Goal: Task Accomplishment & Management: Manage account settings

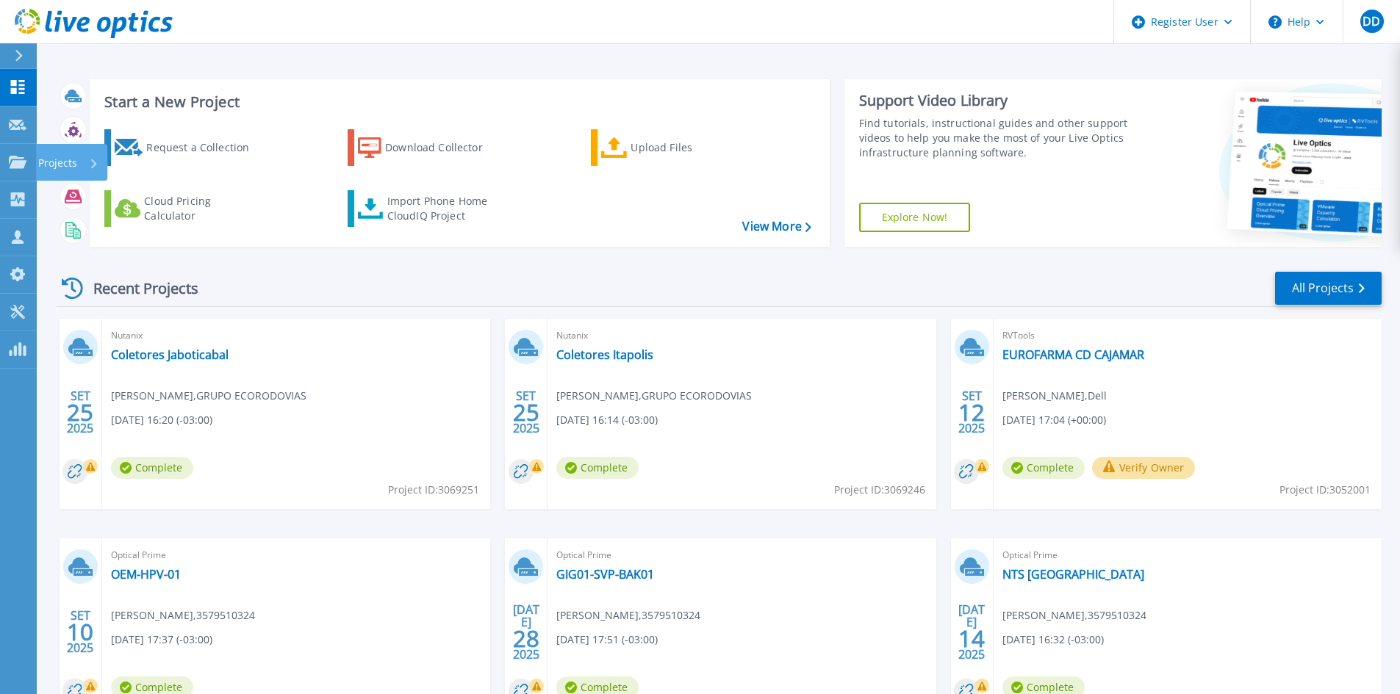
click at [33, 173] on link "Projects Projects" at bounding box center [18, 162] width 37 height 37
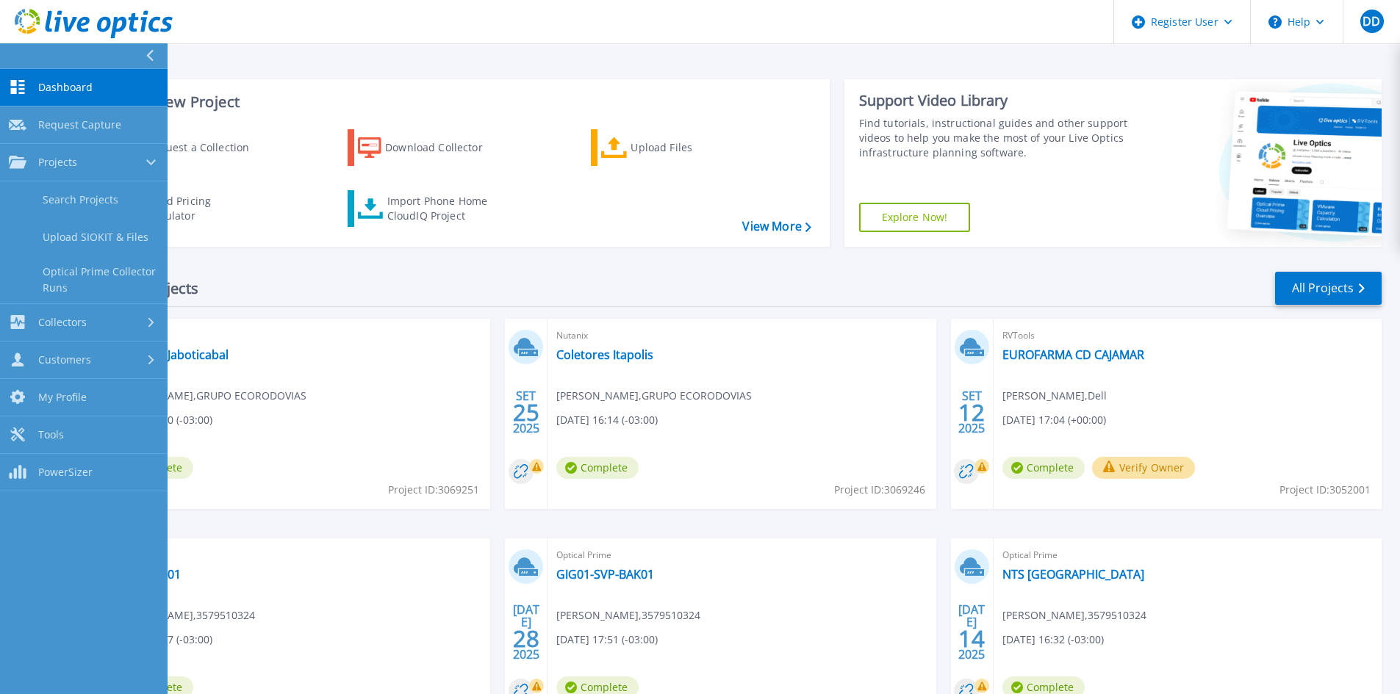
click at [343, 266] on div "Recent Projects All Projects SET 25 2025 Nutanix Coletores Jaboticabal Lucas He…" at bounding box center [719, 514] width 1325 height 511
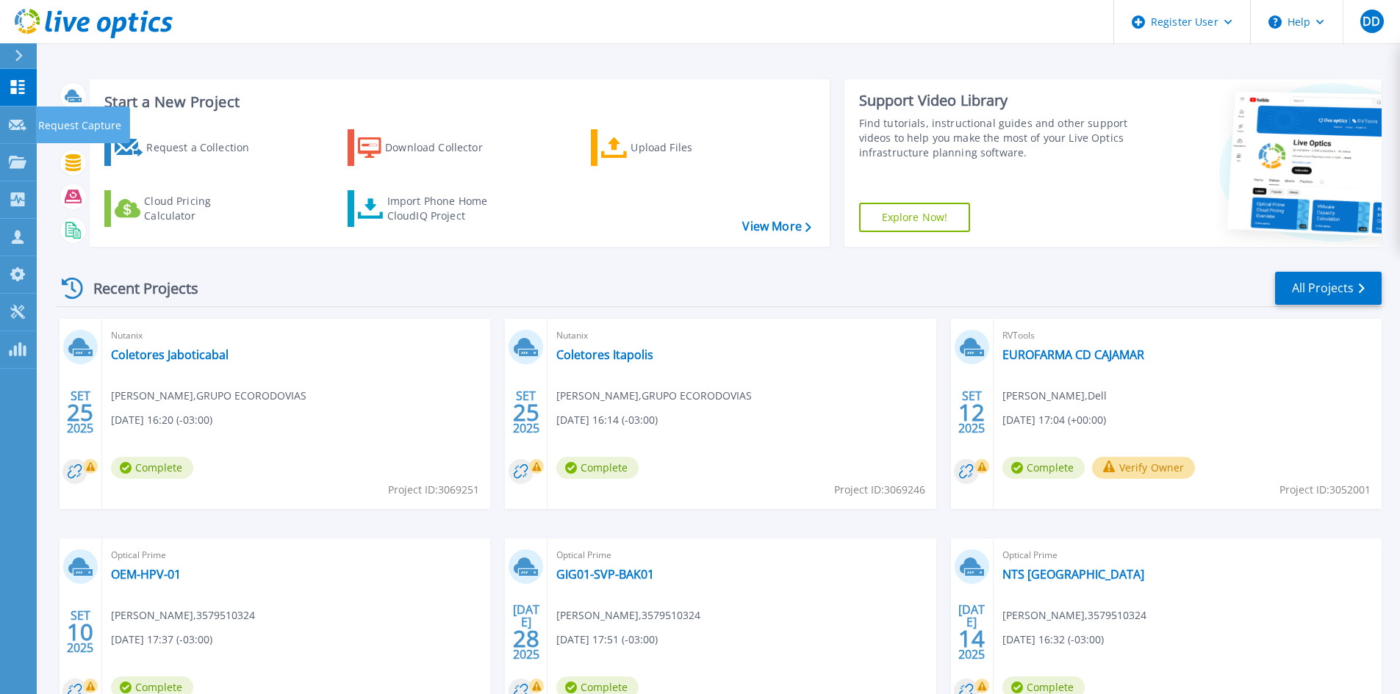
click at [15, 120] on icon at bounding box center [18, 125] width 18 height 11
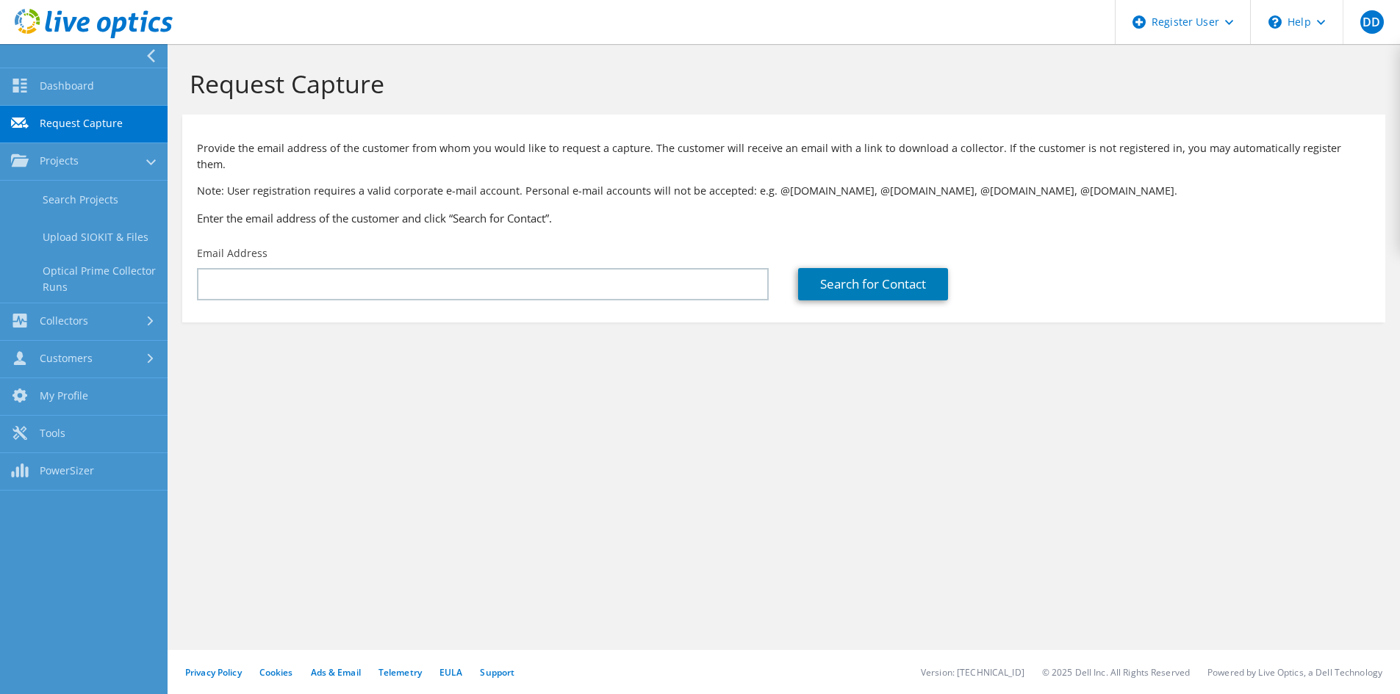
click at [76, 194] on link "Search Projects" at bounding box center [84, 199] width 168 height 37
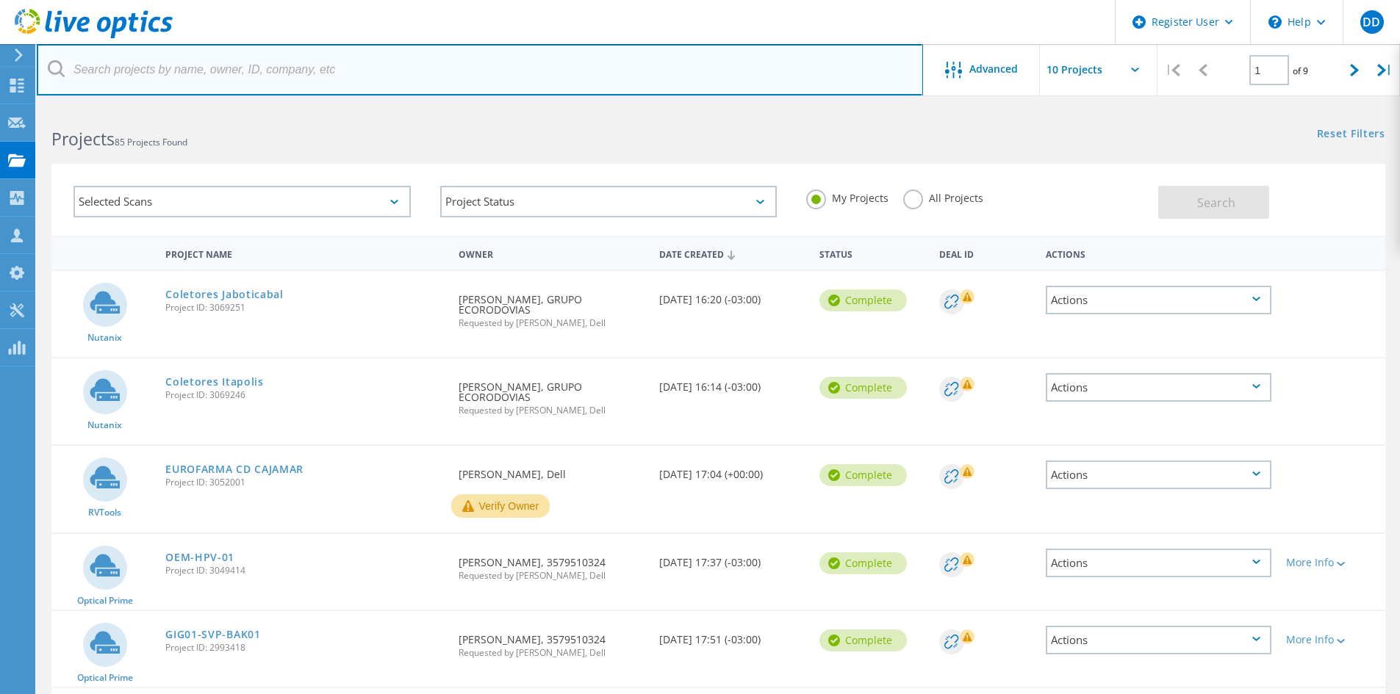
click at [337, 63] on input "text" at bounding box center [480, 69] width 886 height 51
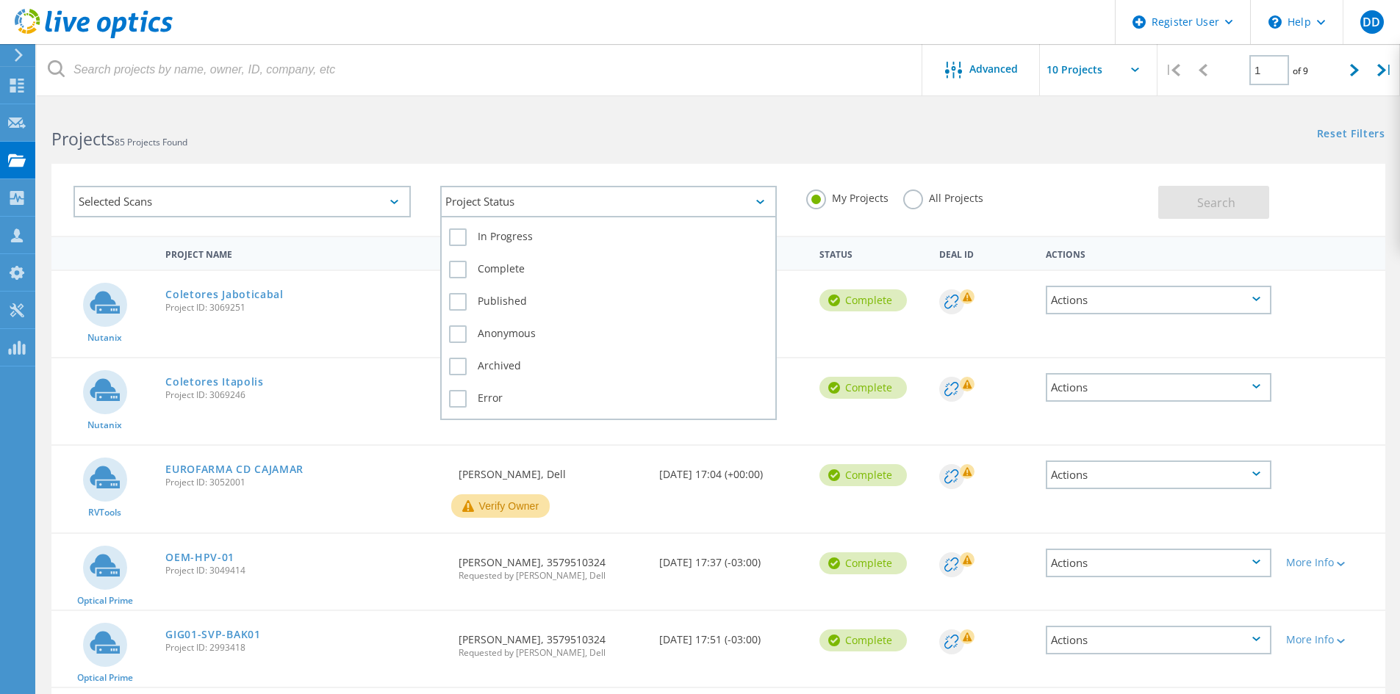
click at [520, 201] on div "Project Status" at bounding box center [608, 202] width 337 height 32
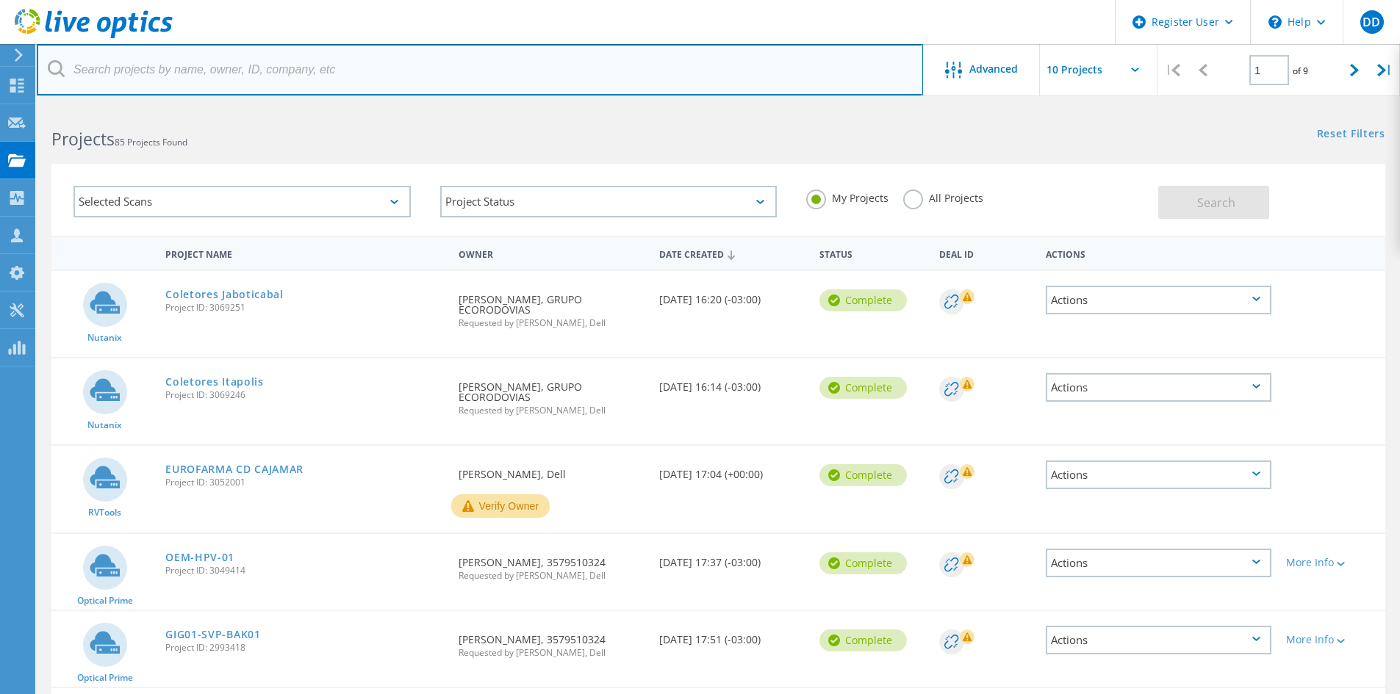
click at [331, 71] on input "text" at bounding box center [480, 69] width 886 height 51
type input "honda"
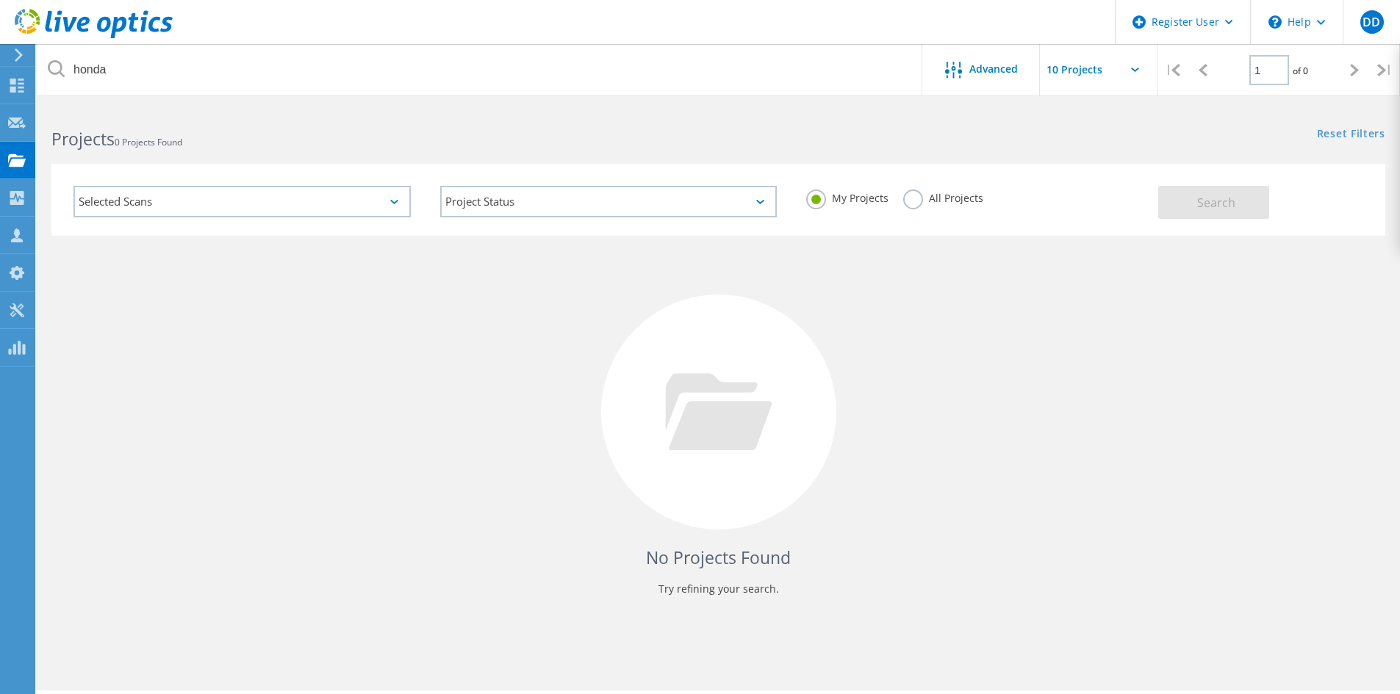
click at [947, 215] on div "My Projects All Projects" at bounding box center [974, 198] width 367 height 54
click at [956, 204] on label "All Projects" at bounding box center [943, 197] width 80 height 14
click at [0, 0] on input "All Projects" at bounding box center [0, 0] width 0 height 0
click at [1207, 201] on span "Search" at bounding box center [1216, 203] width 38 height 16
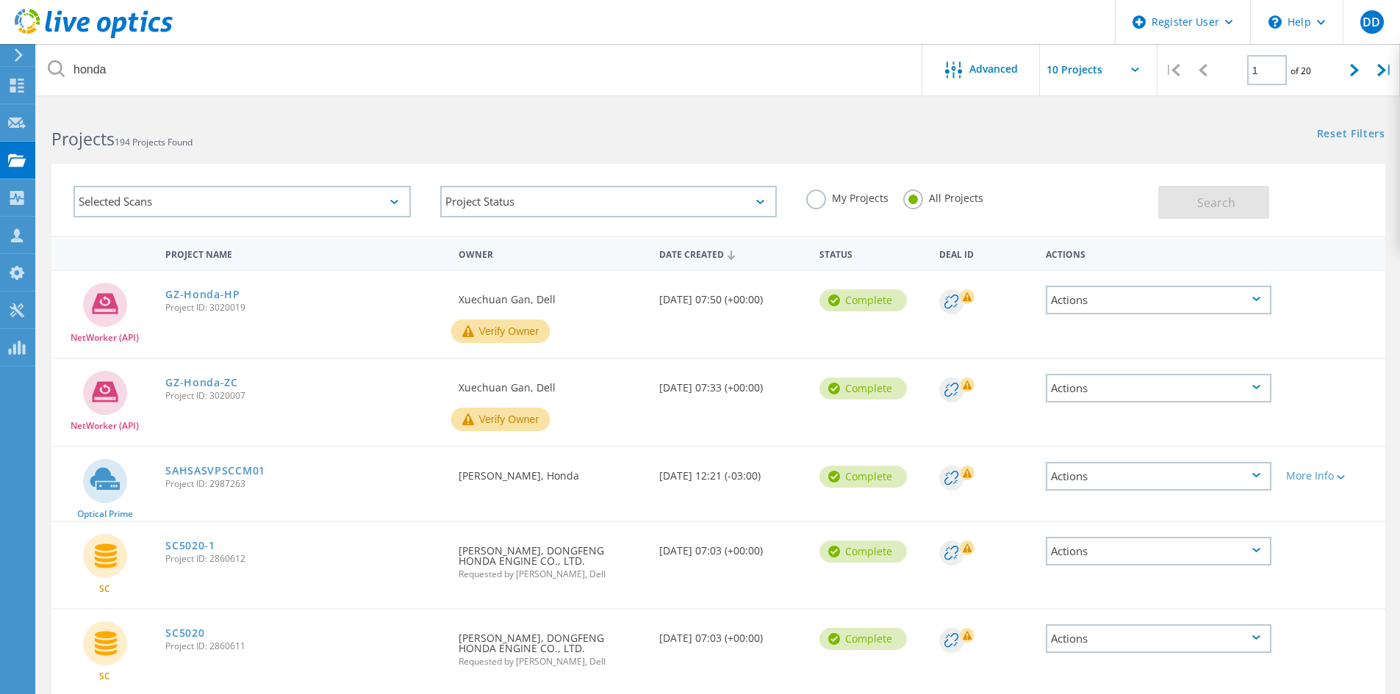
click at [243, 473] on link "SAHSASVPSCCM01" at bounding box center [215, 471] width 100 height 10
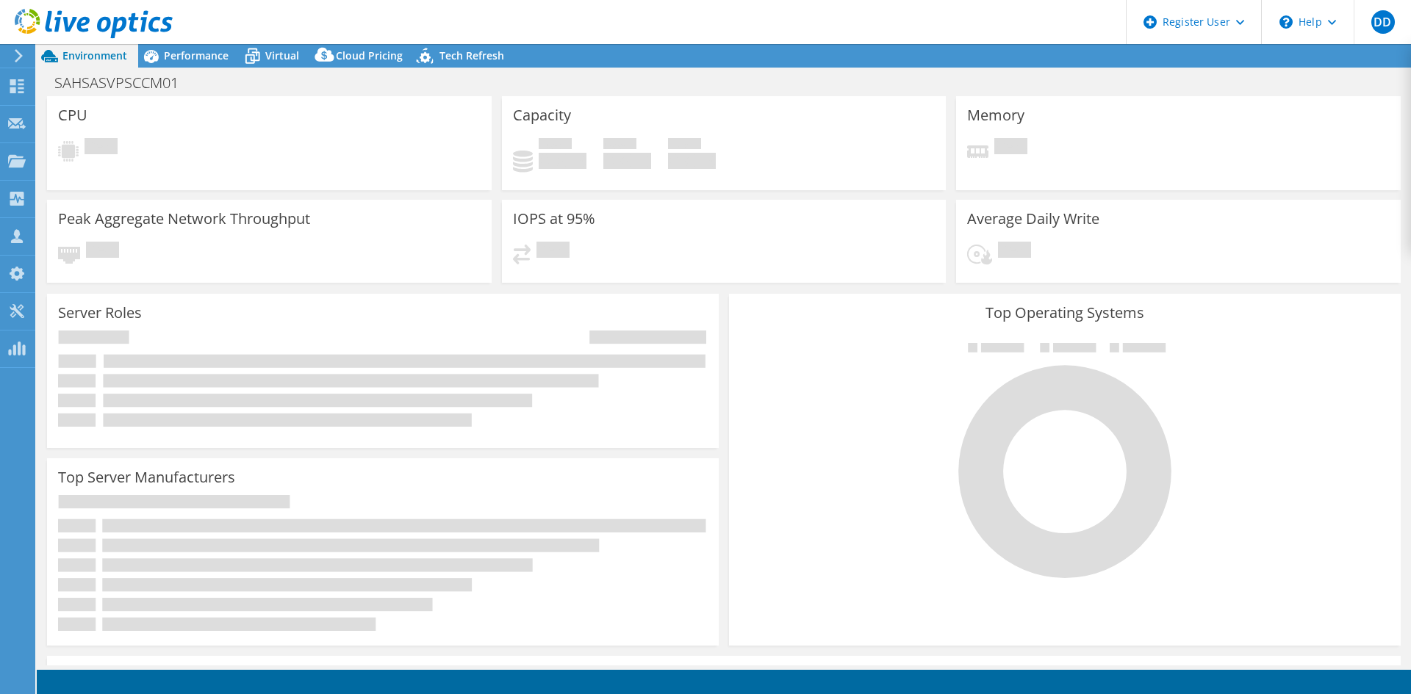
select select "USD"
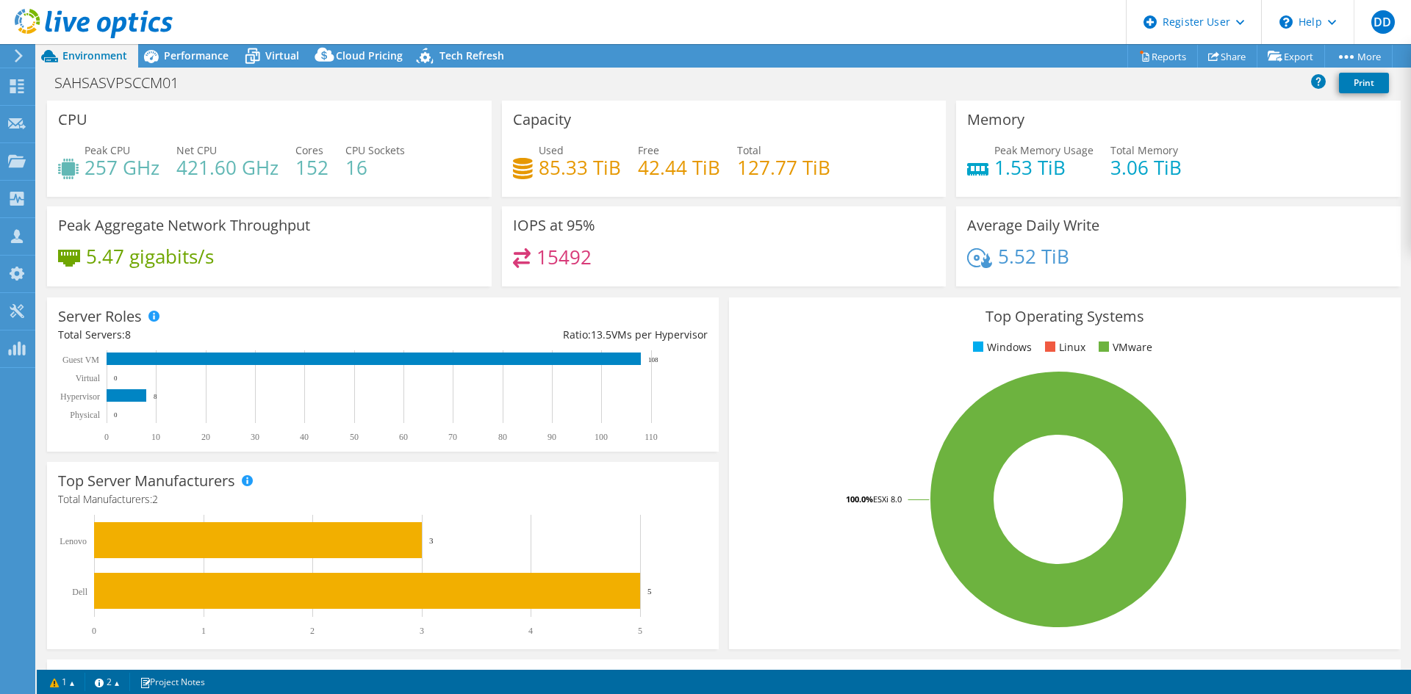
click at [198, 58] on span "Performance" at bounding box center [196, 56] width 65 height 14
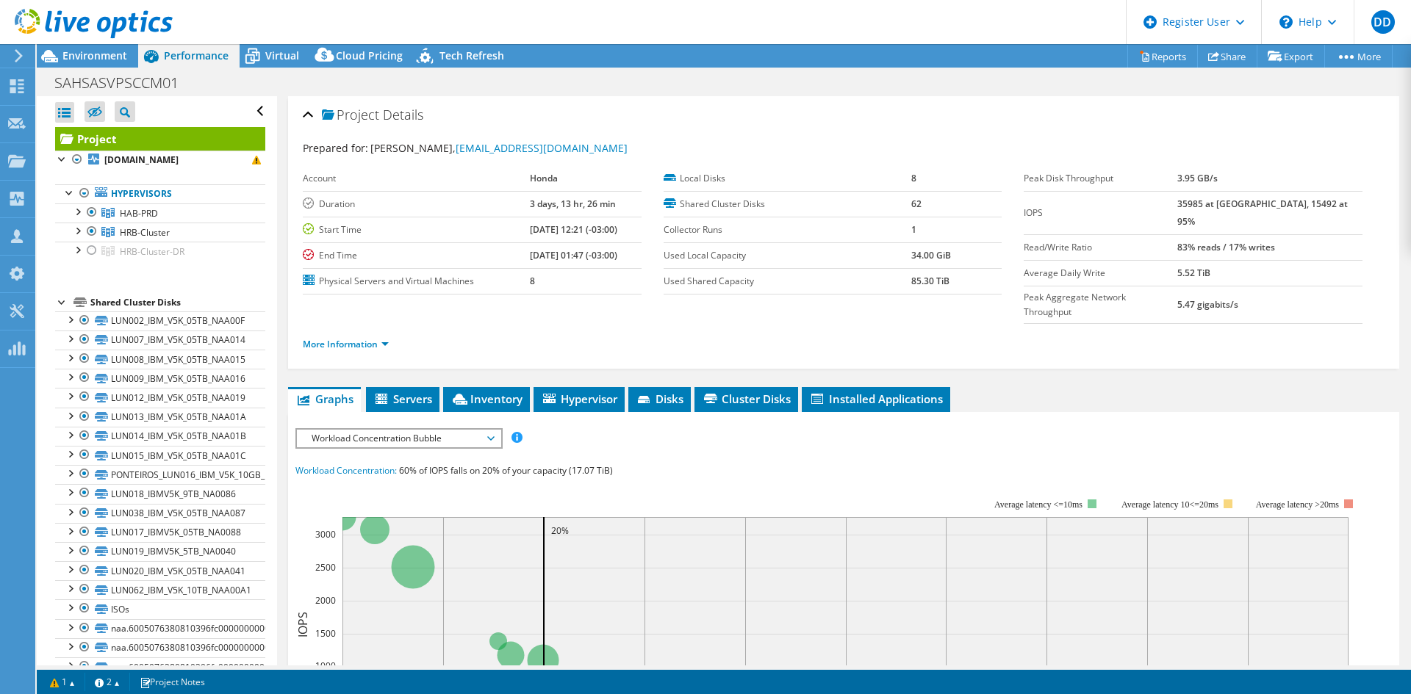
click at [170, 254] on span "HRB-Cluster-DR" at bounding box center [152, 251] width 65 height 12
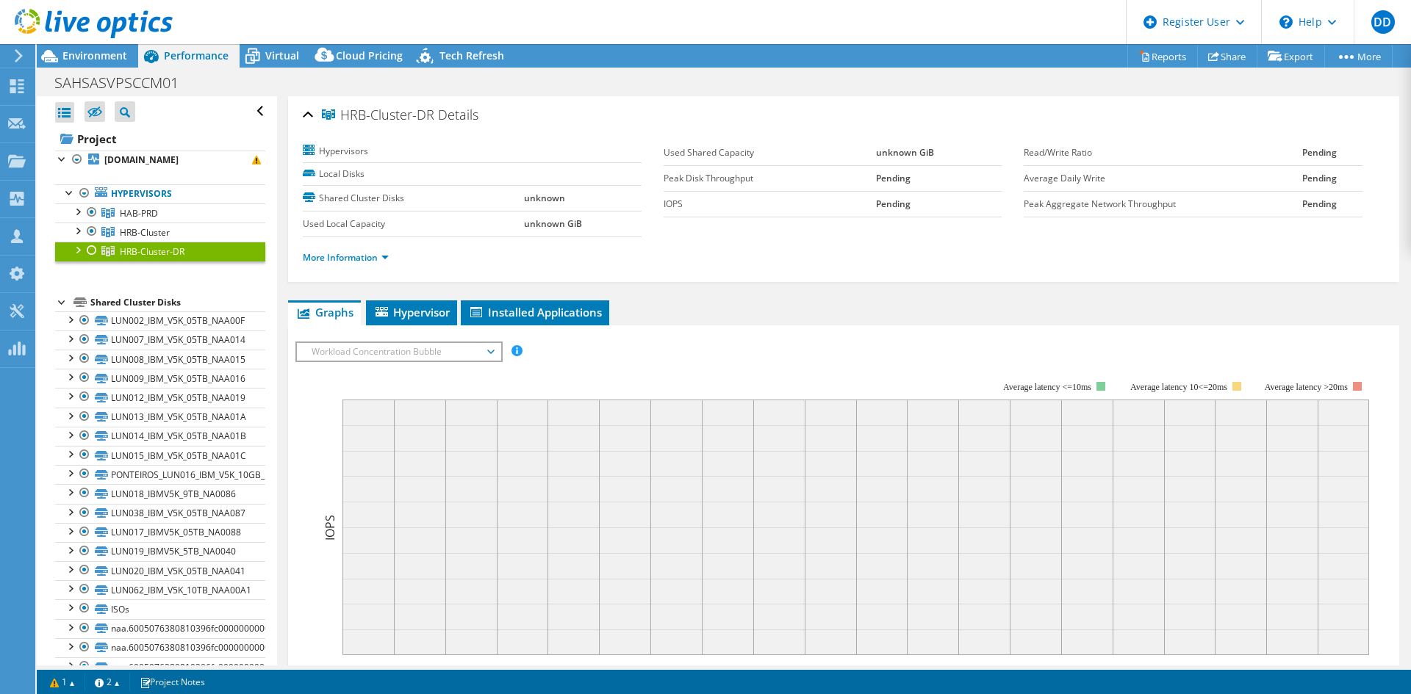
click at [92, 249] on div at bounding box center [92, 251] width 15 height 18
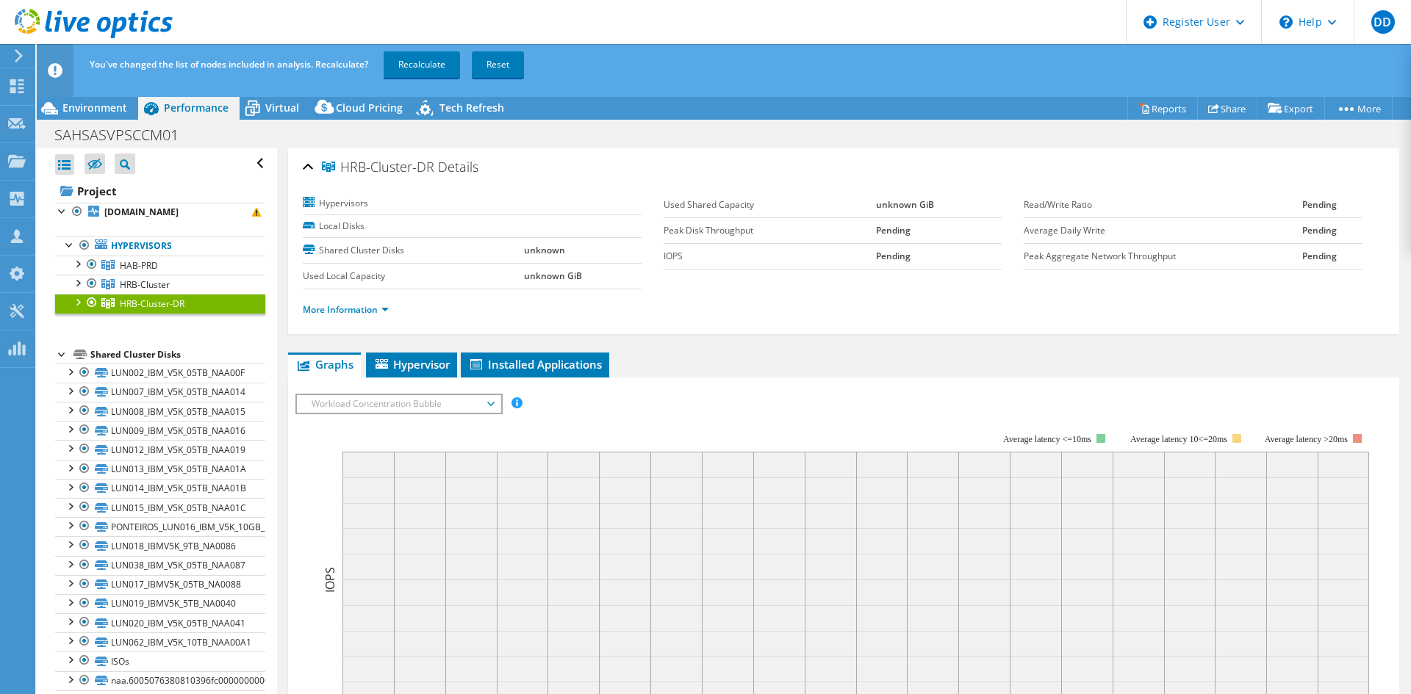
click at [0, 0] on link "Copy" at bounding box center [0, 0] width 0 height 0
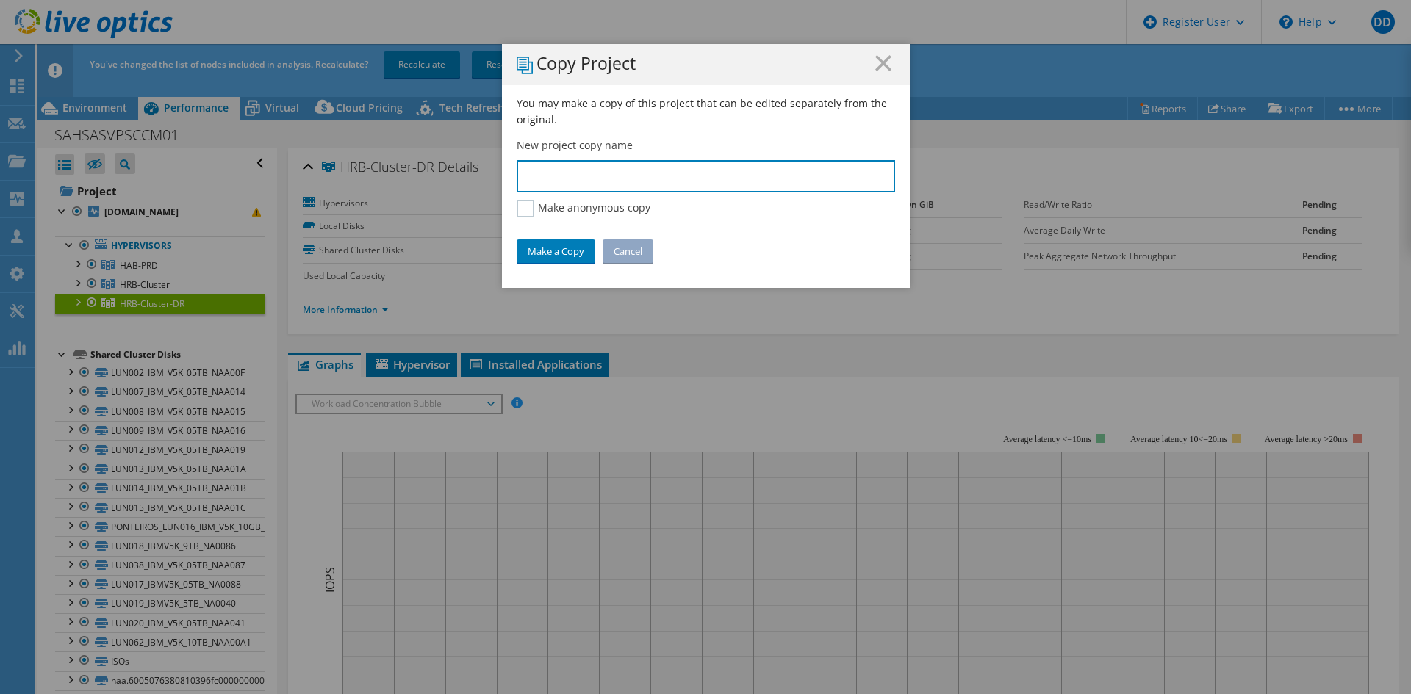
click at [637, 179] on input "text" at bounding box center [706, 176] width 378 height 32
type input "Honda - HCI"
click at [558, 243] on link "Make a Copy" at bounding box center [556, 252] width 79 height 24
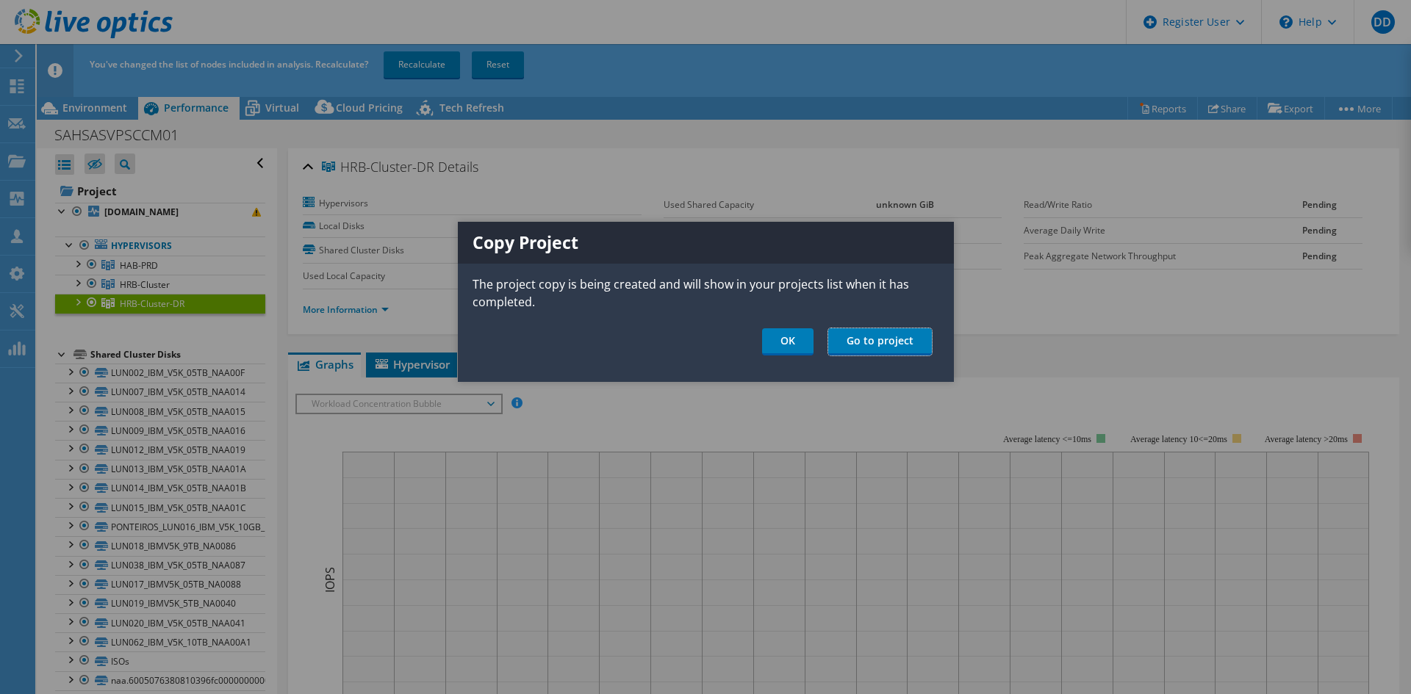
click at [868, 345] on link "Go to project" at bounding box center [880, 341] width 104 height 27
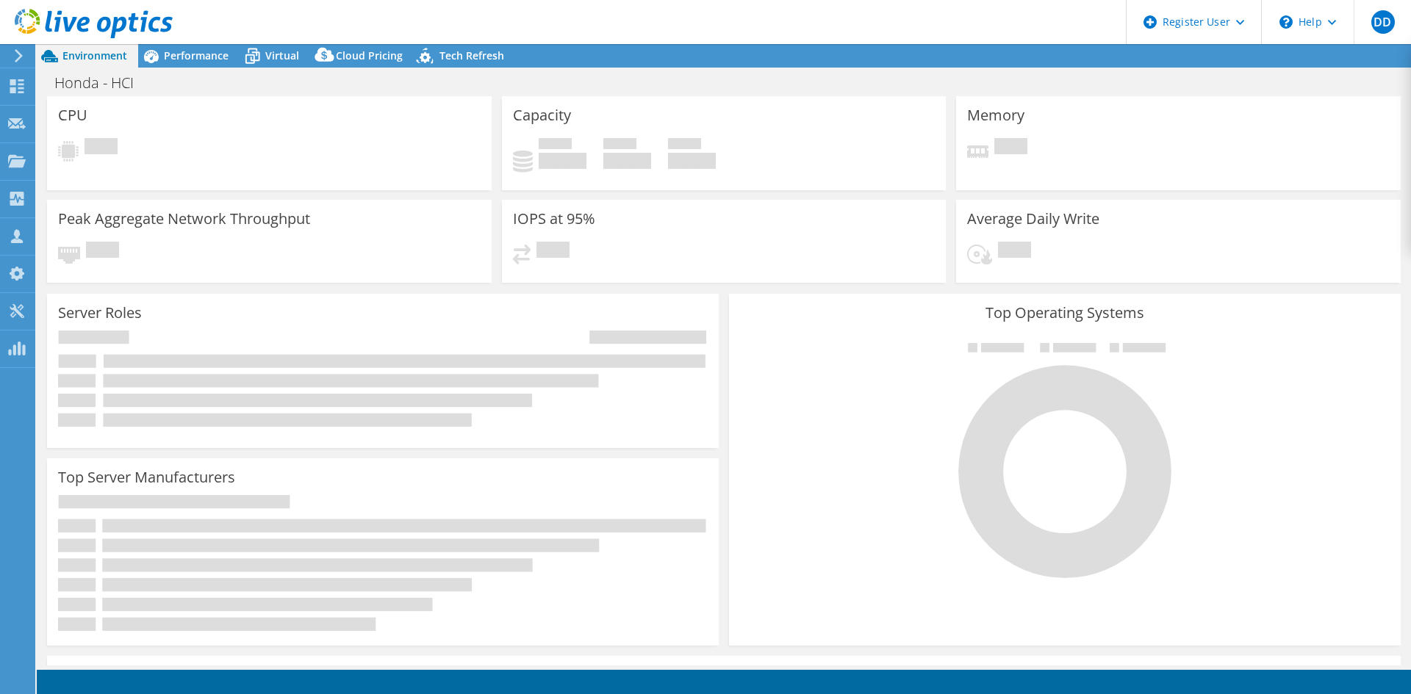
select select "USD"
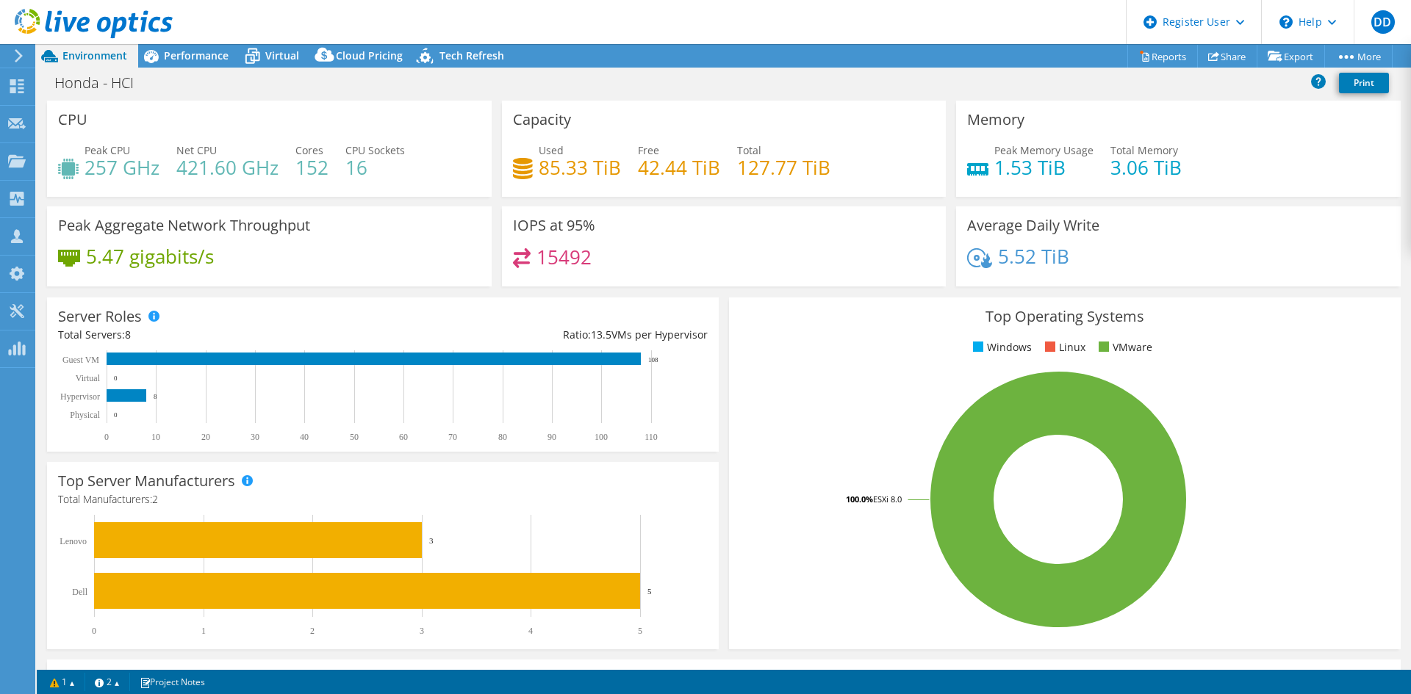
click at [172, 52] on span "Performance" at bounding box center [196, 56] width 65 height 14
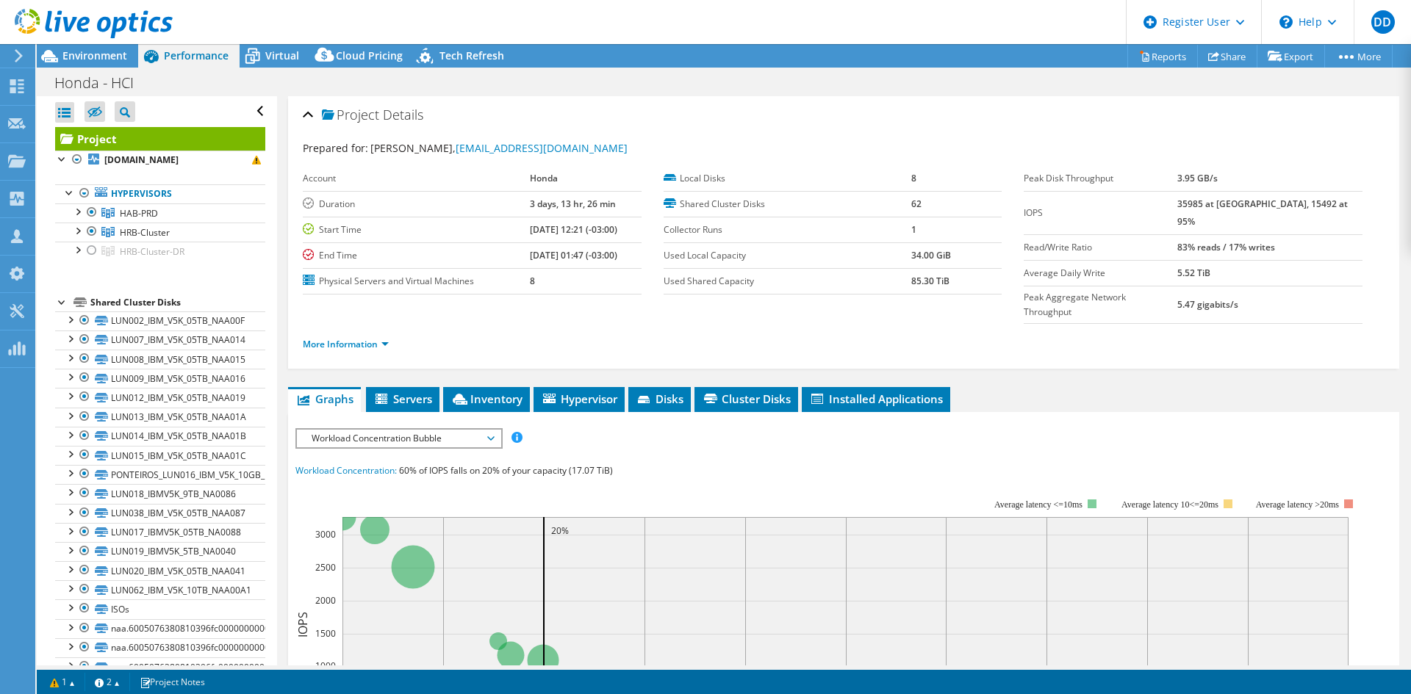
click at [88, 253] on div at bounding box center [92, 251] width 15 height 18
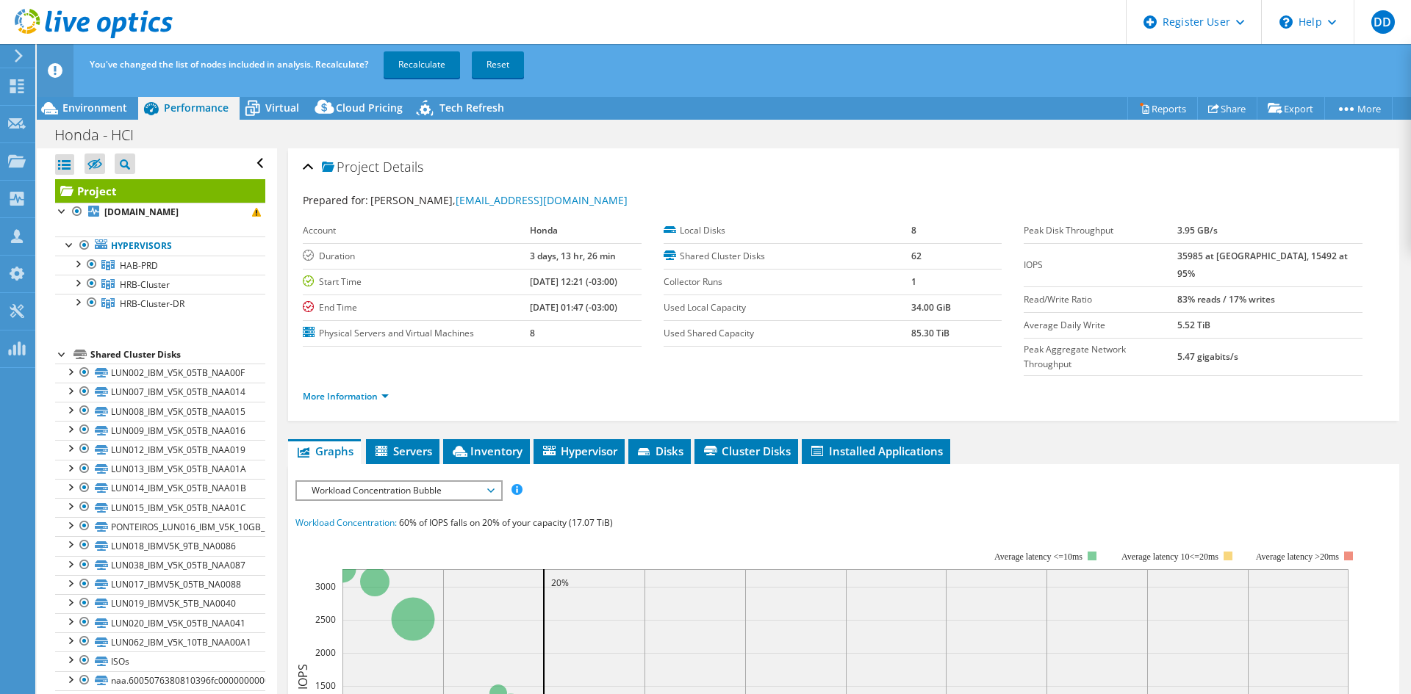
click at [451, 69] on link "Recalculate" at bounding box center [422, 64] width 76 height 26
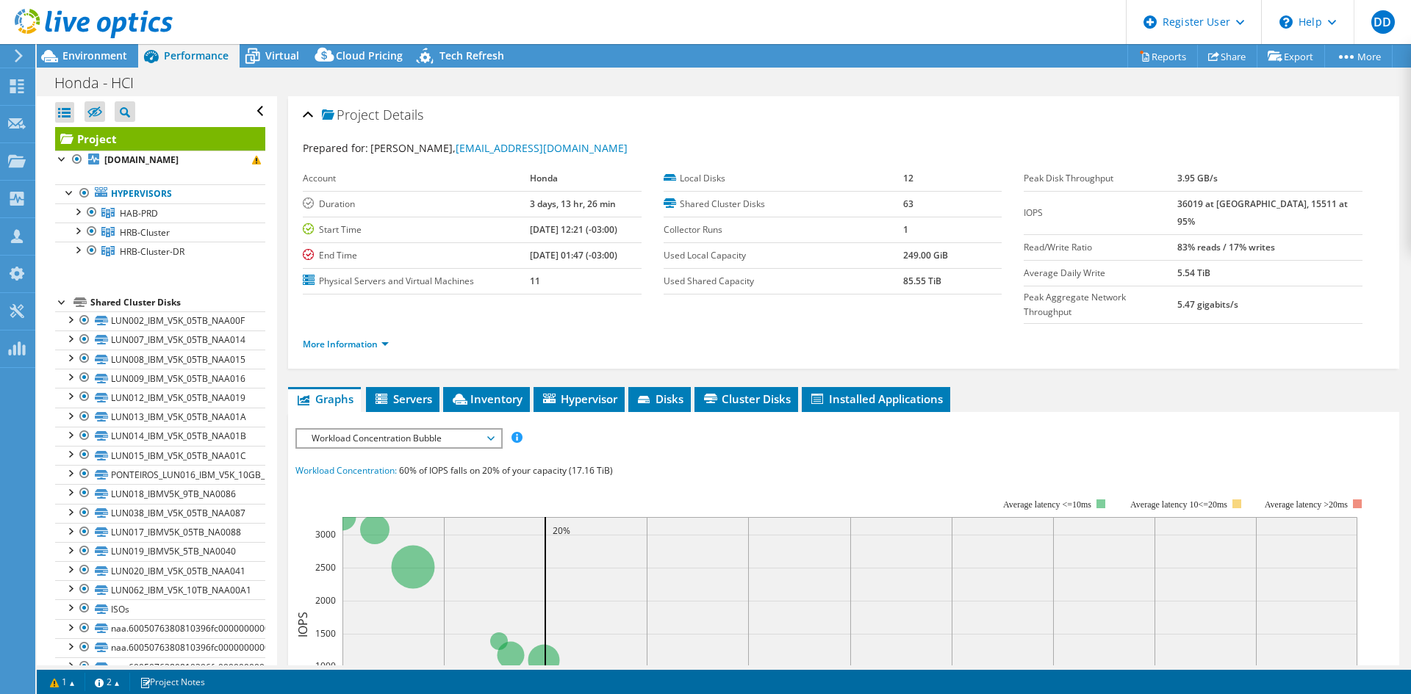
drag, startPoint x: 98, startPoint y: 57, endPoint x: 121, endPoint y: 60, distance: 22.9
click at [98, 57] on span "Environment" at bounding box center [94, 56] width 65 height 14
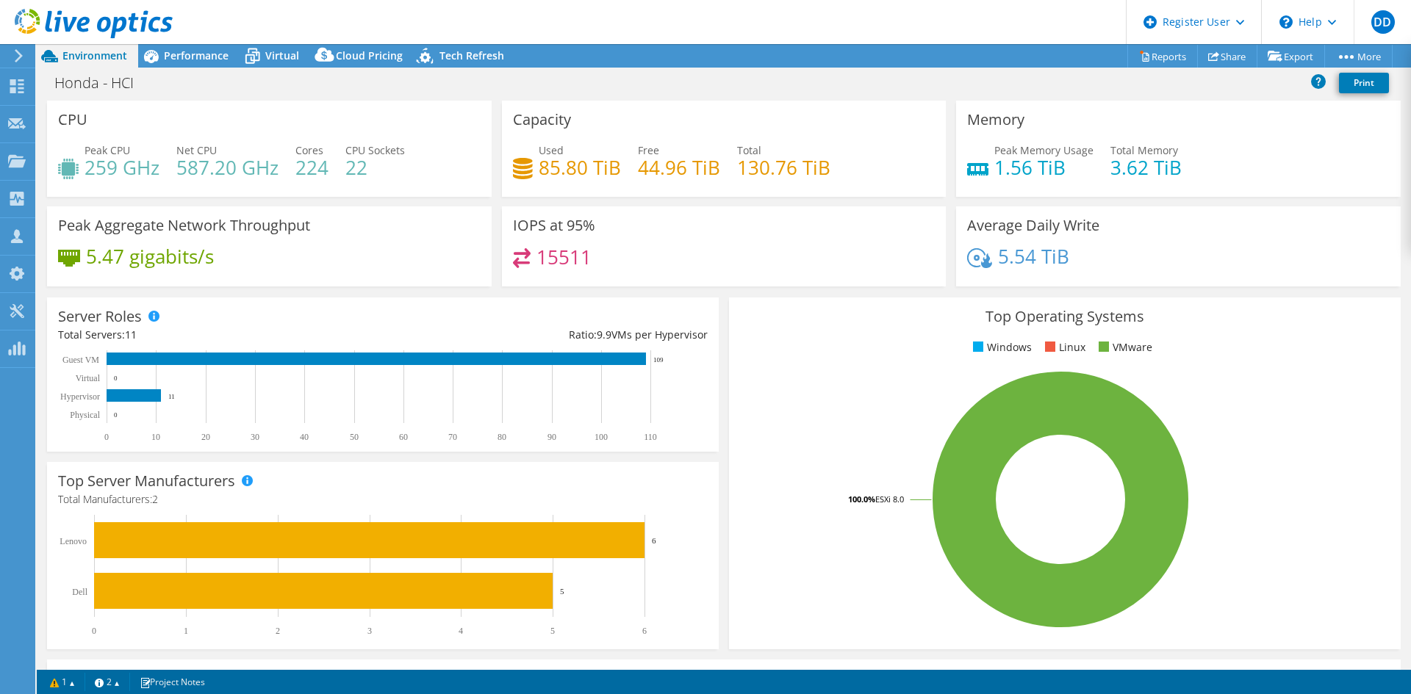
click at [152, 62] on icon at bounding box center [151, 56] width 26 height 26
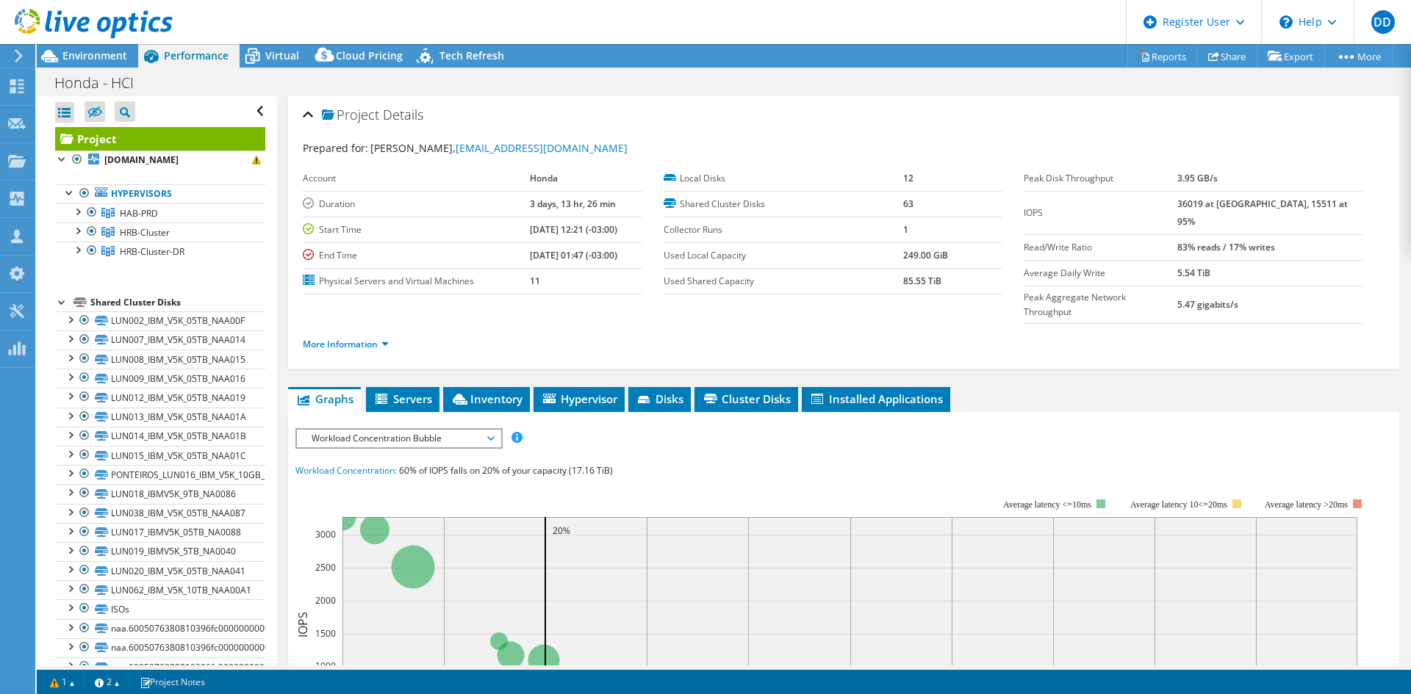
click at [89, 48] on div at bounding box center [86, 24] width 173 height 49
click at [90, 48] on div at bounding box center [86, 24] width 173 height 49
click at [97, 45] on div at bounding box center [86, 24] width 173 height 49
click at [97, 55] on span "Environment" at bounding box center [94, 56] width 65 height 14
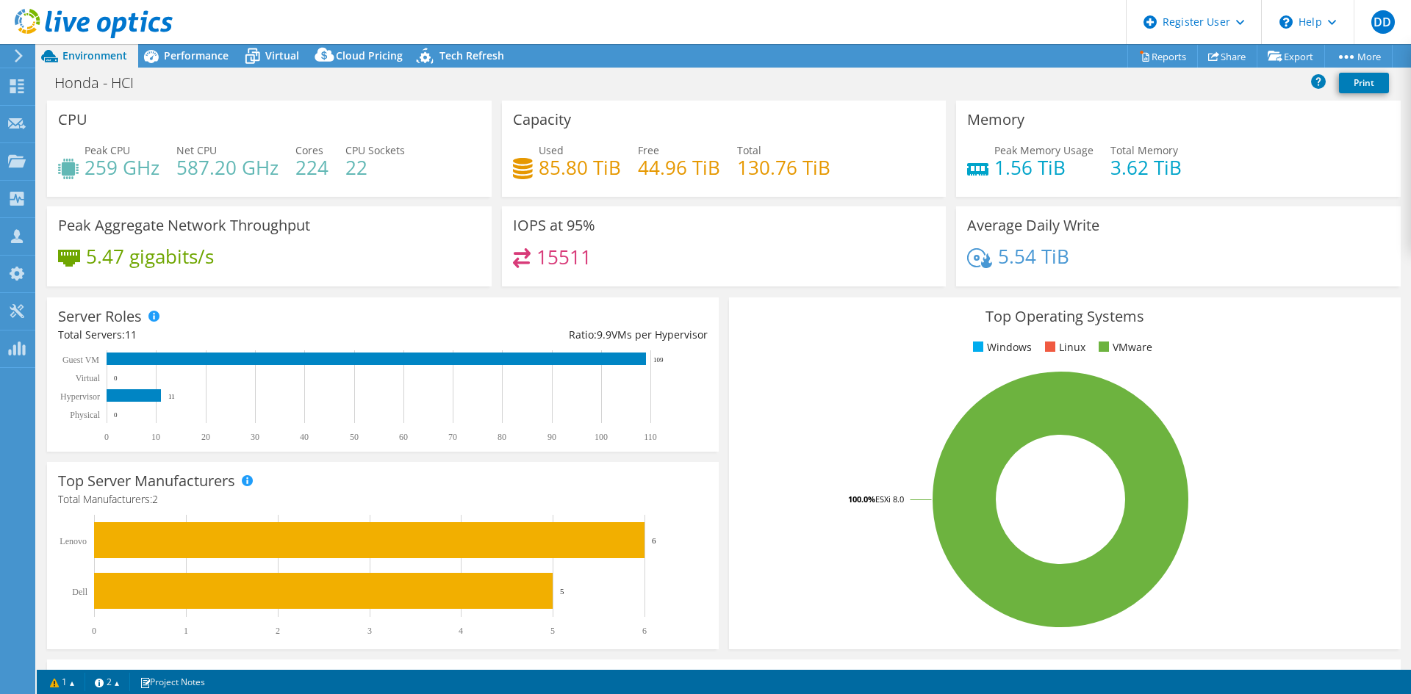
click at [234, 60] on div "Performance" at bounding box center [188, 56] width 101 height 24
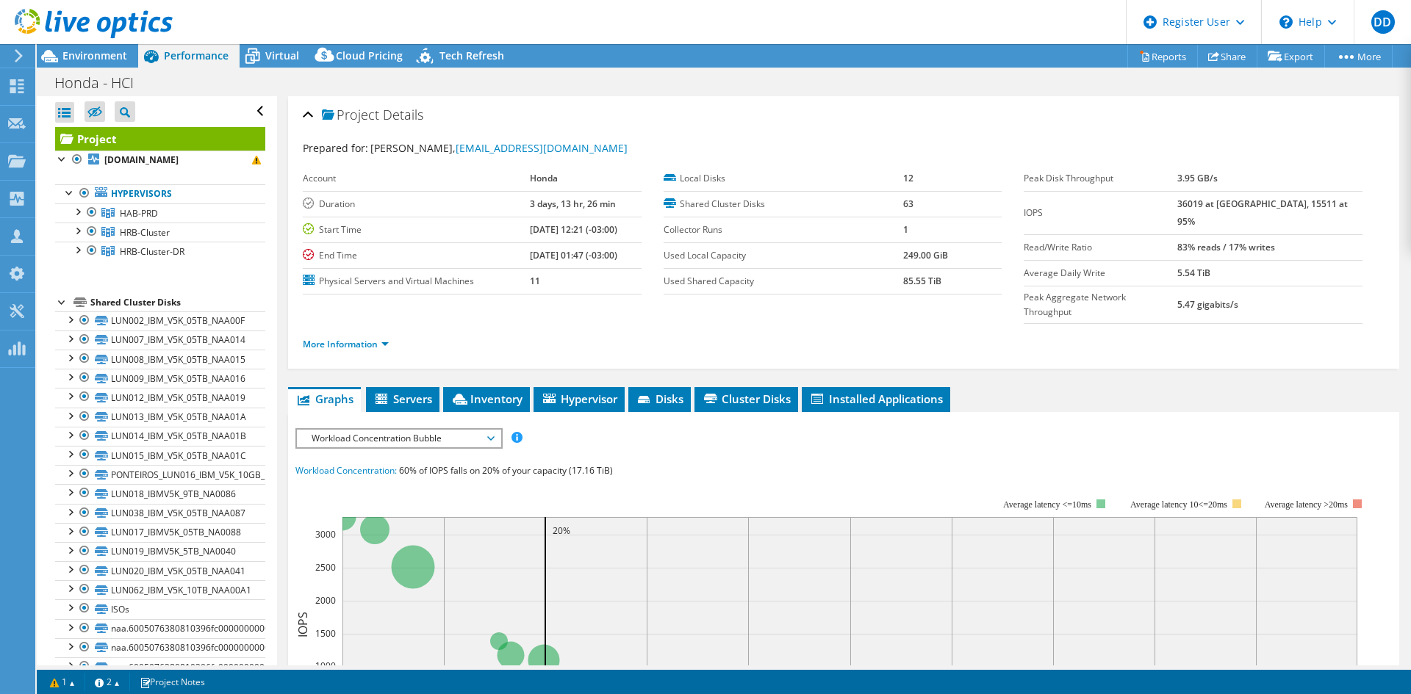
click at [77, 250] on div at bounding box center [77, 249] width 15 height 15
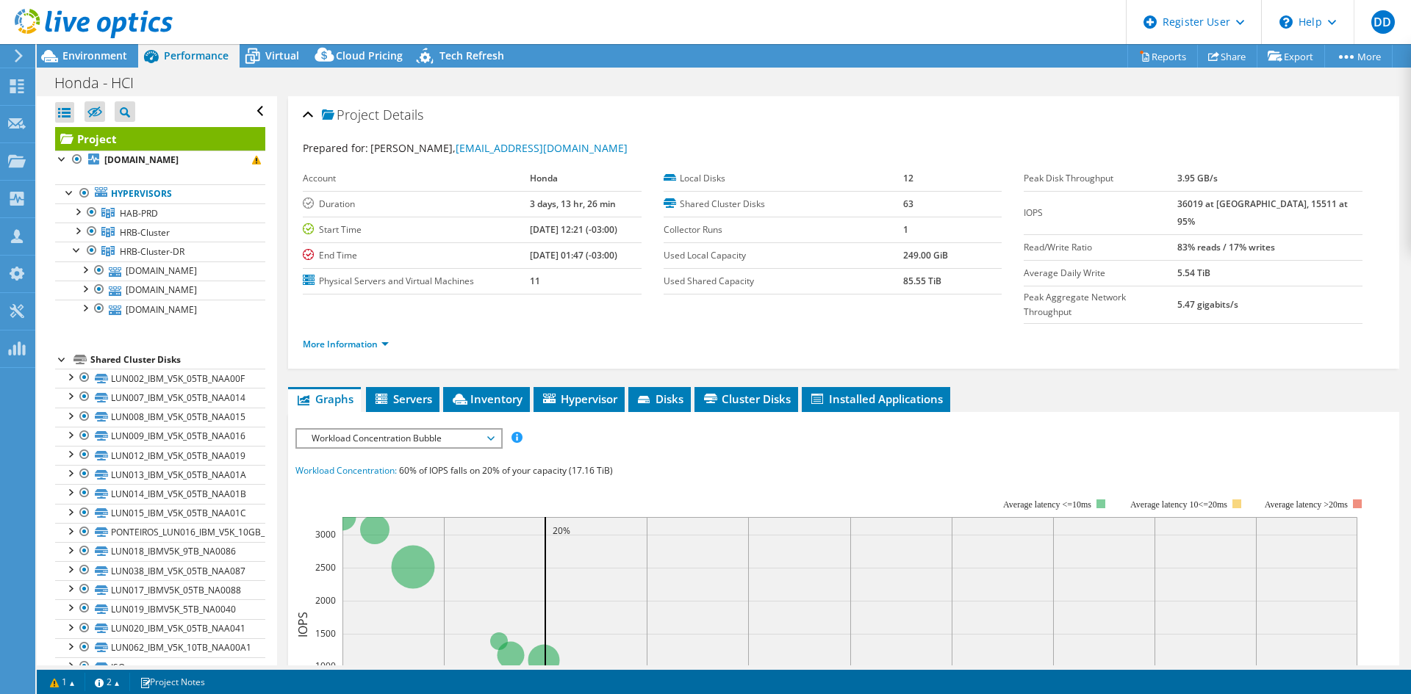
click at [74, 259] on link "HRB-Cluster-DR" at bounding box center [160, 251] width 210 height 19
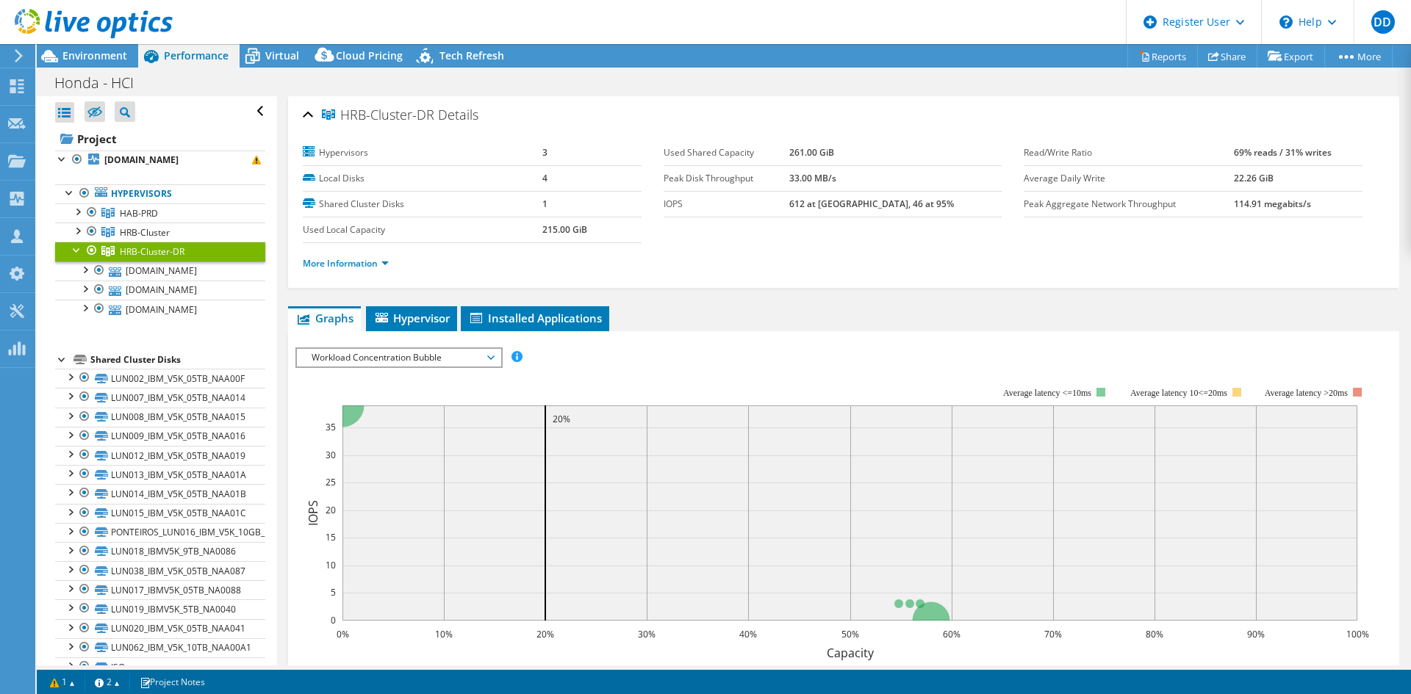
click at [73, 248] on div at bounding box center [77, 249] width 15 height 15
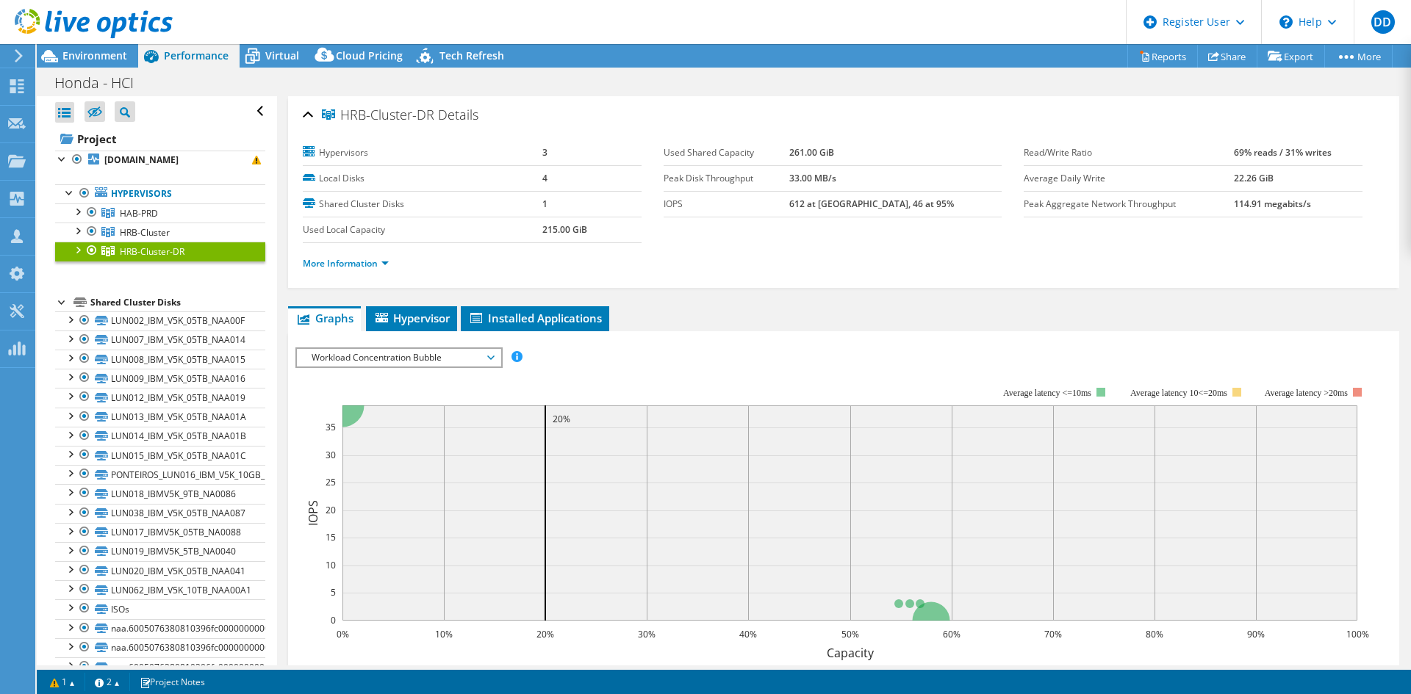
click at [90, 228] on div at bounding box center [92, 232] width 15 height 18
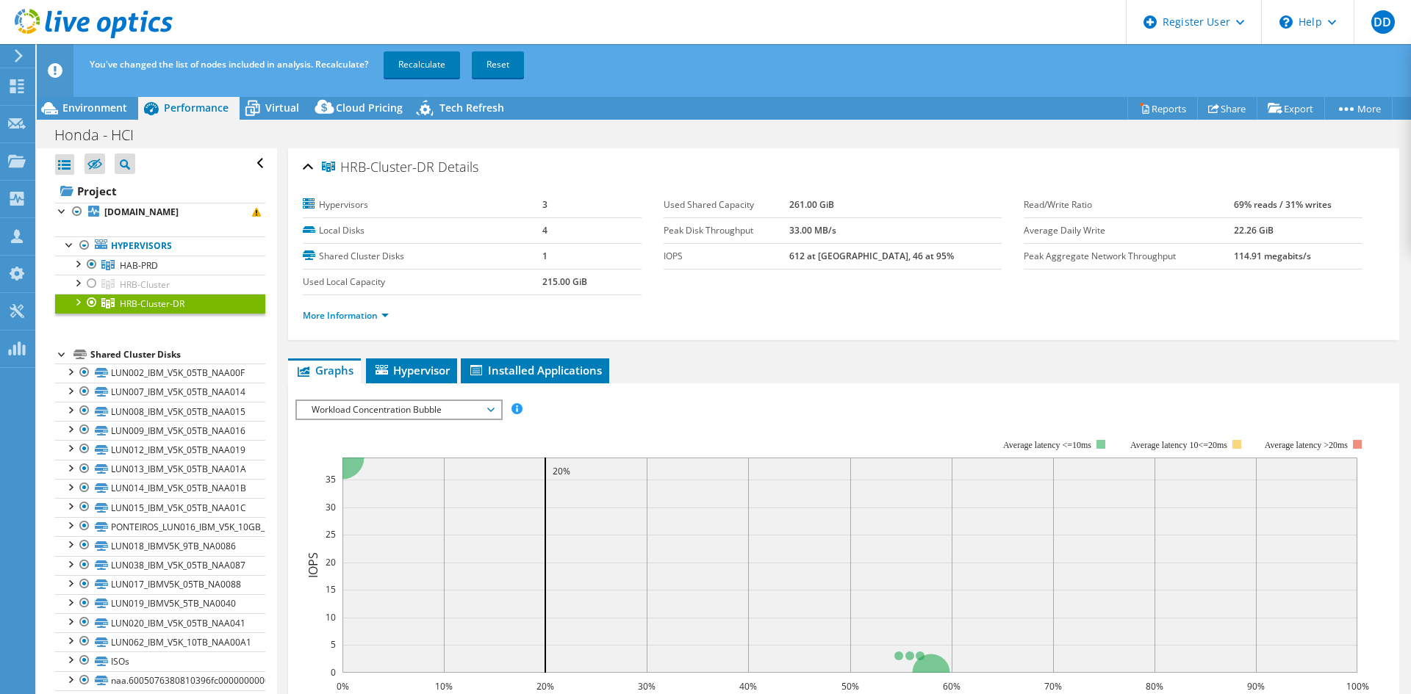
click at [90, 211] on li "sahabsppesx011.sa.mds.honda.com Hypervisors HAB-PRD" at bounding box center [160, 266] width 210 height 126
click at [87, 261] on div at bounding box center [92, 265] width 15 height 18
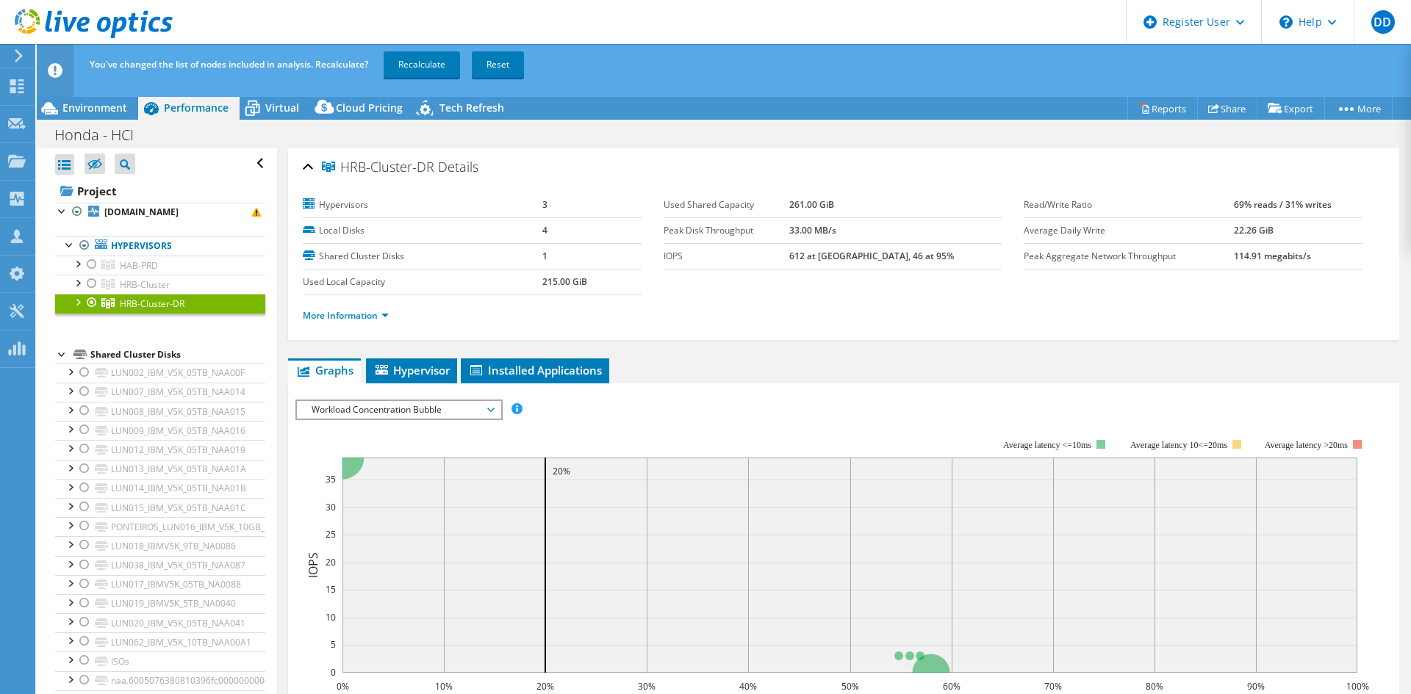
click at [119, 109] on span "Environment" at bounding box center [94, 108] width 65 height 14
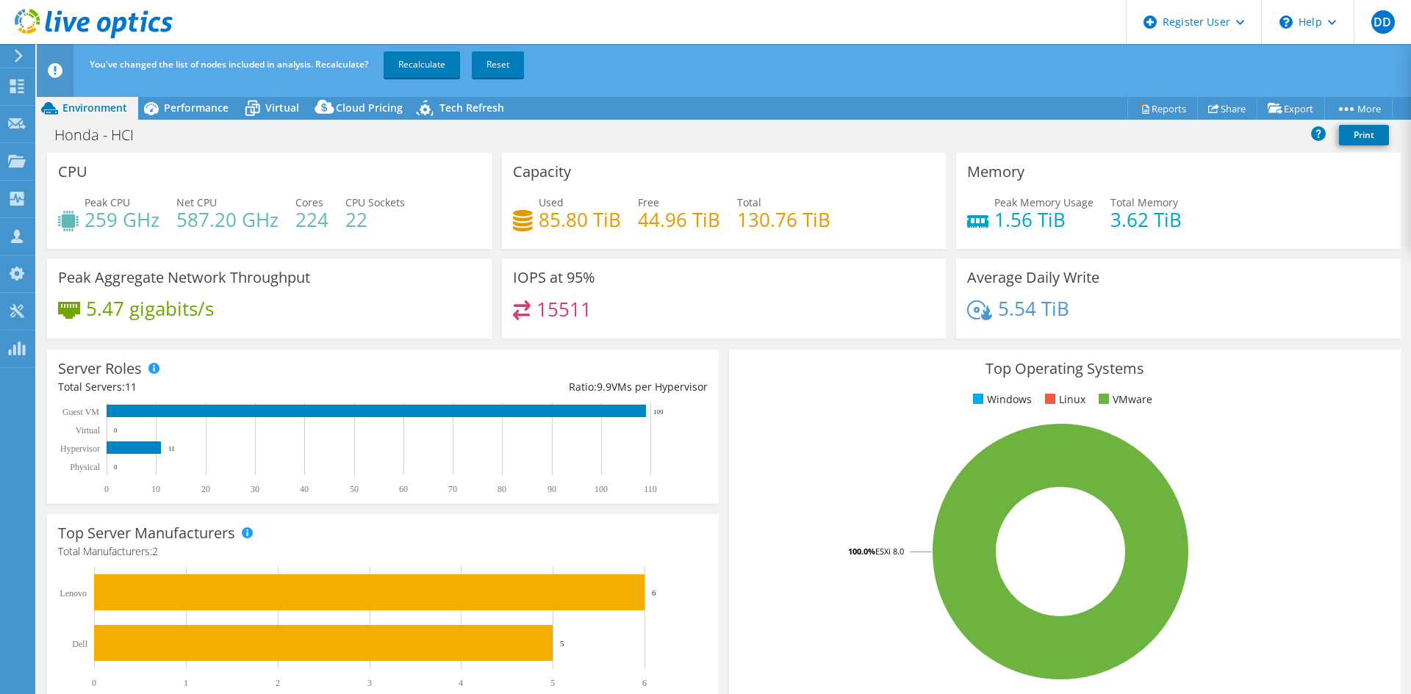
click at [168, 105] on span "Performance" at bounding box center [196, 108] width 65 height 14
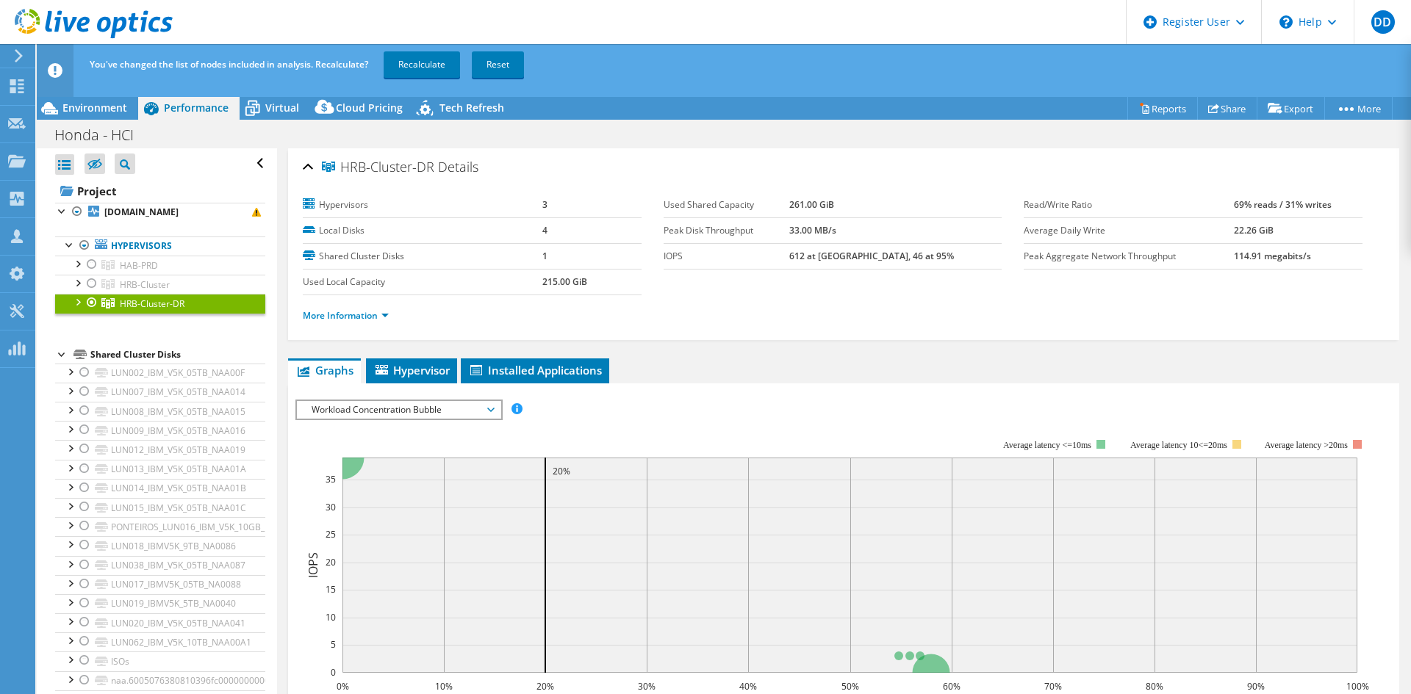
click at [450, 67] on link "Recalculate" at bounding box center [422, 64] width 76 height 26
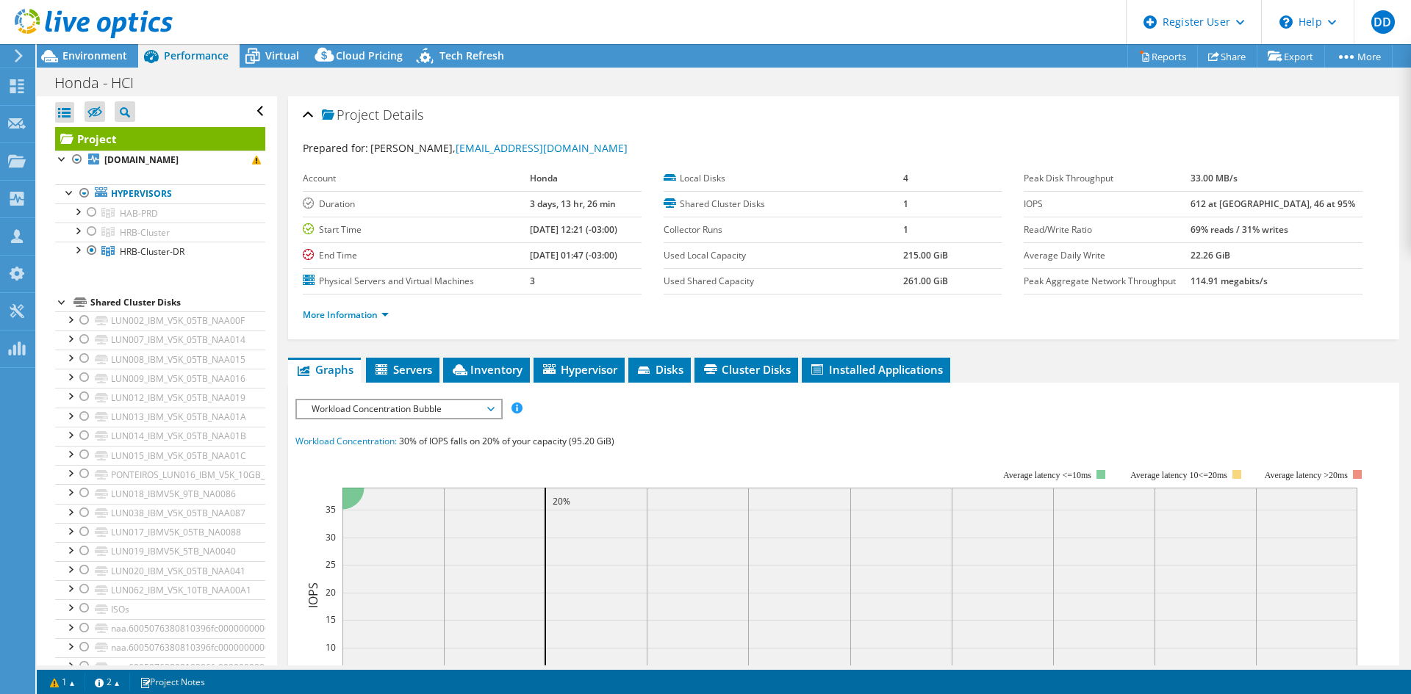
click at [85, 47] on div at bounding box center [86, 24] width 173 height 49
click at [88, 54] on span "Environment" at bounding box center [94, 56] width 65 height 14
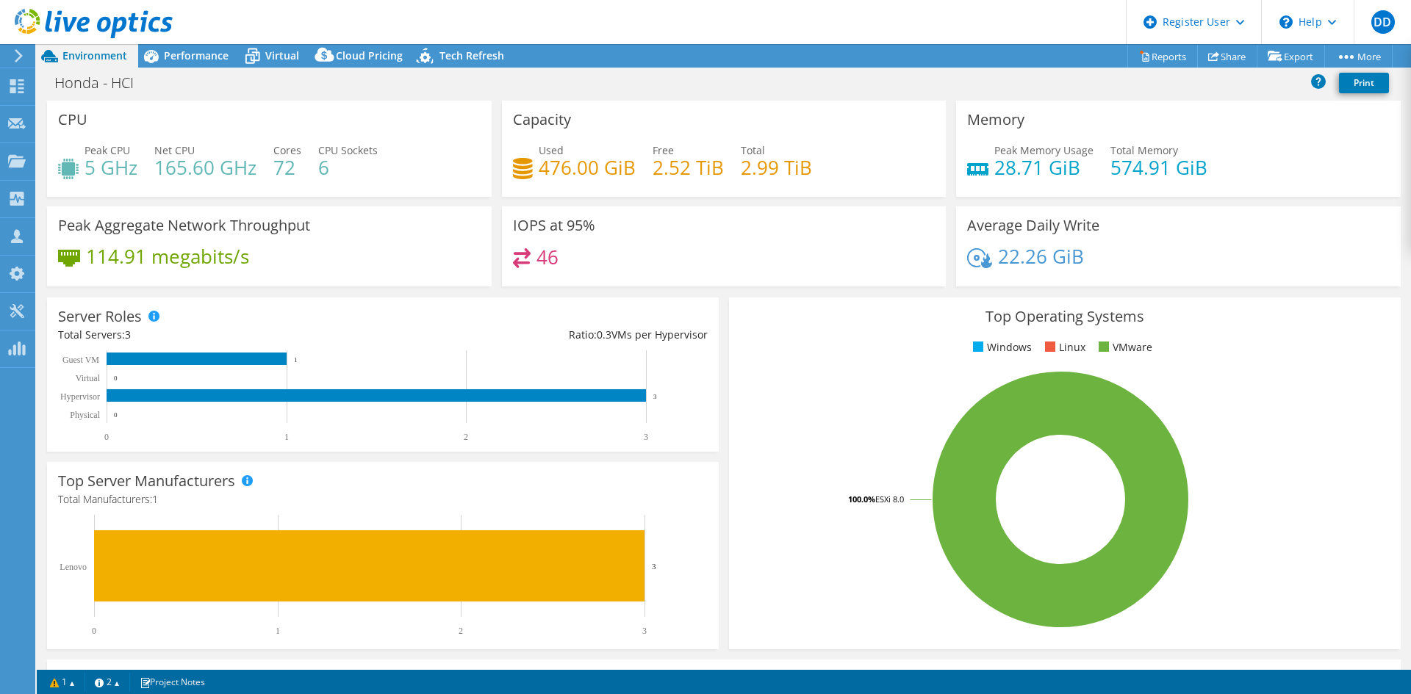
click at [182, 56] on span "Performance" at bounding box center [196, 56] width 65 height 14
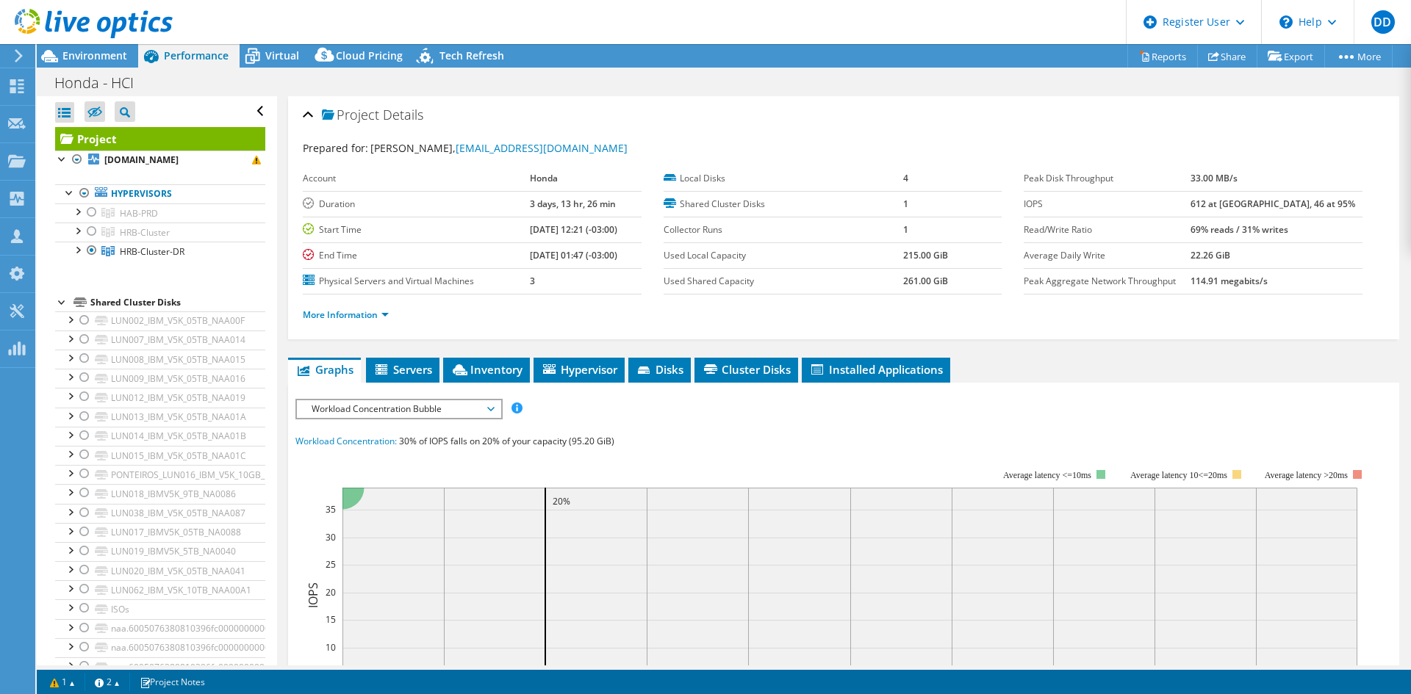
click at [95, 239] on div at bounding box center [92, 232] width 15 height 18
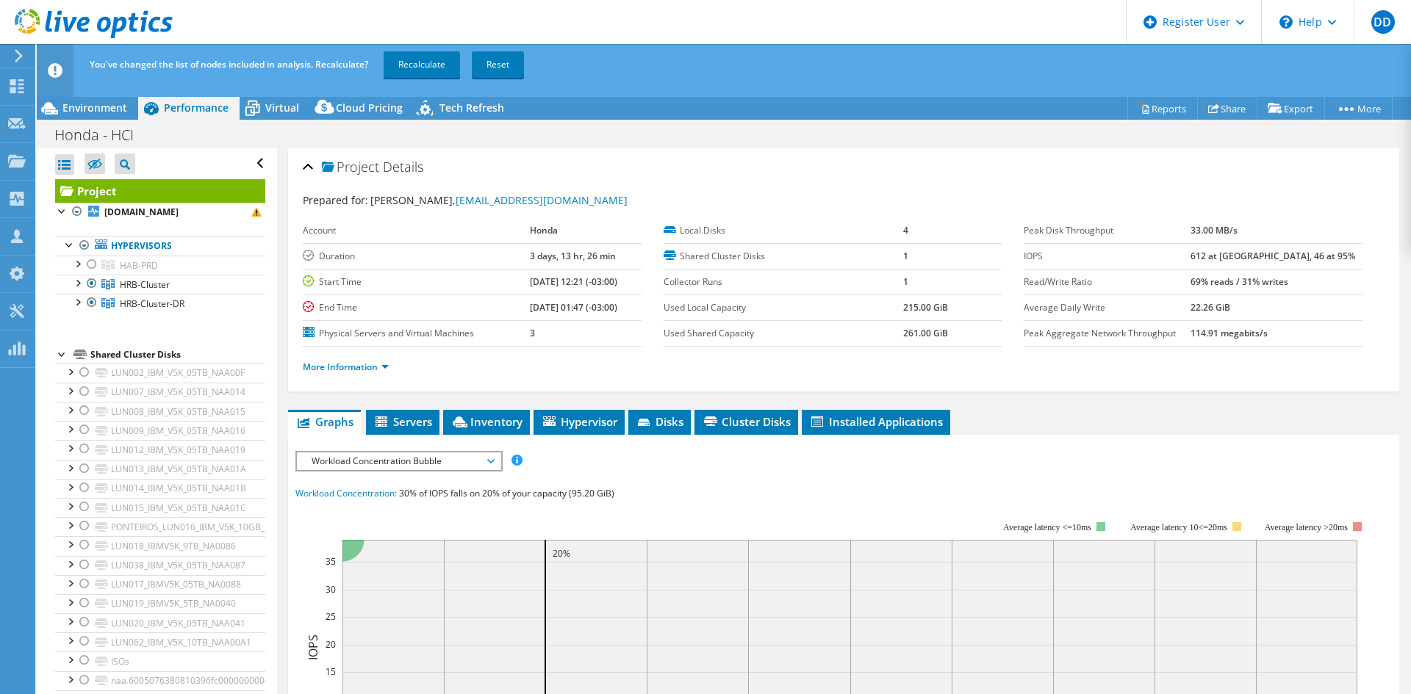
click at [86, 268] on div at bounding box center [92, 265] width 15 height 18
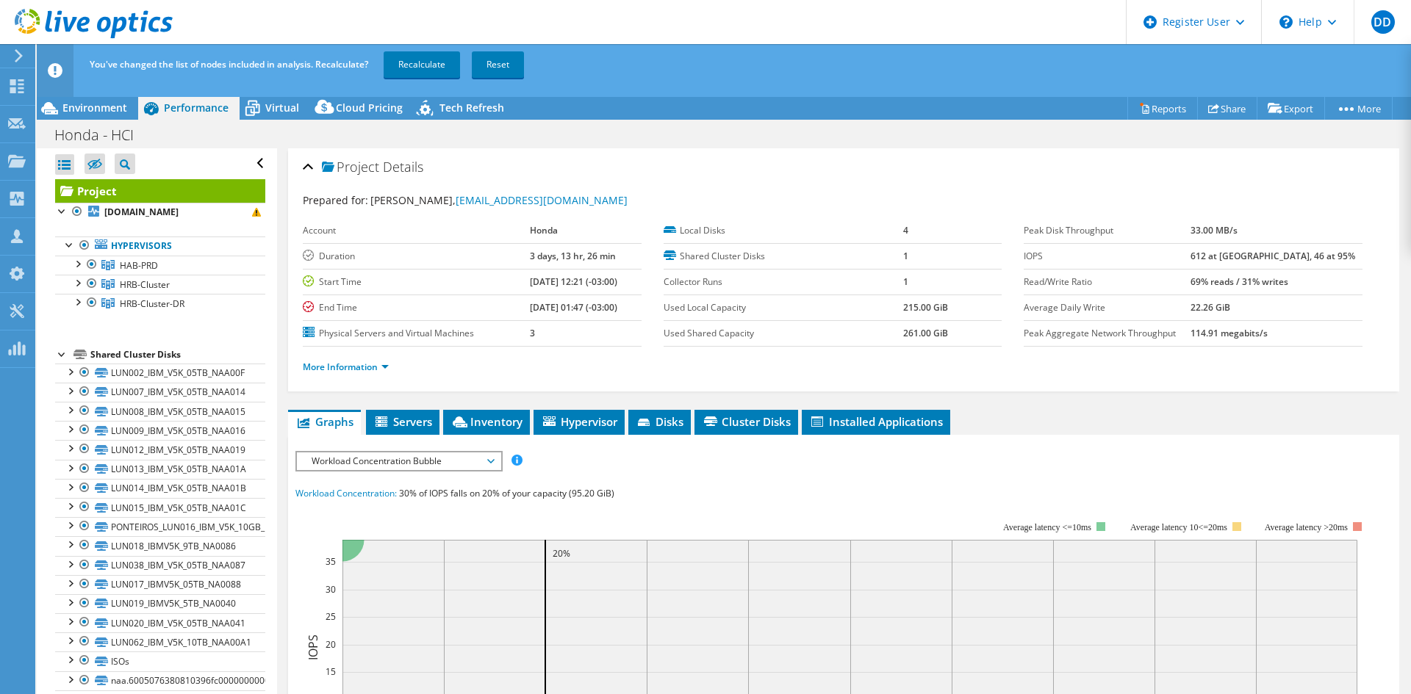
click at [439, 74] on link "Recalculate" at bounding box center [422, 64] width 76 height 26
click at [76, 304] on div at bounding box center [77, 301] width 15 height 15
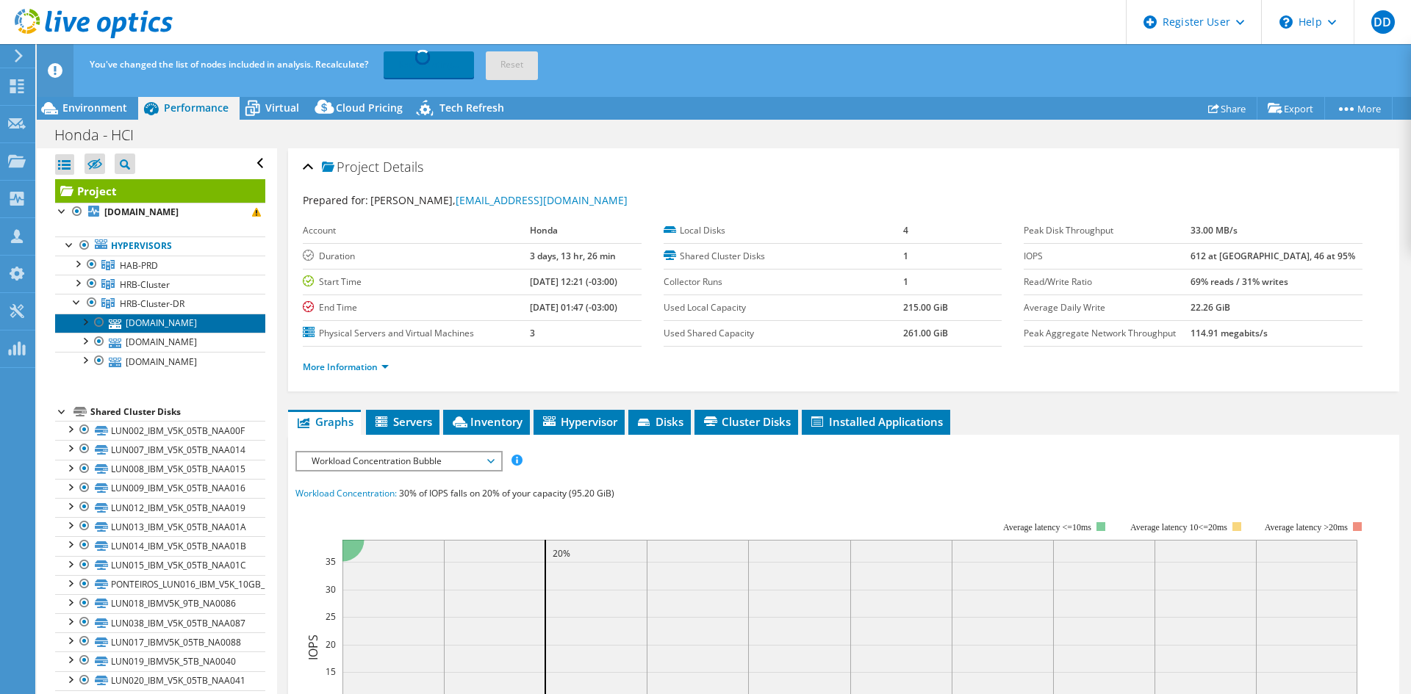
click at [159, 326] on link "[DOMAIN_NAME]" at bounding box center [160, 323] width 210 height 19
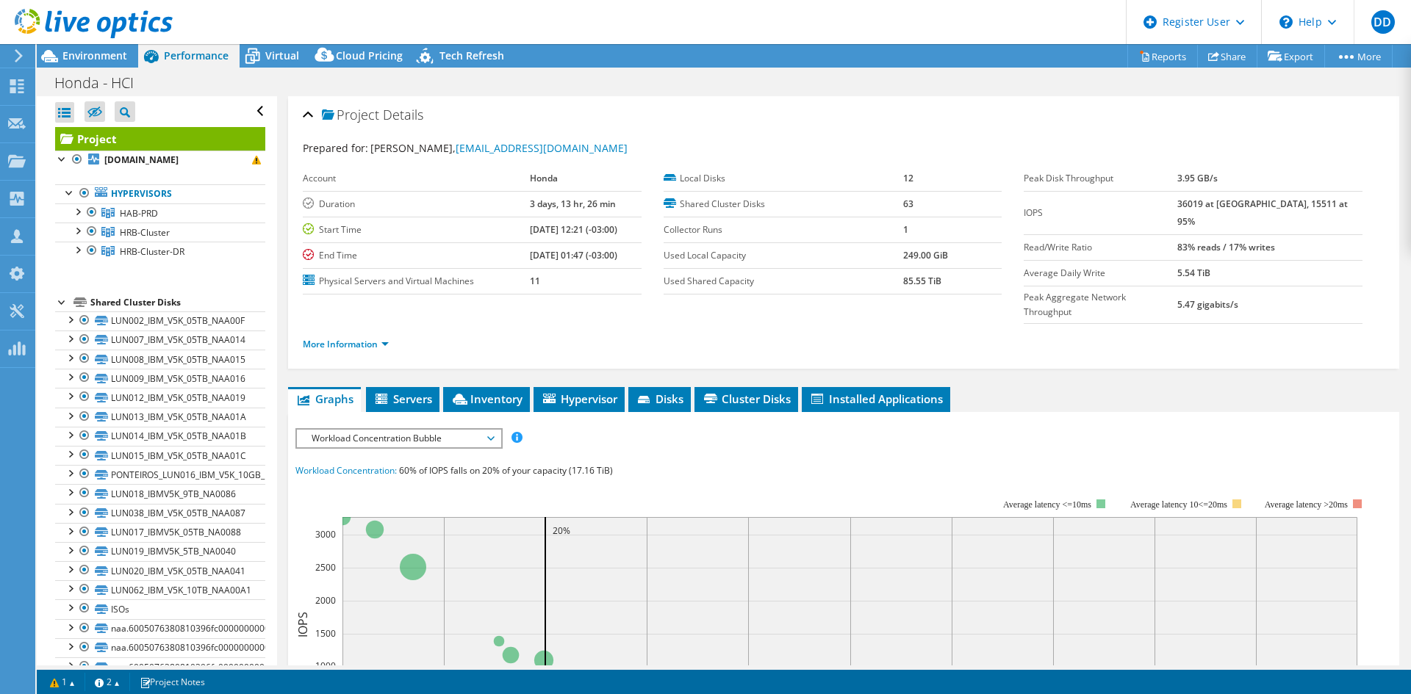
click at [77, 234] on div at bounding box center [77, 230] width 15 height 15
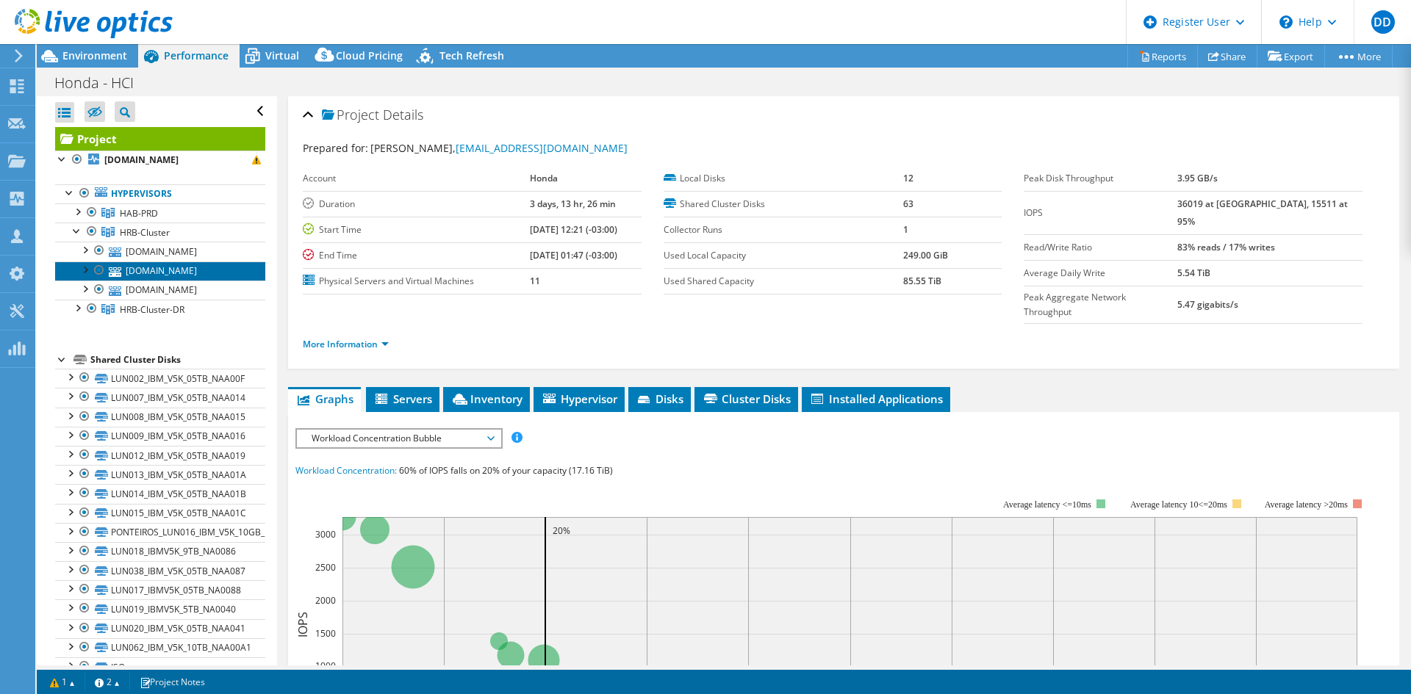
click at [181, 264] on link "[DOMAIN_NAME]" at bounding box center [160, 271] width 210 height 19
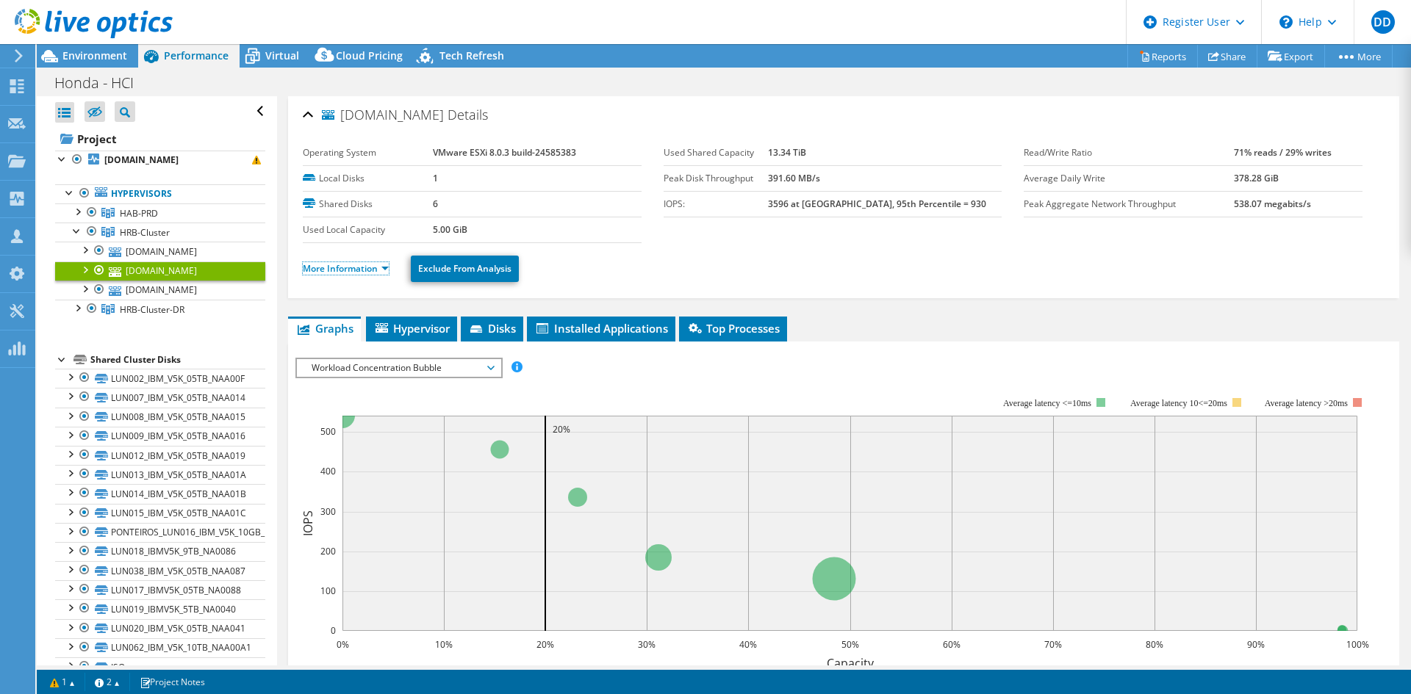
click at [379, 269] on link "More Information" at bounding box center [346, 268] width 86 height 12
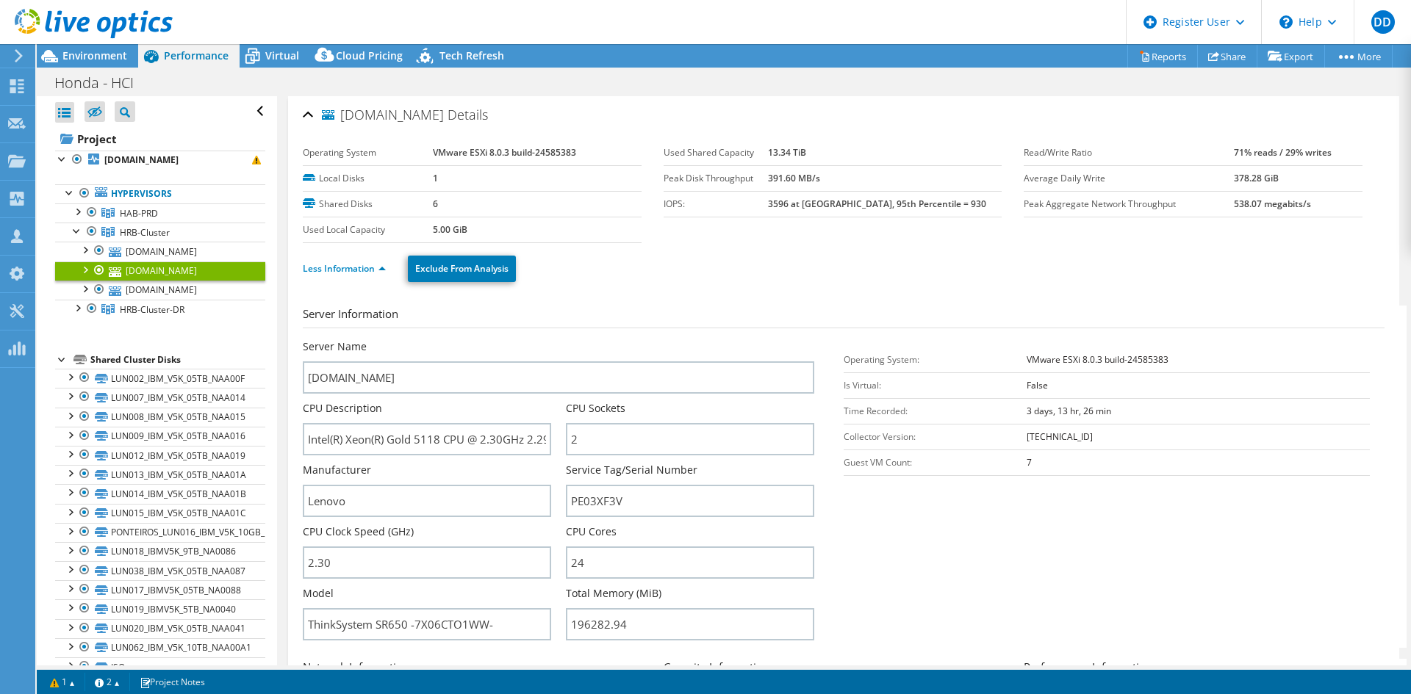
click at [79, 309] on div at bounding box center [77, 307] width 15 height 15
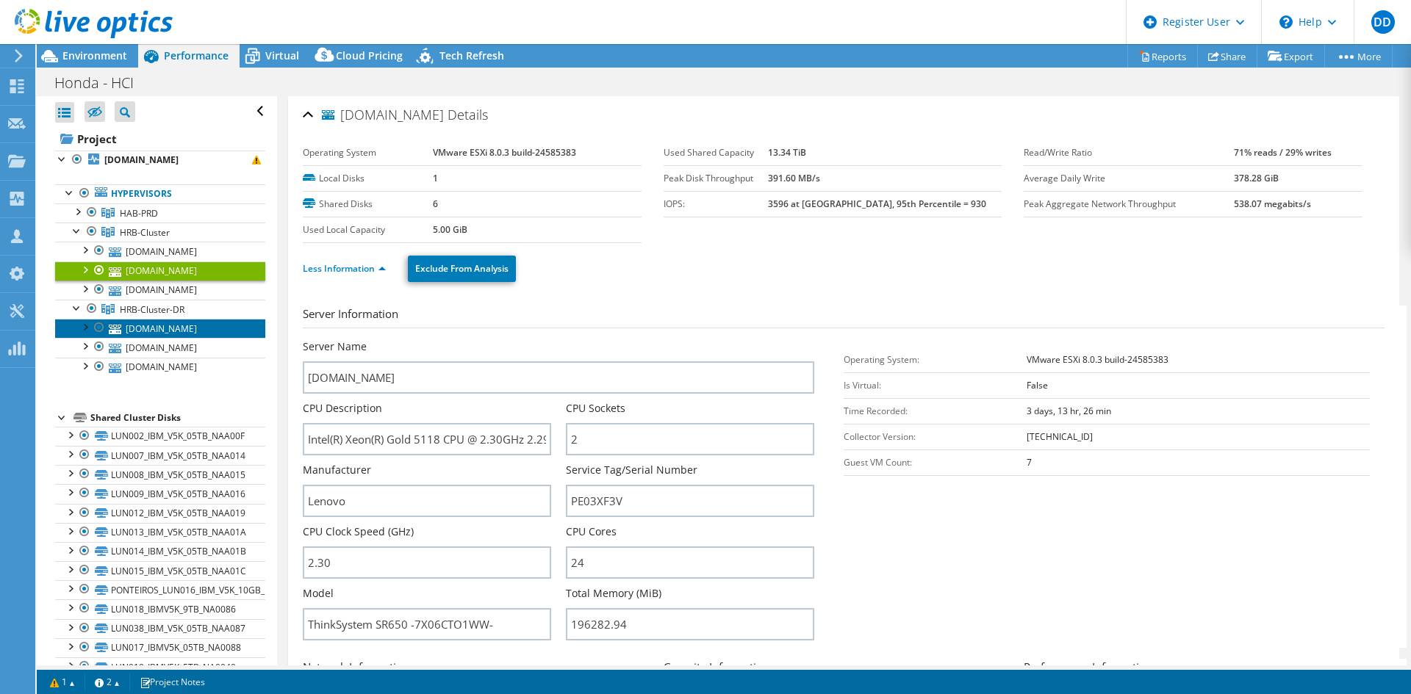
click at [182, 331] on link "[DOMAIN_NAME]" at bounding box center [160, 328] width 210 height 19
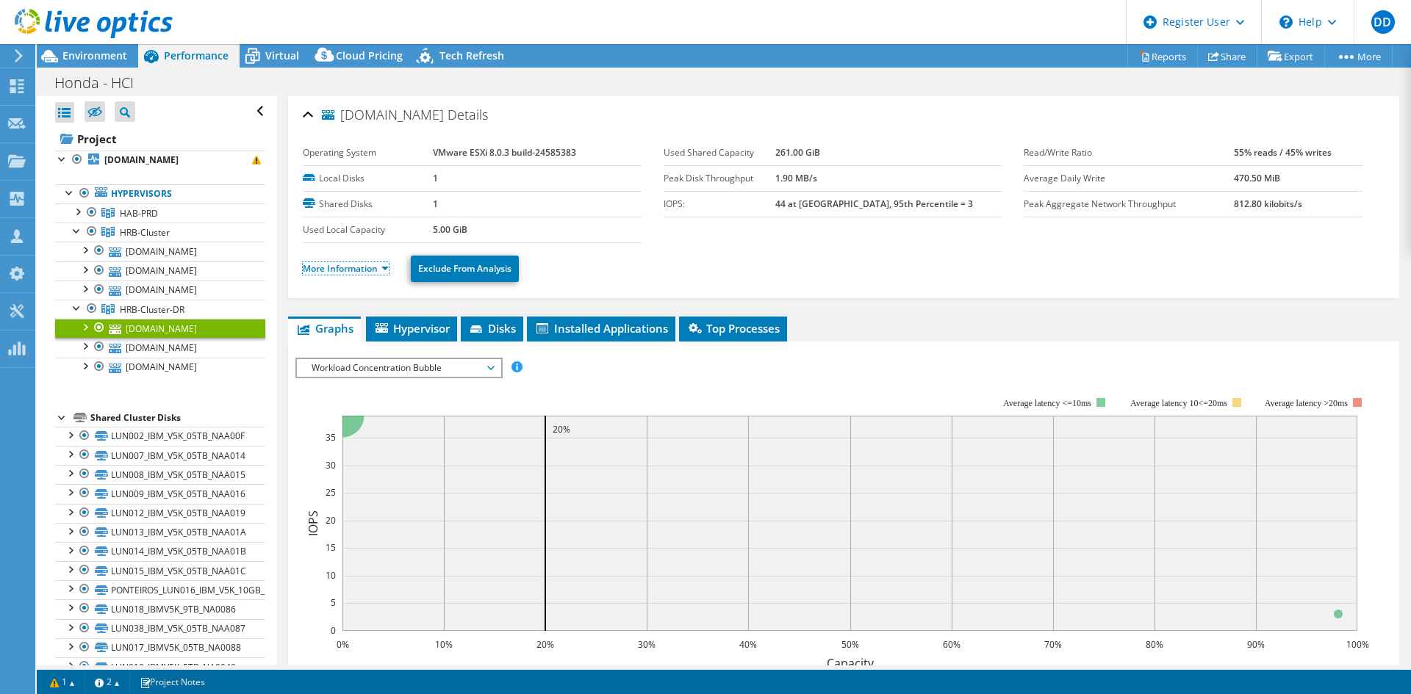
click at [373, 271] on link "More Information" at bounding box center [346, 268] width 86 height 12
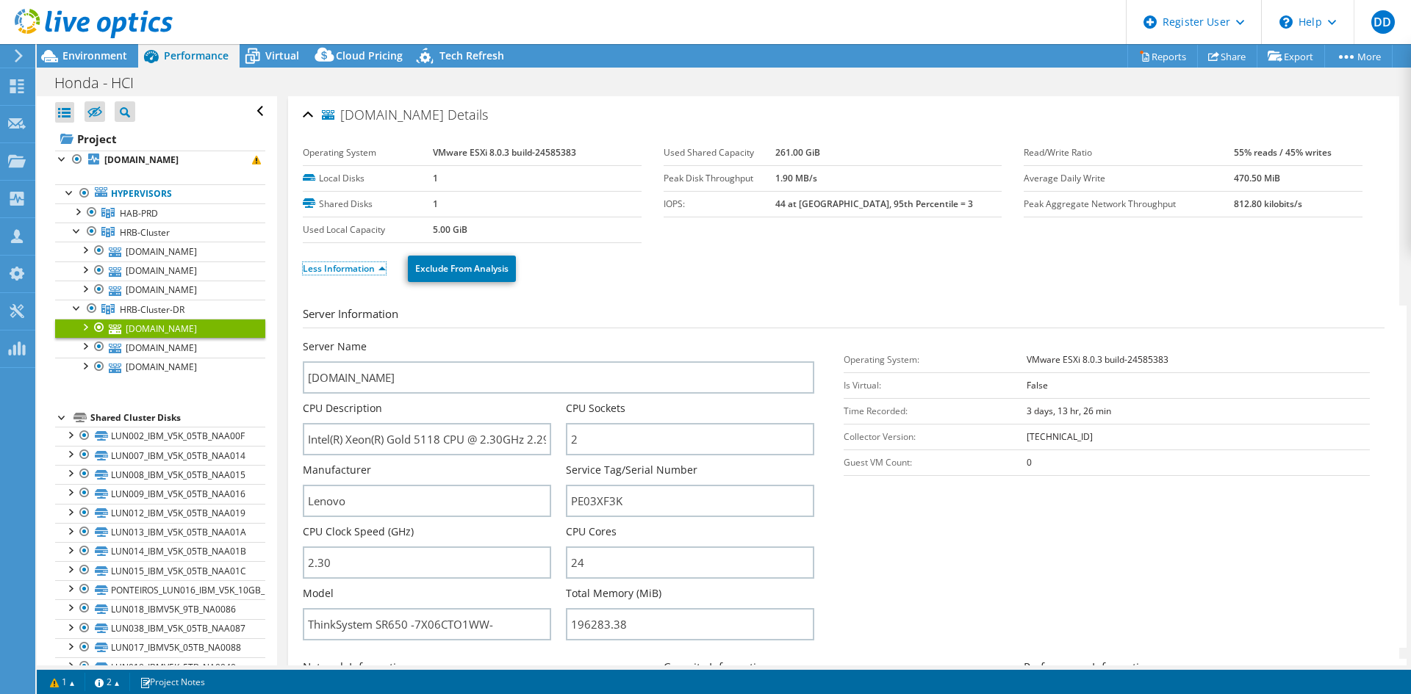
scroll to position [196, 0]
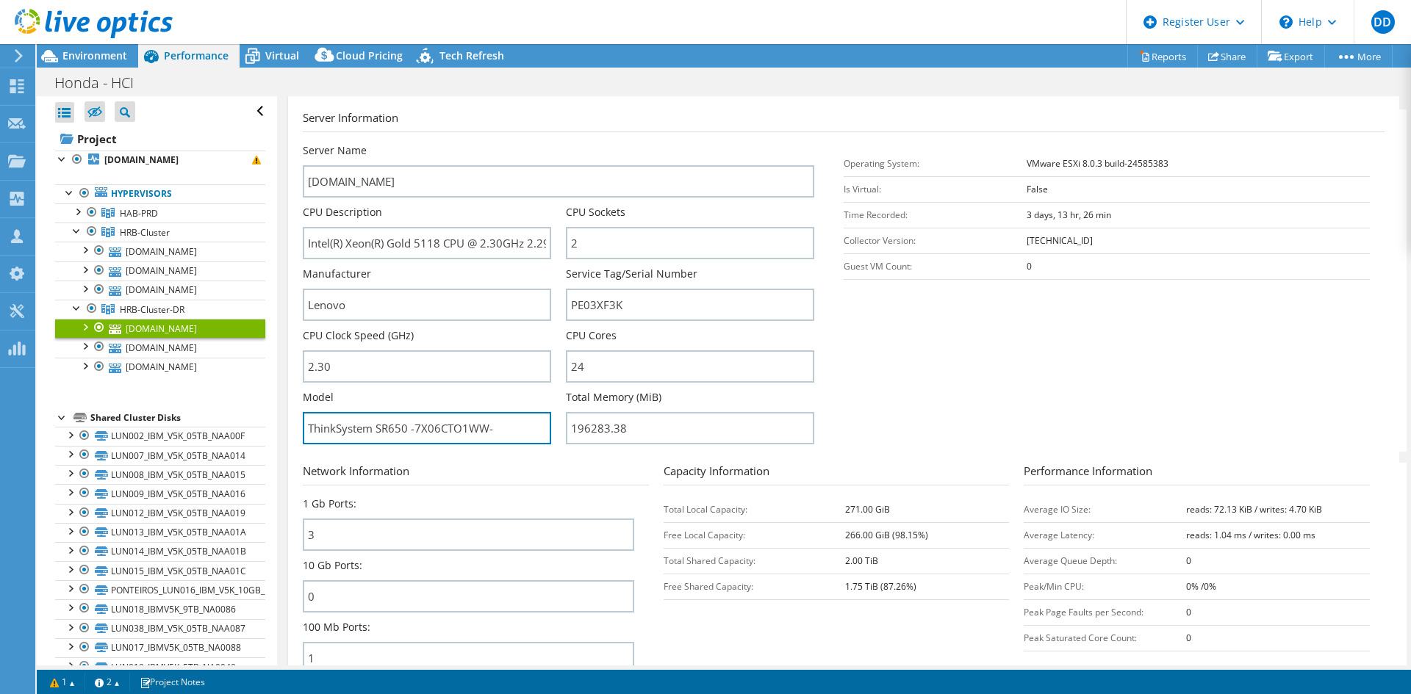
drag, startPoint x: 404, startPoint y: 427, endPoint x: 264, endPoint y: 424, distance: 140.4
click at [264, 424] on div "Open All Close All Hide Excluded Nodes Project Tree Filter" at bounding box center [724, 381] width 1374 height 570
click at [1055, 394] on section "Server Information Server Name hrbsesx06.sa.mds.honda.com CPU Description Intel…" at bounding box center [847, 280] width 1089 height 342
click at [82, 213] on div at bounding box center [77, 211] width 15 height 15
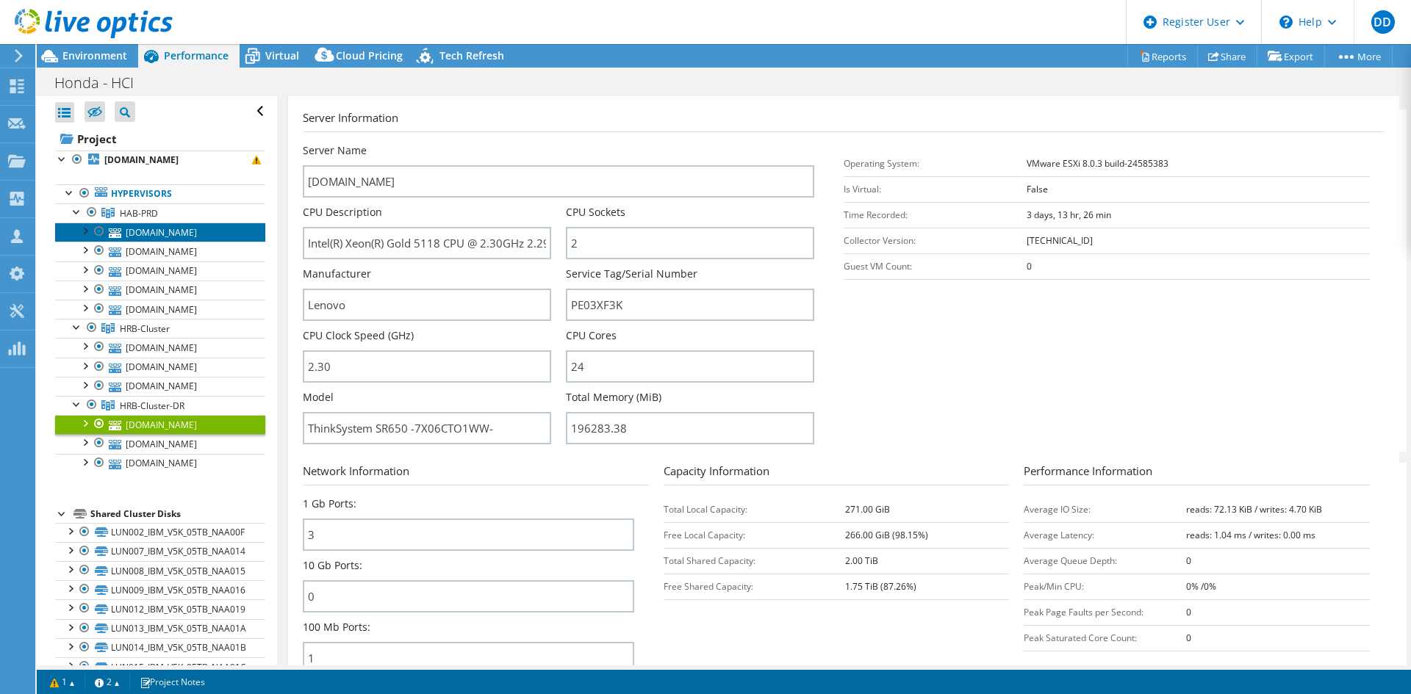
click at [194, 234] on link "[DOMAIN_NAME]" at bounding box center [160, 232] width 210 height 19
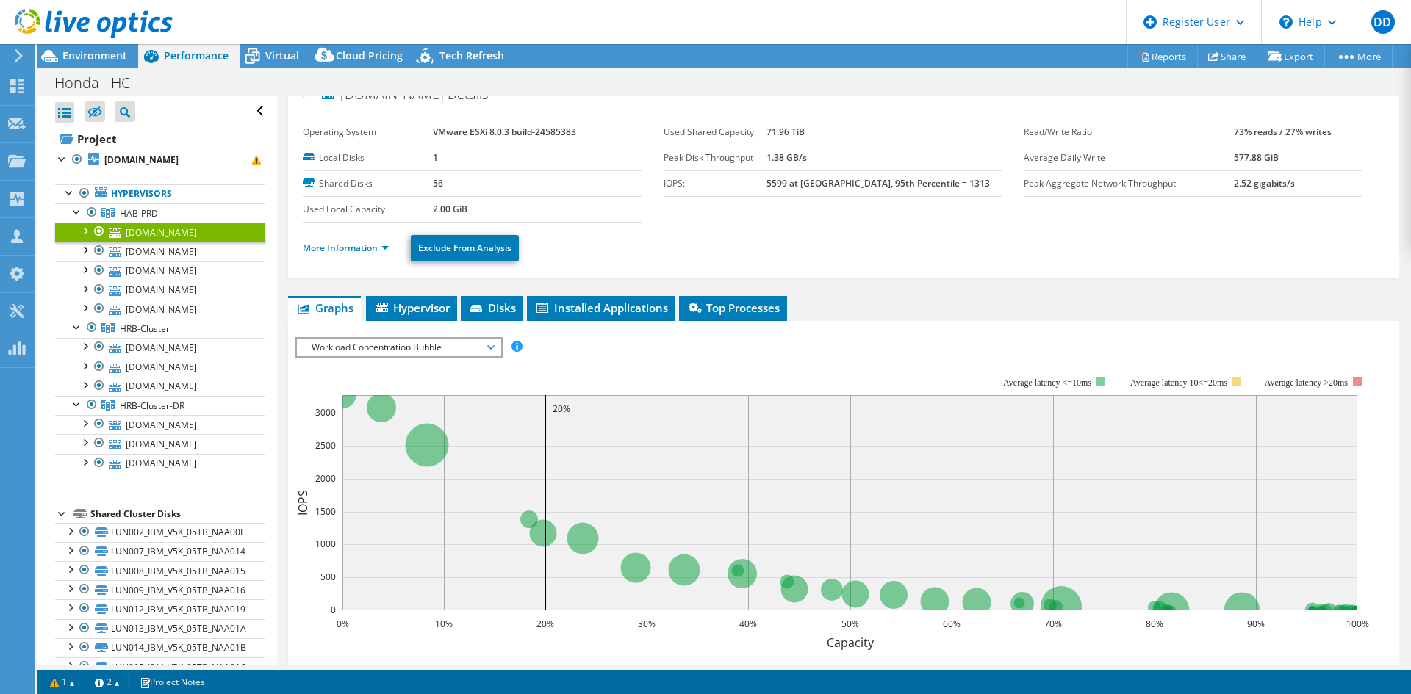
scroll to position [0, 0]
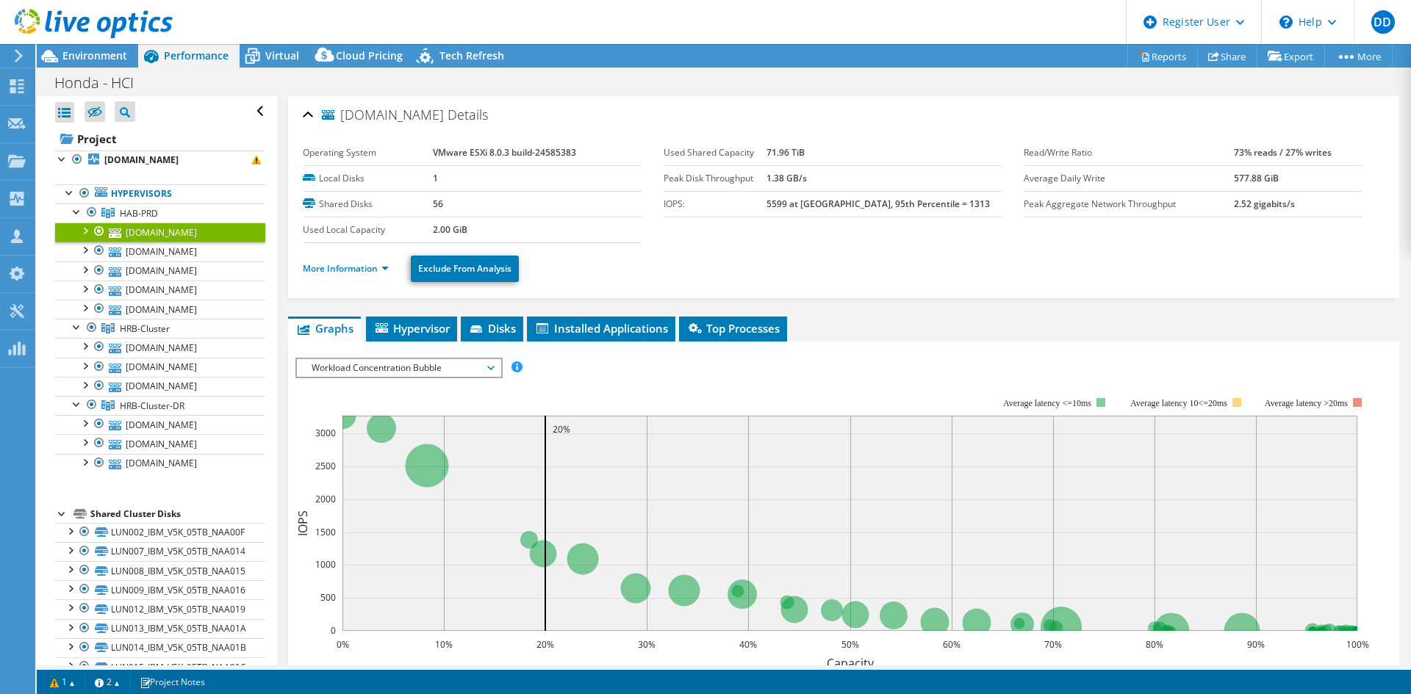
click at [378, 276] on li "More Information" at bounding box center [350, 269] width 95 height 16
click at [383, 270] on link "More Information" at bounding box center [346, 268] width 86 height 12
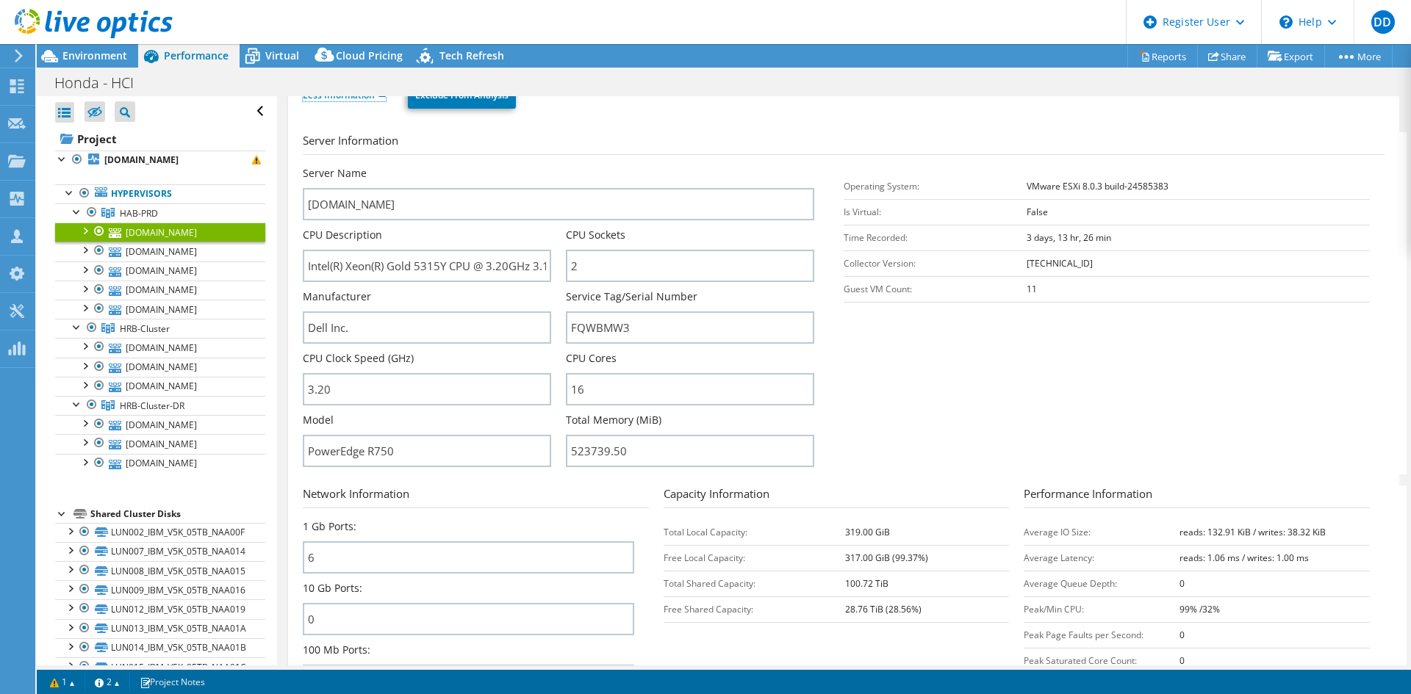
scroll to position [196, 0]
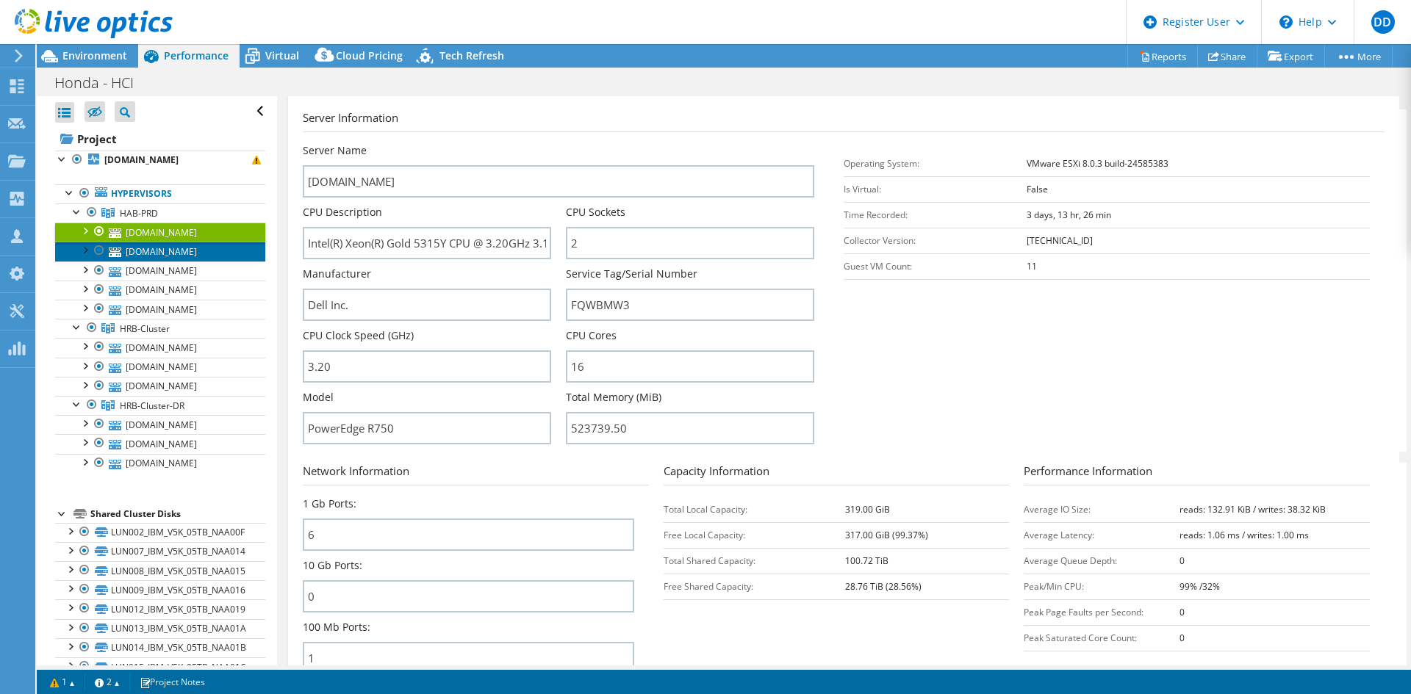
click at [173, 251] on link "[DOMAIN_NAME]" at bounding box center [160, 251] width 210 height 19
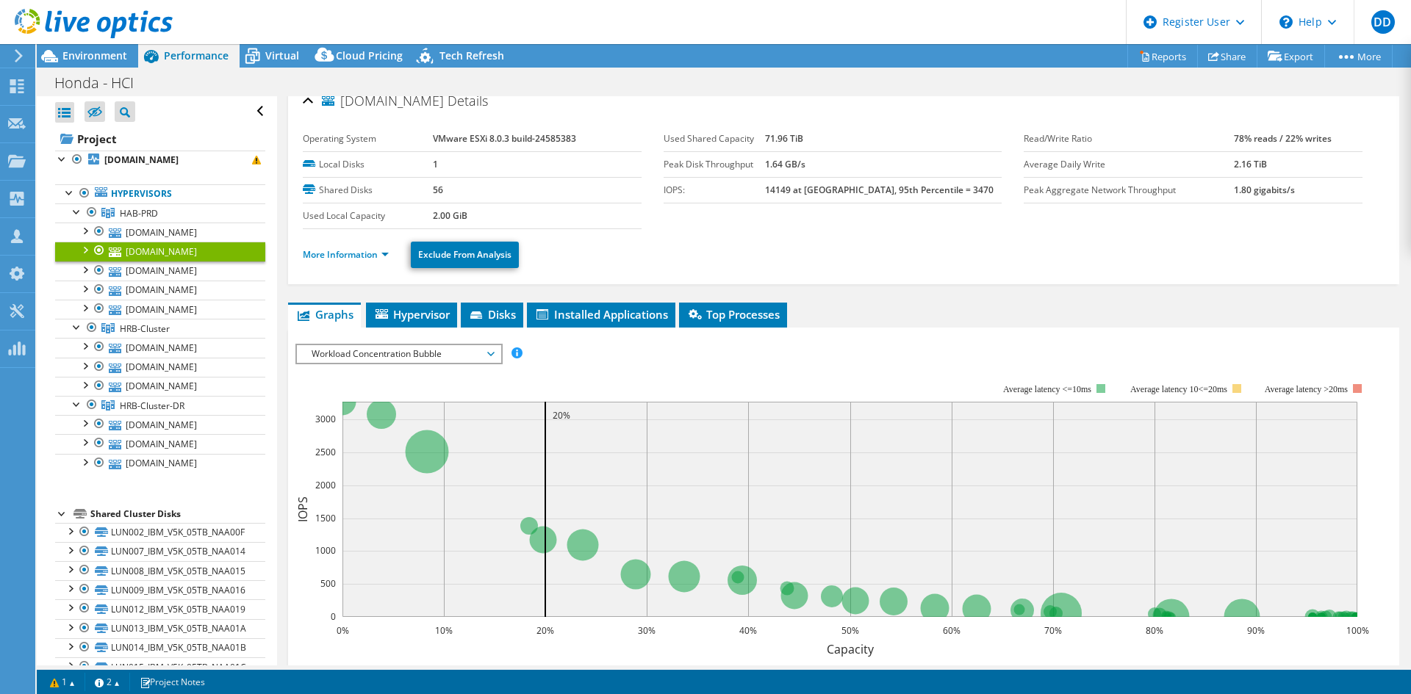
scroll to position [0, 0]
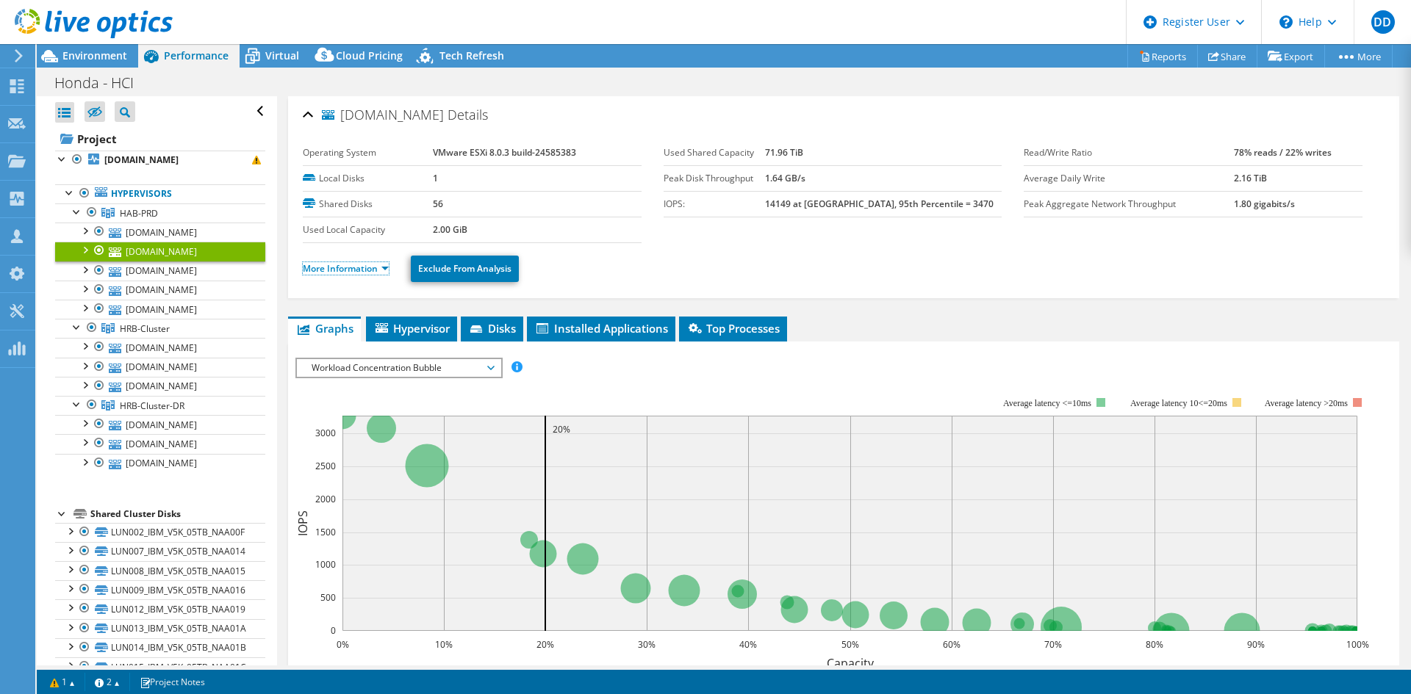
click at [380, 273] on link "More Information" at bounding box center [346, 268] width 86 height 12
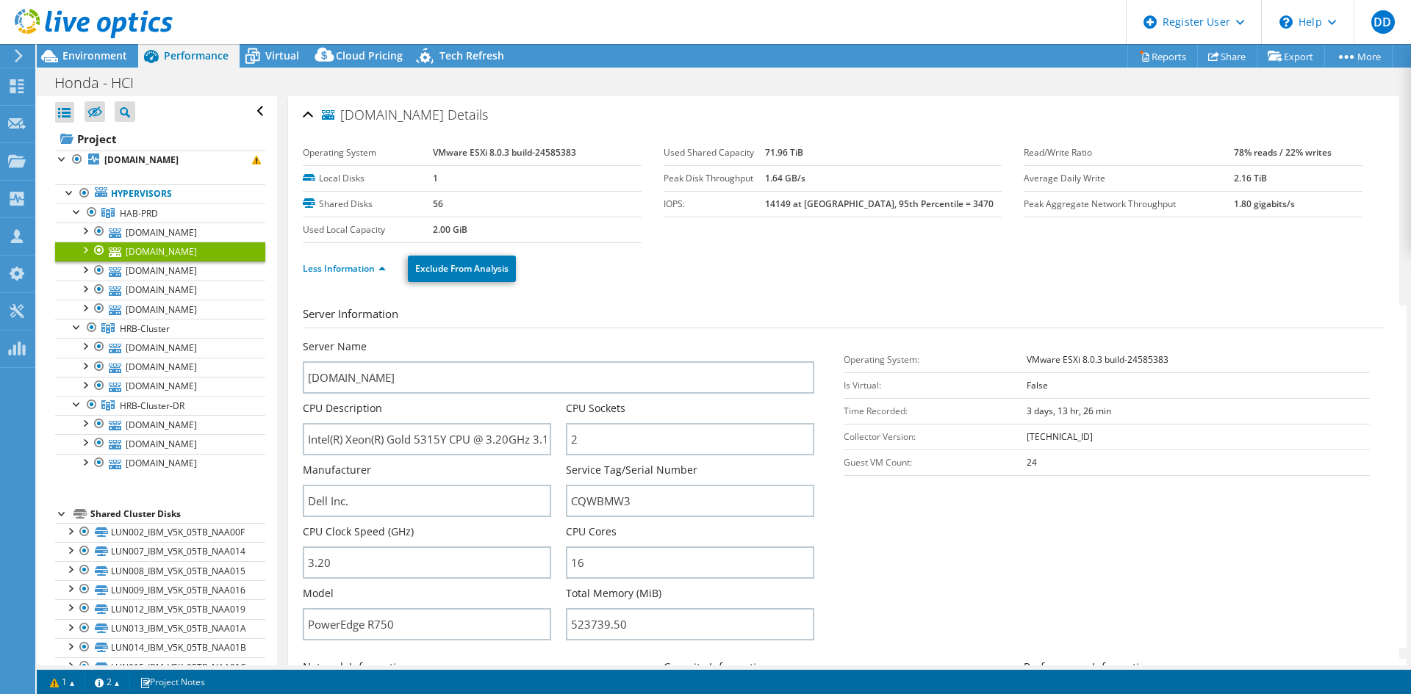
click at [93, 326] on div at bounding box center [92, 328] width 15 height 18
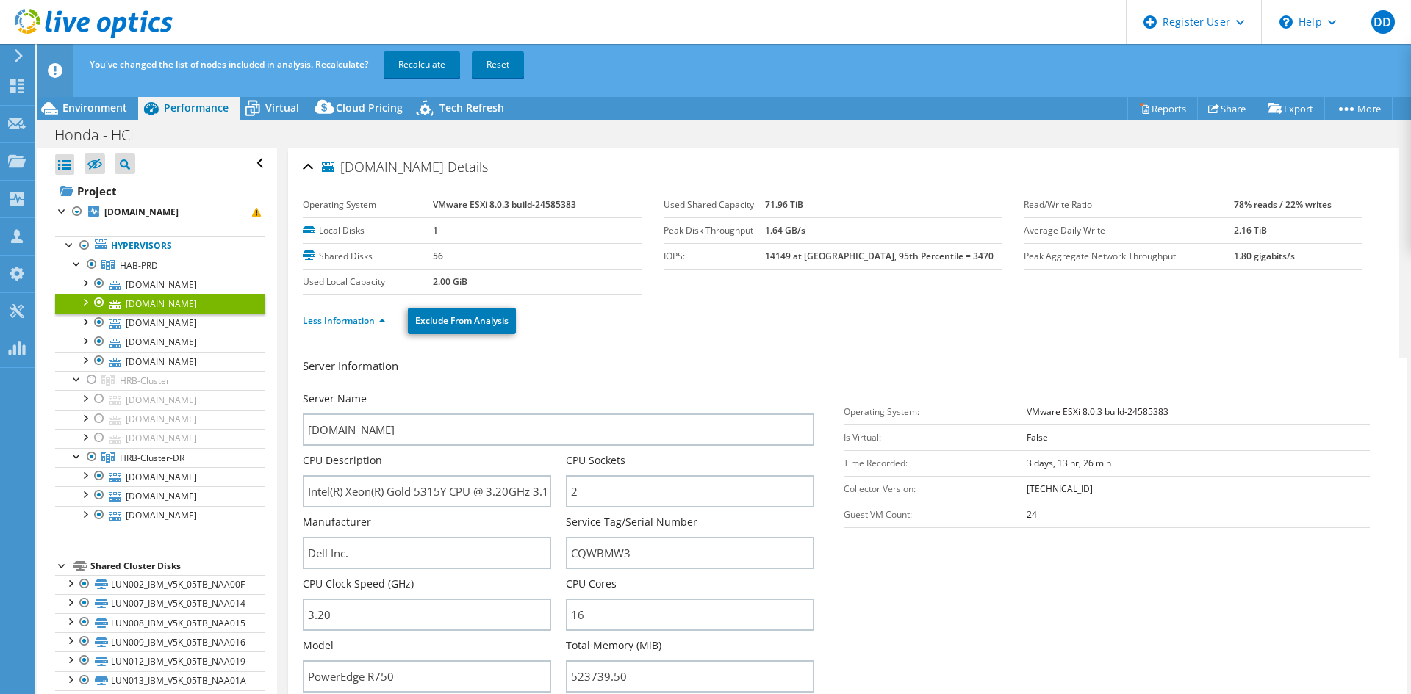
click at [87, 452] on div at bounding box center [92, 457] width 15 height 18
click at [415, 46] on div "You've changed the list of nodes included in analysis. Recalculate? Recalculate…" at bounding box center [751, 64] width 1330 height 41
click at [420, 62] on link "Recalculate" at bounding box center [422, 64] width 76 height 26
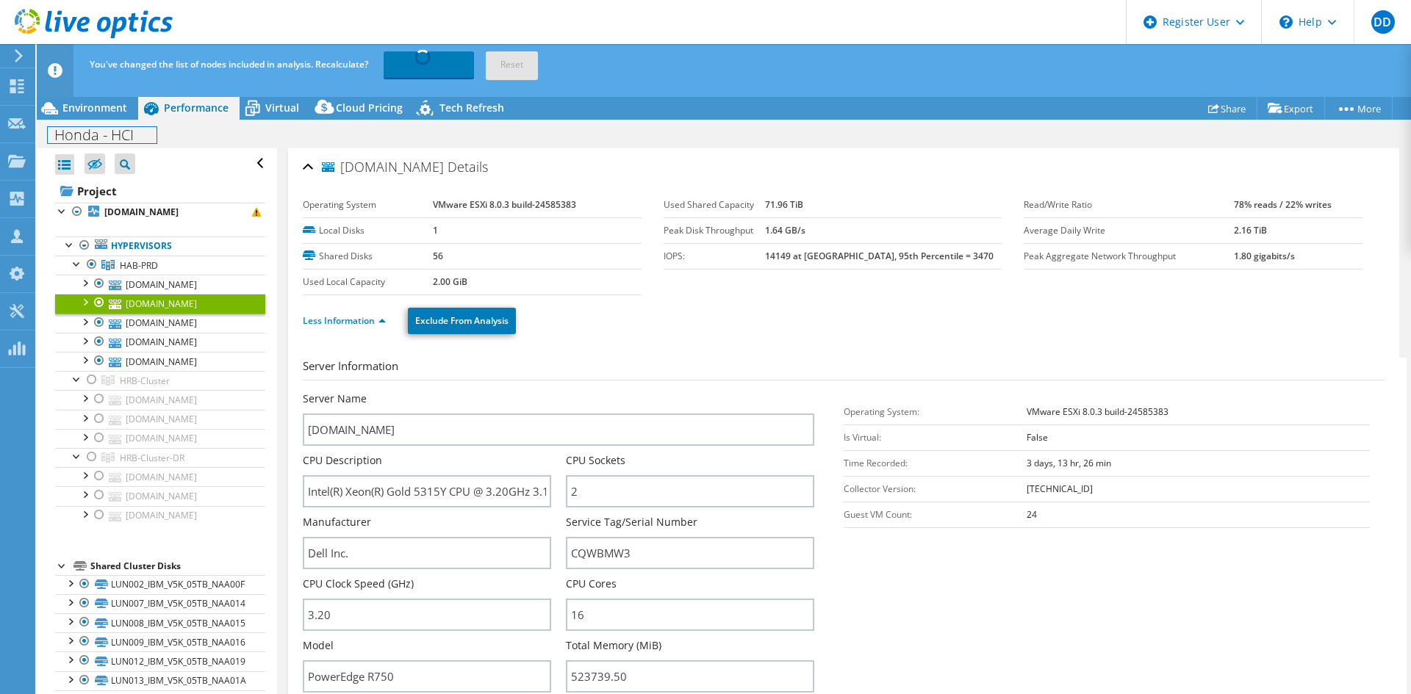
click at [139, 134] on h1 "Honda - HCI" at bounding box center [102, 135] width 109 height 16
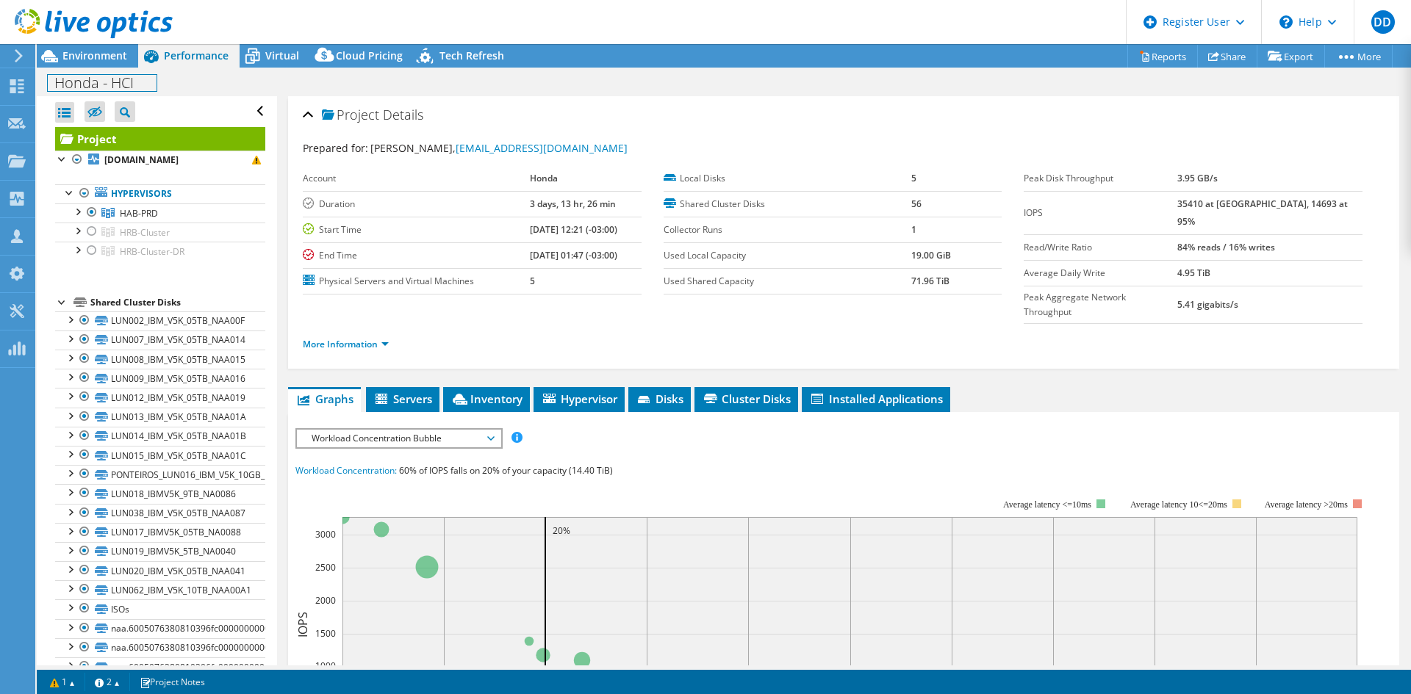
click at [146, 85] on h1 "Honda - HCI" at bounding box center [102, 83] width 109 height 16
click at [221, 85] on link at bounding box center [217, 82] width 21 height 18
click at [446, 88] on div "Honda - HCI - HAB Print" at bounding box center [724, 82] width 1374 height 27
click at [1019, 387] on ul "Graphs Servers Inventory Hypervisor Disks Cluster Disks Installed Applications" at bounding box center [843, 399] width 1111 height 25
click at [1125, 338] on div "Project Details Prepared for: Diego Santiago, Diego_Santiago@honda.com.br Accou…" at bounding box center [843, 232] width 1111 height 273
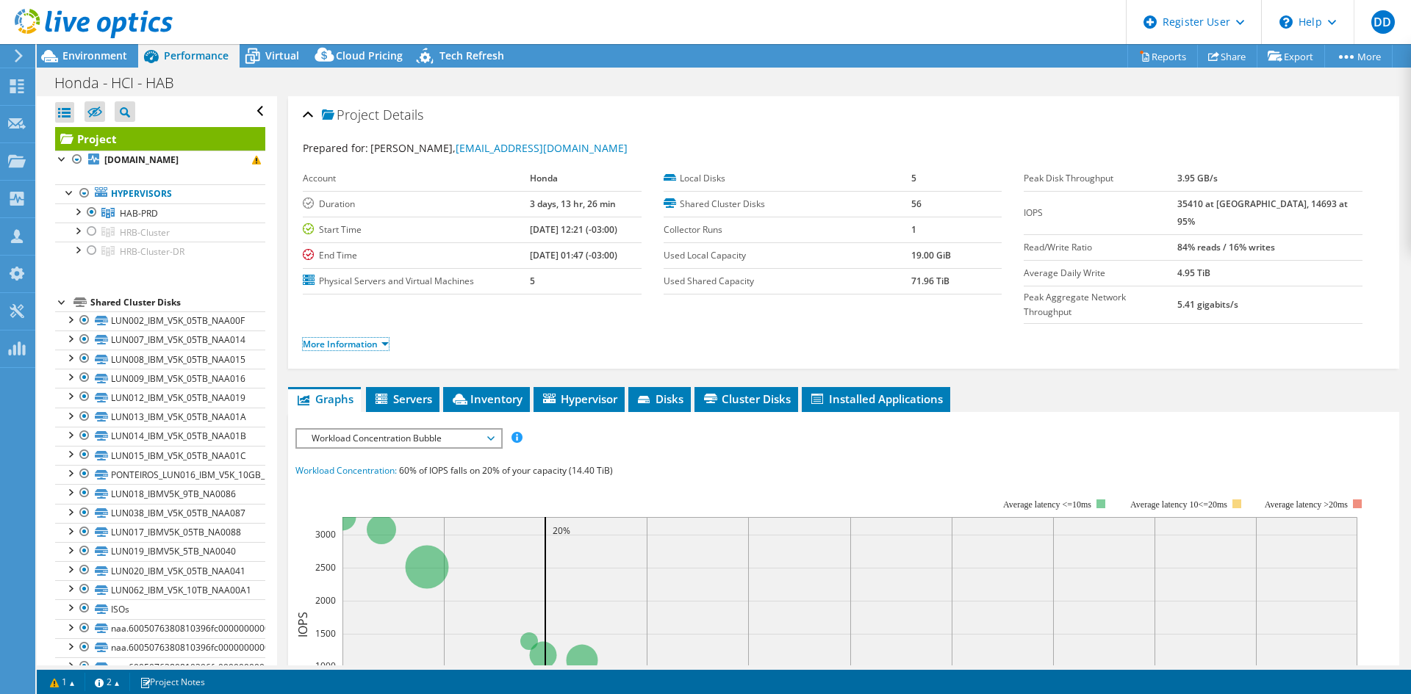
click at [375, 338] on link "More Information" at bounding box center [346, 344] width 86 height 12
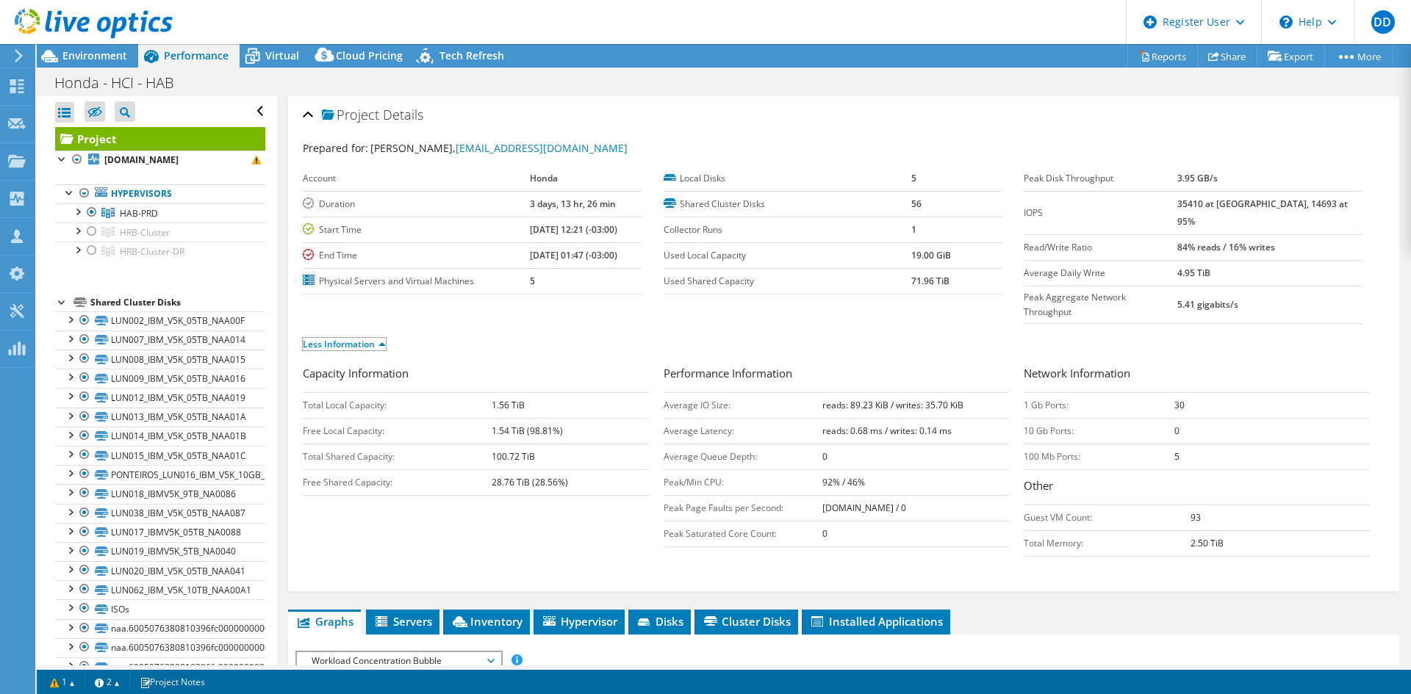
click at [375, 338] on link "Less Information" at bounding box center [344, 344] width 83 height 12
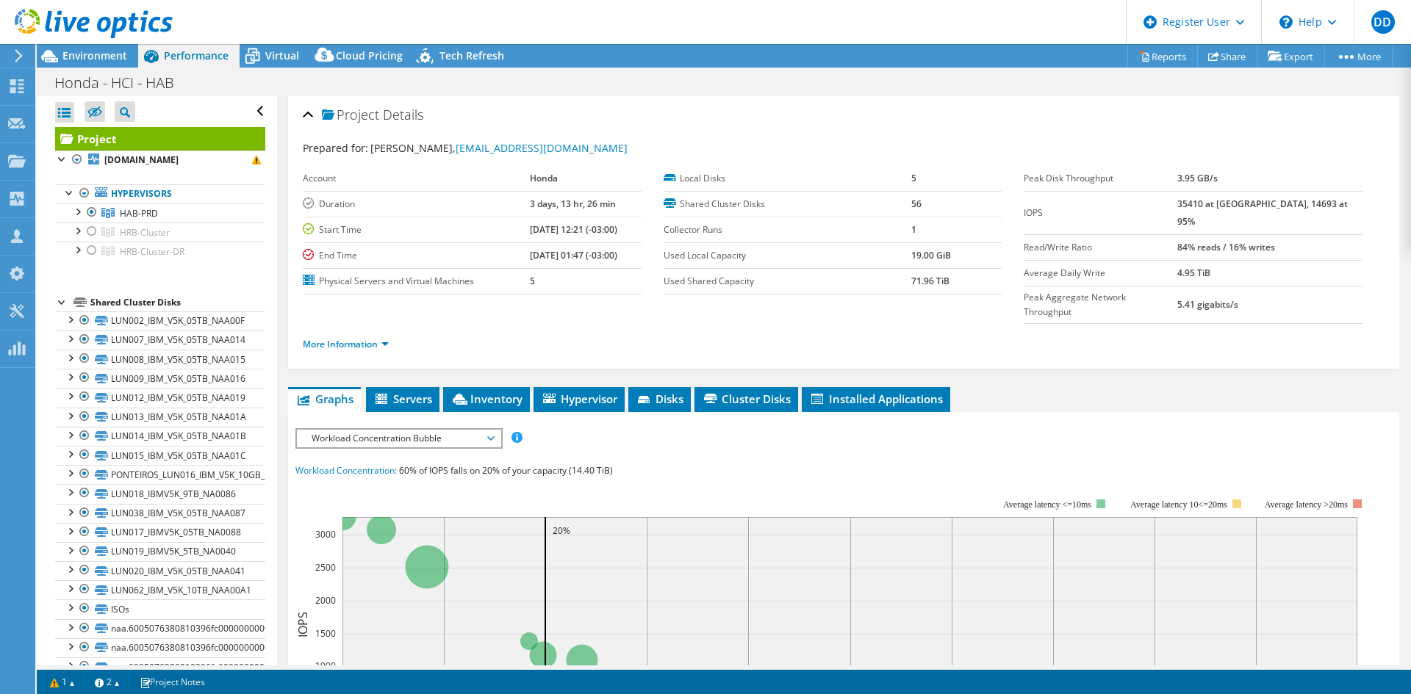
click at [1371, 68] on div "Honda - HCI - HAB Print" at bounding box center [724, 82] width 1374 height 29
click at [1365, 55] on link "More" at bounding box center [1358, 56] width 68 height 23
click at [0, 0] on link "Copy" at bounding box center [0, 0] width 0 height 0
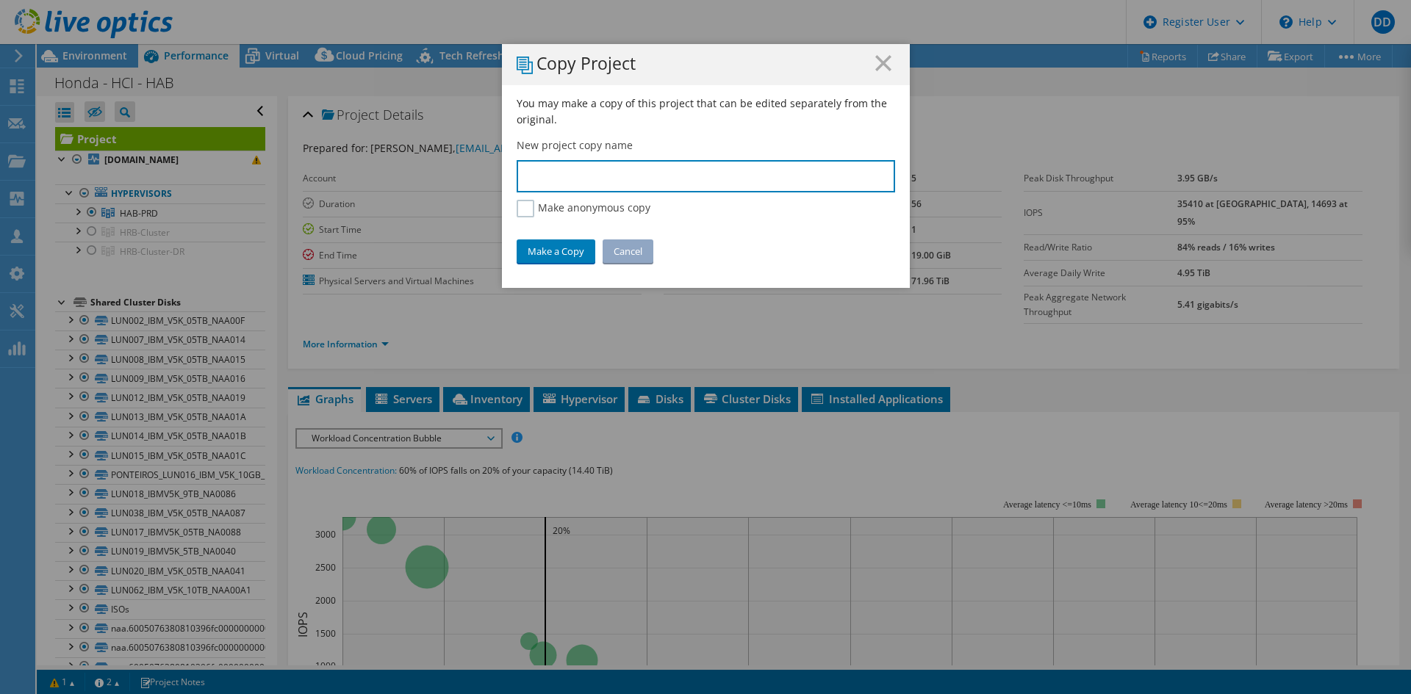
click at [576, 170] on input "text" at bounding box center [706, 176] width 378 height 32
type input "Honda - HCI - HRB"
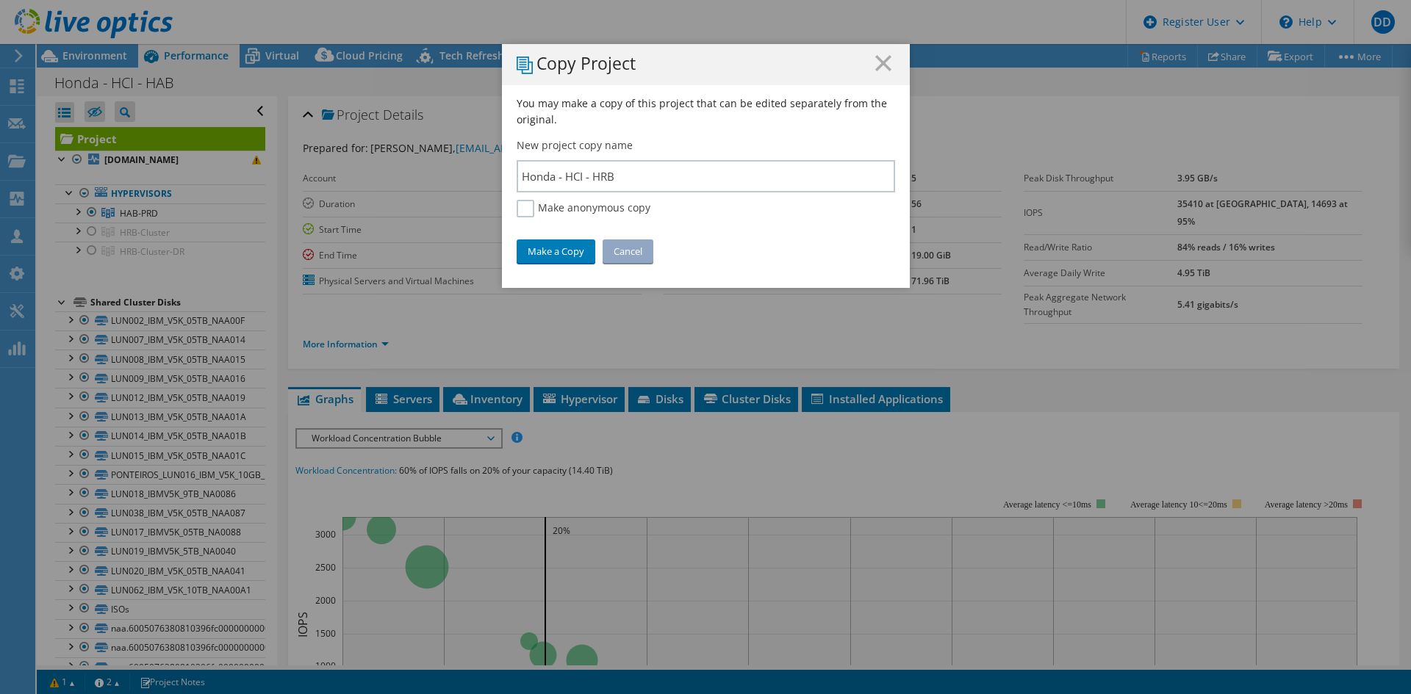
click at [553, 248] on link "Make a Copy" at bounding box center [556, 252] width 79 height 24
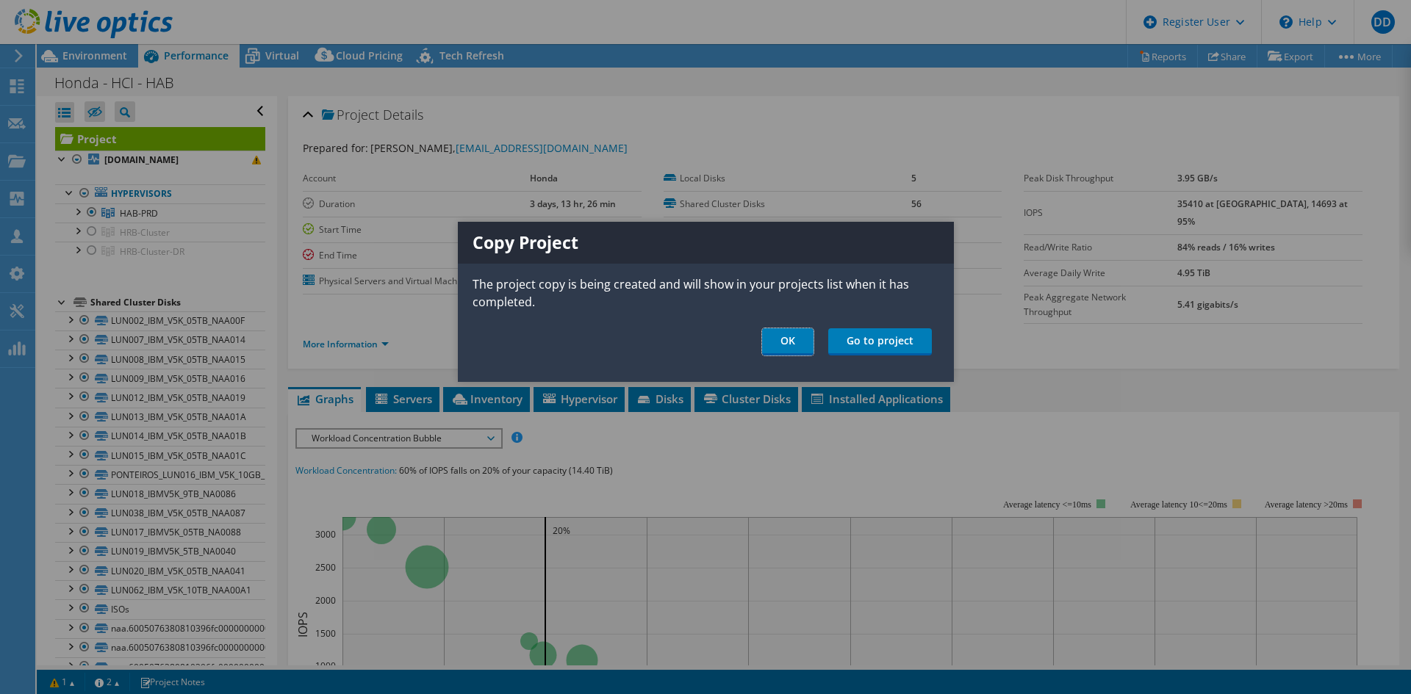
click at [786, 337] on link "OK" at bounding box center [787, 341] width 51 height 27
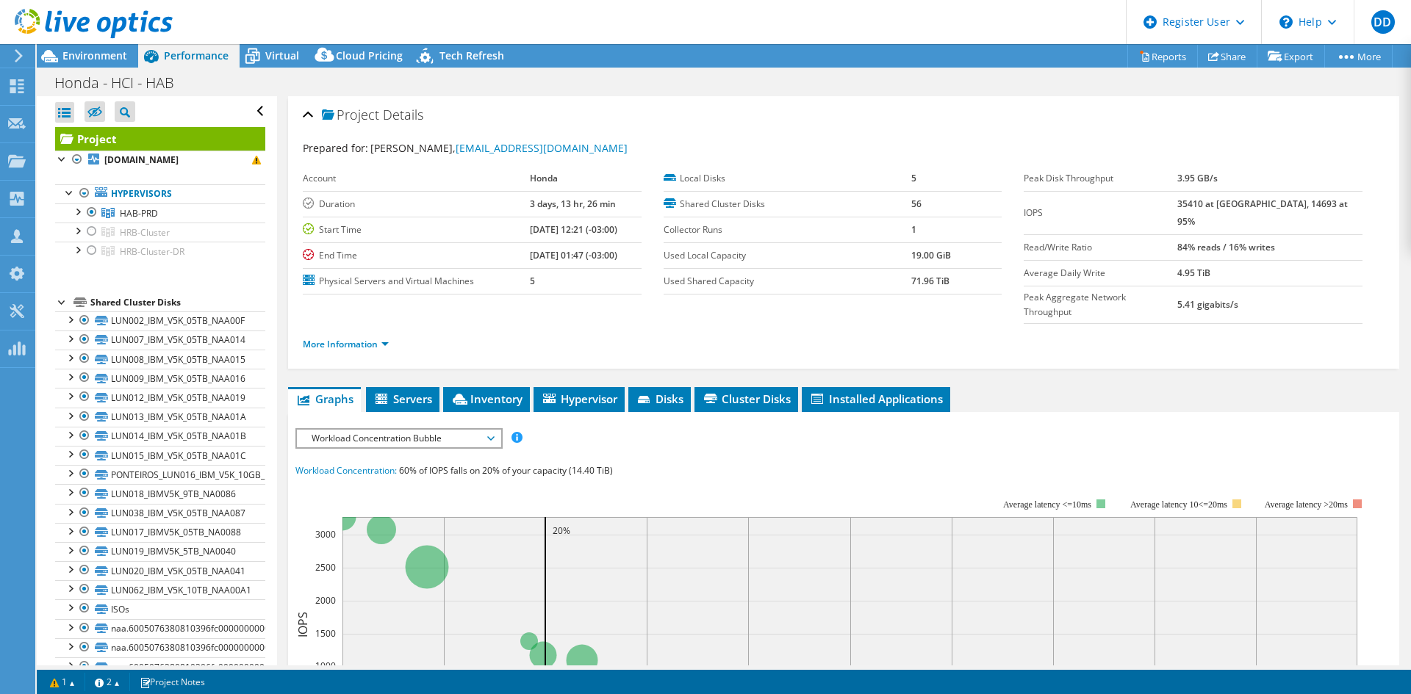
click at [89, 230] on div at bounding box center [92, 232] width 15 height 18
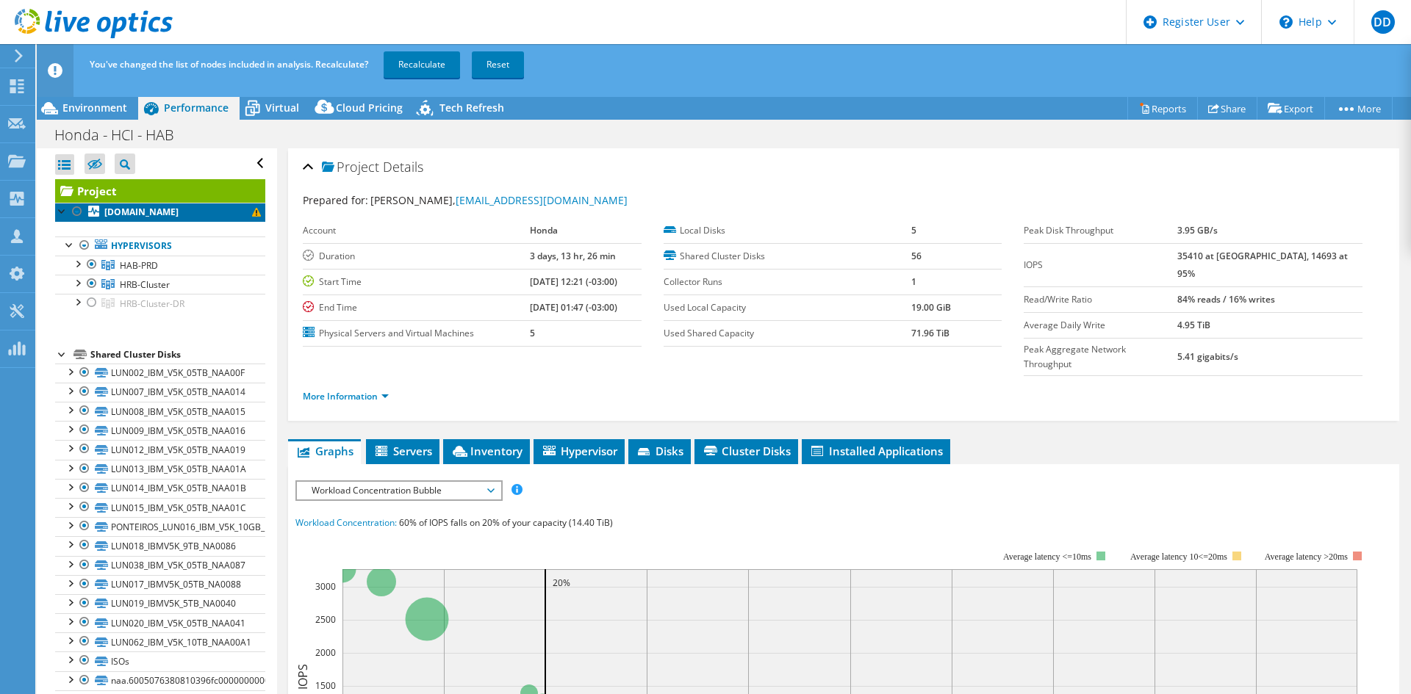
click at [90, 212] on icon at bounding box center [93, 211] width 11 height 11
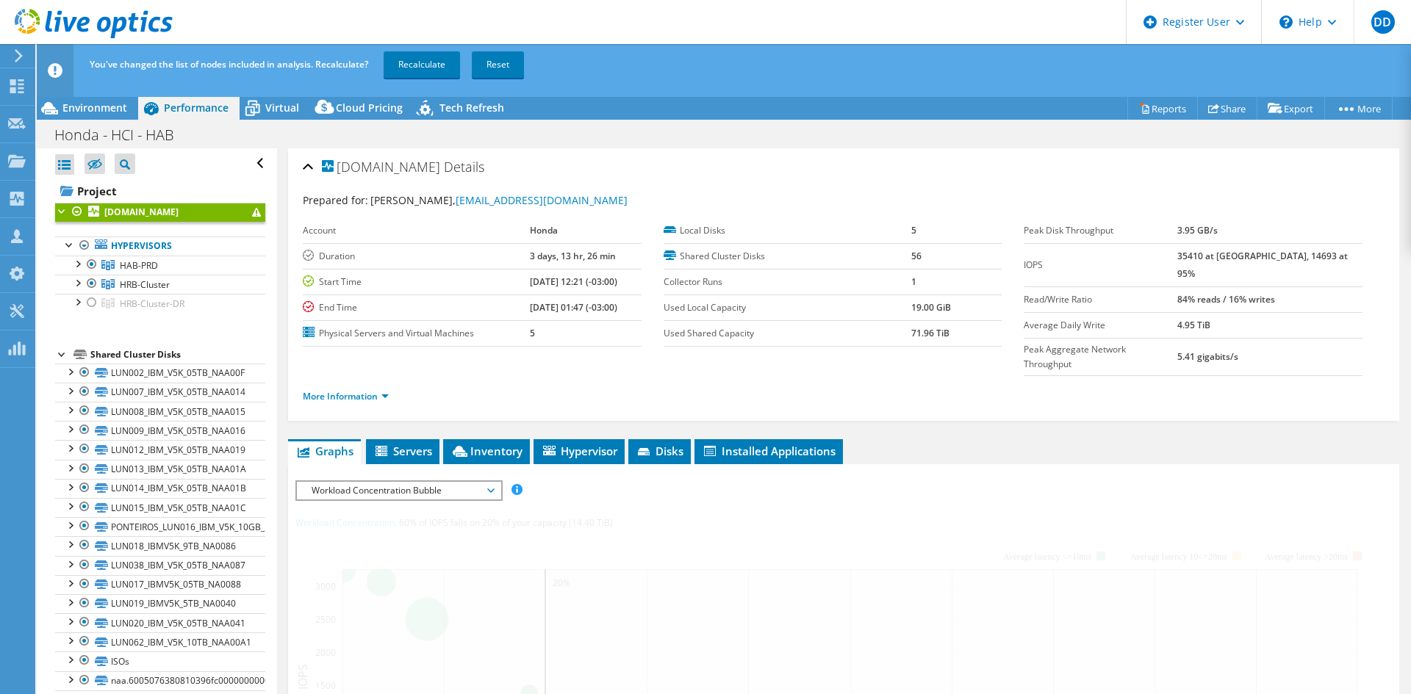
click at [87, 244] on div at bounding box center [84, 246] width 15 height 18
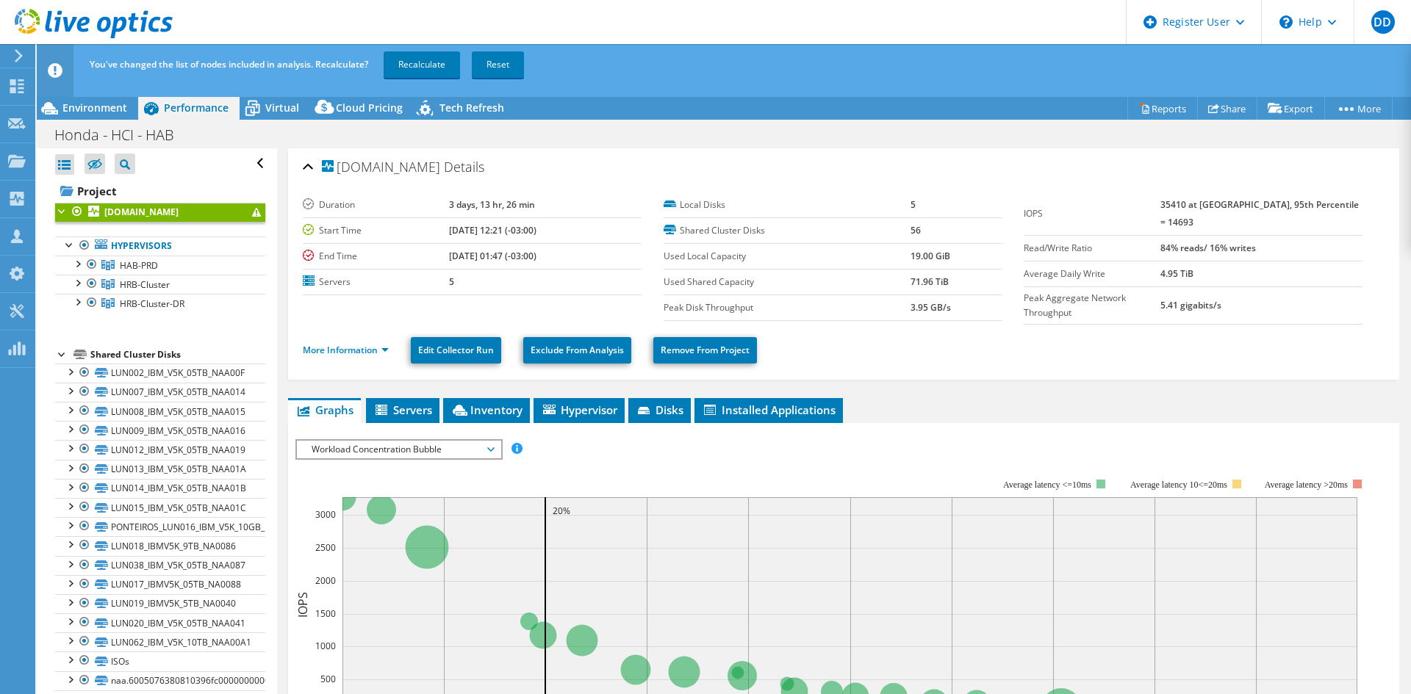
click at [89, 265] on div at bounding box center [92, 265] width 15 height 18
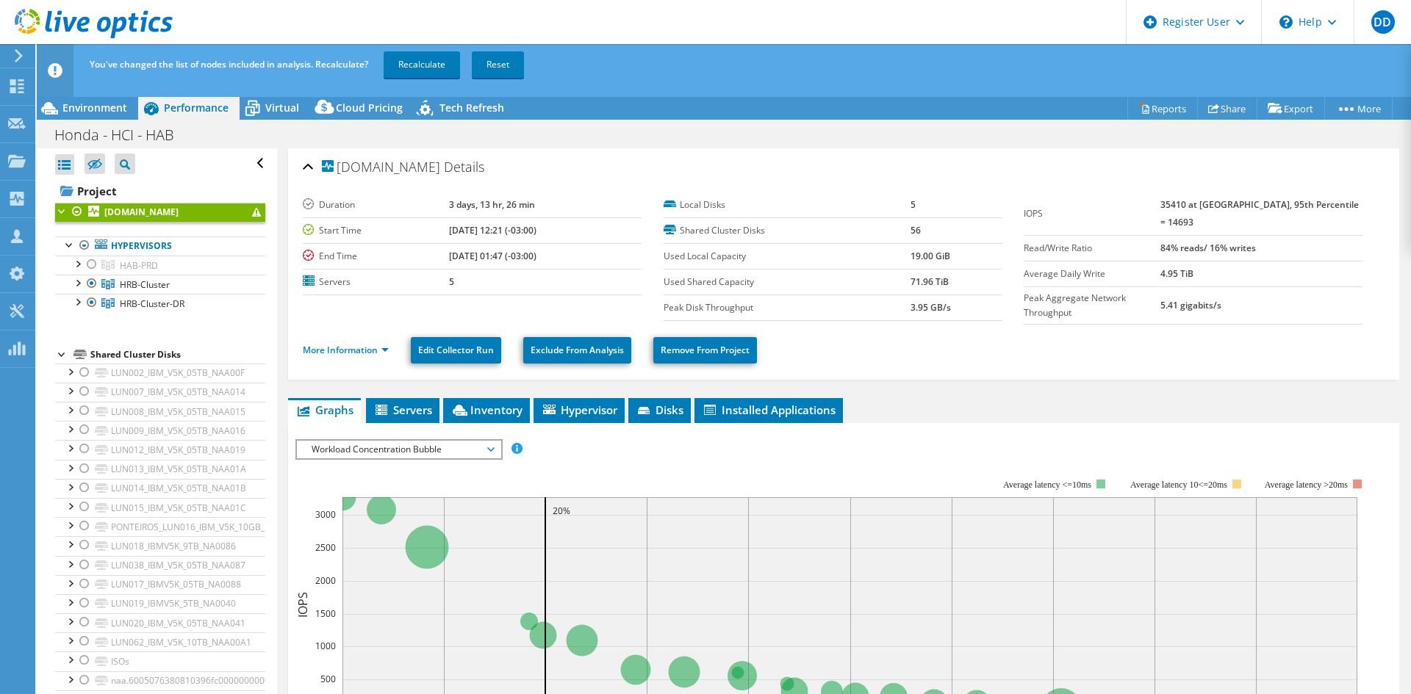
click at [442, 69] on link "Recalculate" at bounding box center [422, 64] width 76 height 26
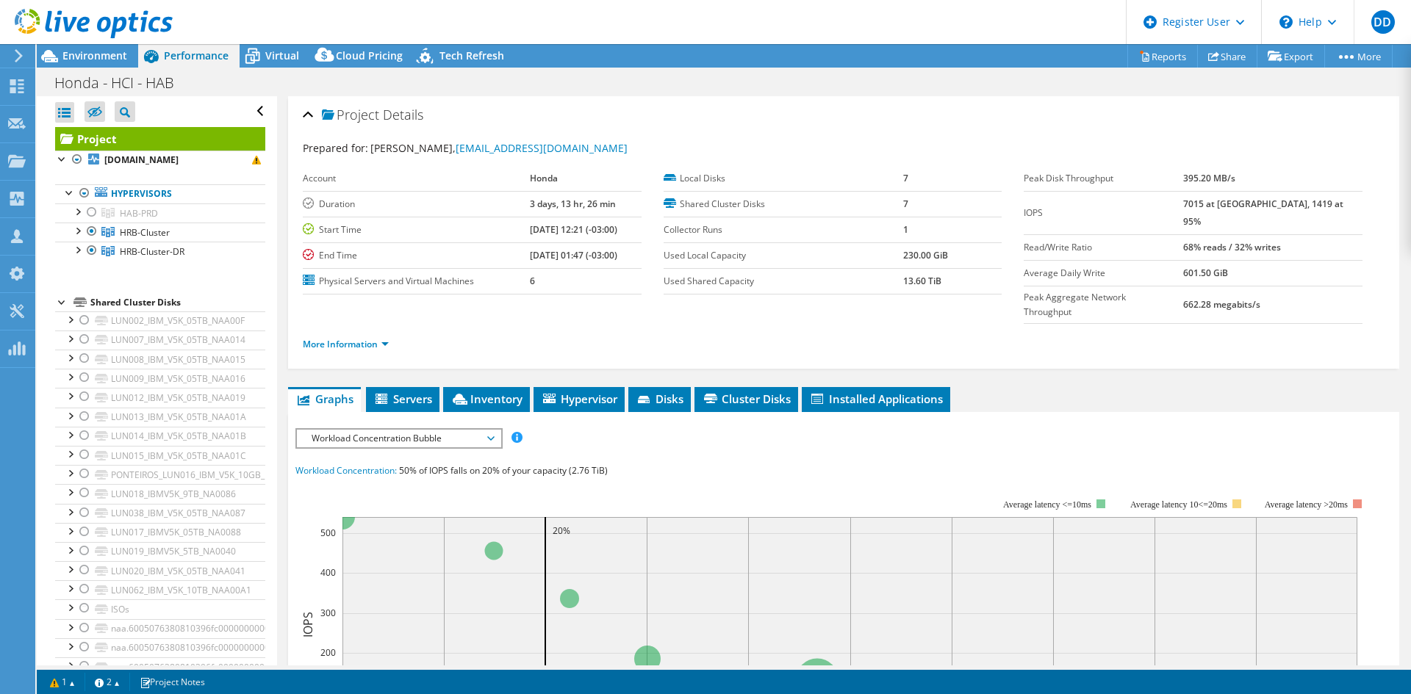
click at [1077, 421] on div "IOPS Disk Throughput IO Size Latency Queue Depth CPU Percentage Memory Page Fau…" at bounding box center [843, 696] width 1096 height 551
click at [1074, 387] on ul "Graphs Servers Inventory Hypervisor Disks Cluster Disks Installed Applications" at bounding box center [843, 399] width 1111 height 25
click at [120, 62] on span "Environment" at bounding box center [94, 56] width 65 height 14
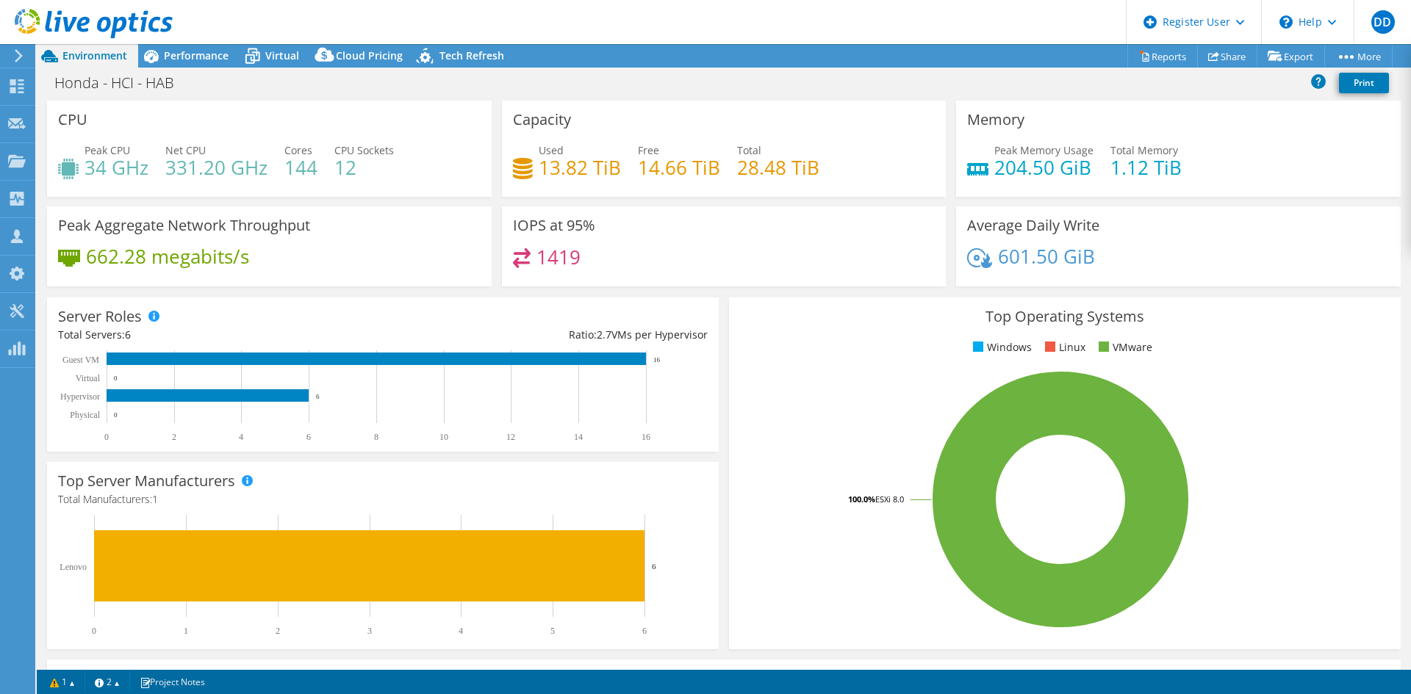
click at [154, 60] on icon at bounding box center [151, 56] width 15 height 13
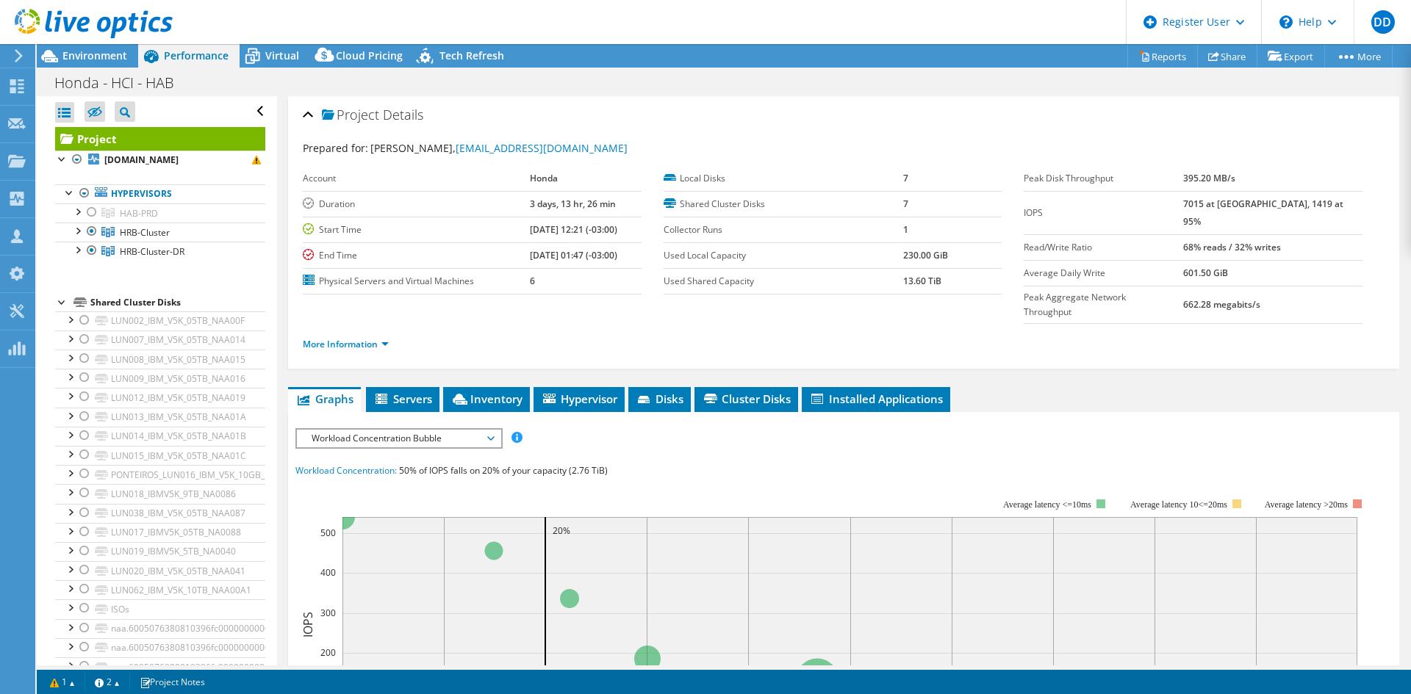
click at [104, 53] on span "Environment" at bounding box center [94, 56] width 65 height 14
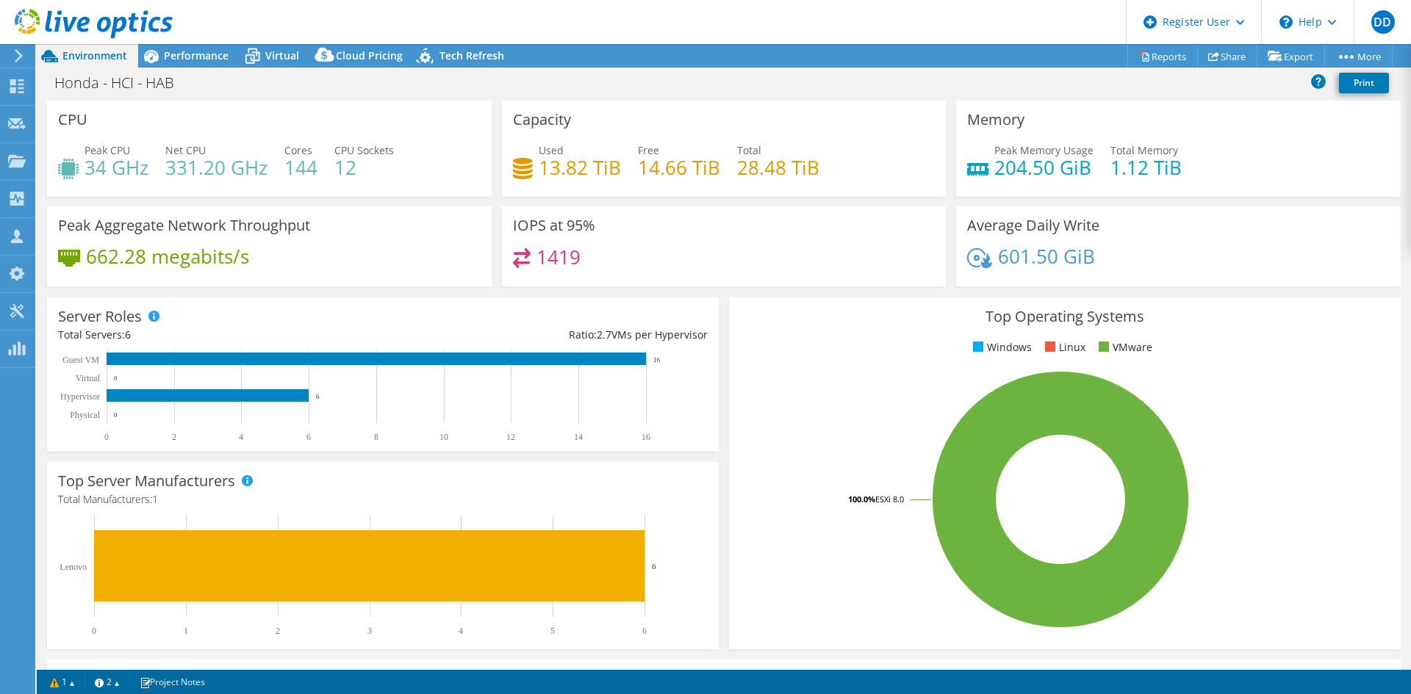
click at [131, 103] on div "CPU Peak CPU 34 GHz Net CPU 331.20 GHz Cores 144 CPU Sockets 12" at bounding box center [269, 149] width 445 height 96
drag, startPoint x: 187, startPoint y: 88, endPoint x: 159, endPoint y: 86, distance: 28.0
click at [159, 86] on h1 "Honda - HCI - HAB" at bounding box center [122, 83] width 149 height 16
click at [431, 87] on div "Honda - HCI - HAB Print" at bounding box center [724, 82] width 1374 height 27
click at [426, 98] on div "Honda - HCI - HAB Print" at bounding box center [724, 85] width 1374 height 32
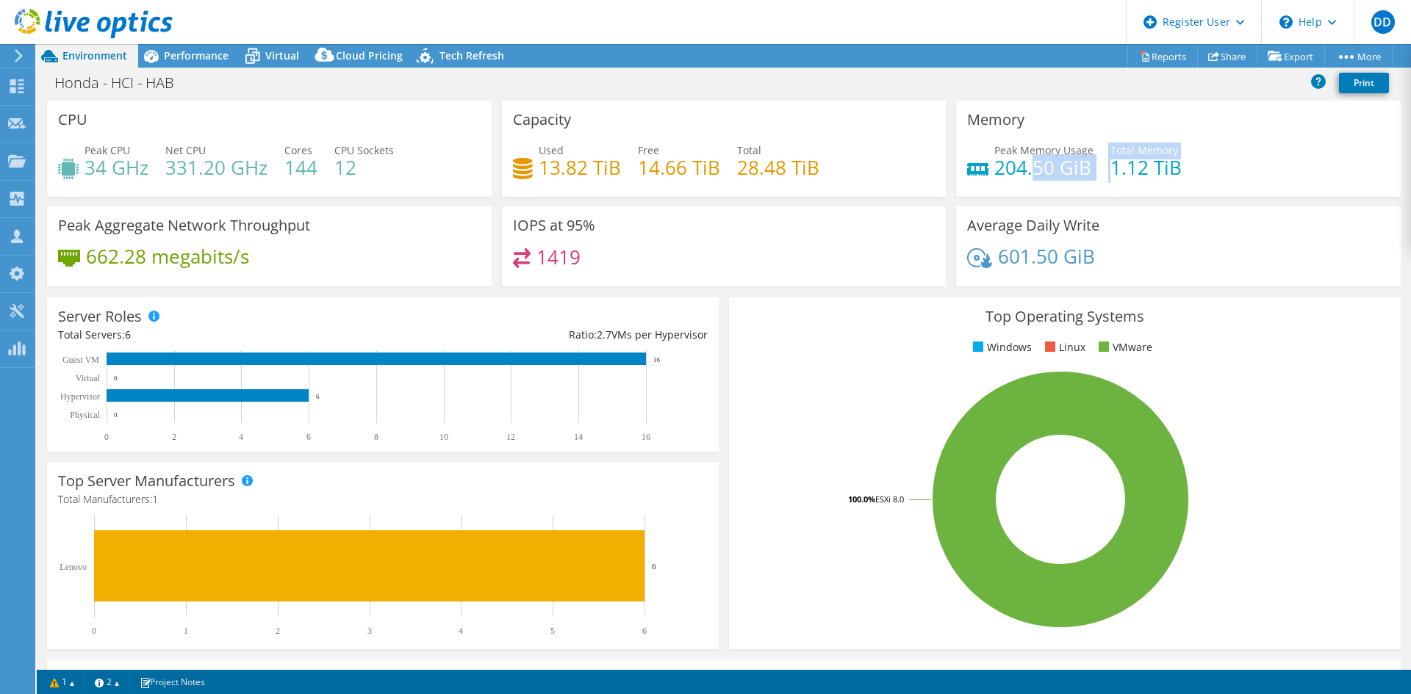
drag, startPoint x: 1103, startPoint y: 176, endPoint x: 1024, endPoint y: 171, distance: 78.8
click at [1024, 171] on div "Peak Memory Usage 204.50 GiB Total Memory 1.12 TiB" at bounding box center [1178, 167] width 423 height 48
click at [1206, 186] on div "Peak Memory Usage 204.50 GiB Total Memory 1.12 TiB" at bounding box center [1178, 167] width 423 height 48
click at [170, 53] on span "Performance" at bounding box center [196, 56] width 65 height 14
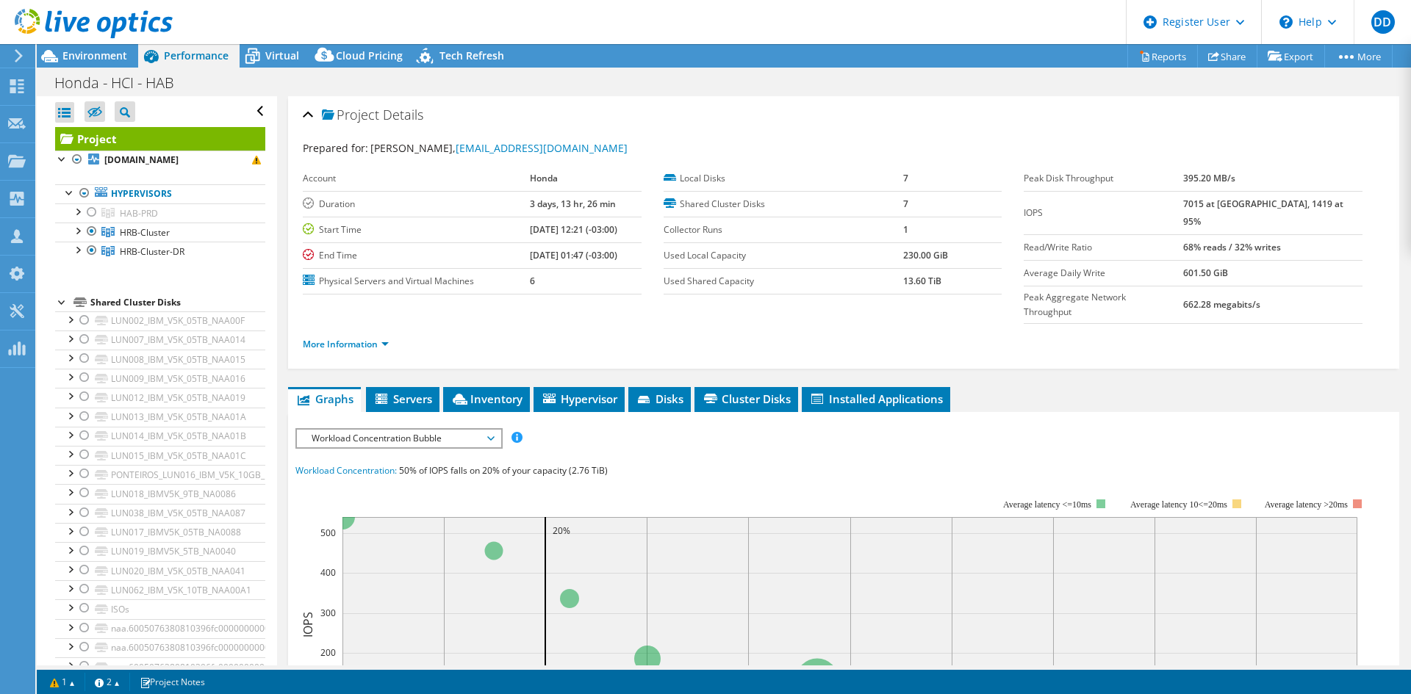
click at [112, 60] on span "Environment" at bounding box center [94, 56] width 65 height 14
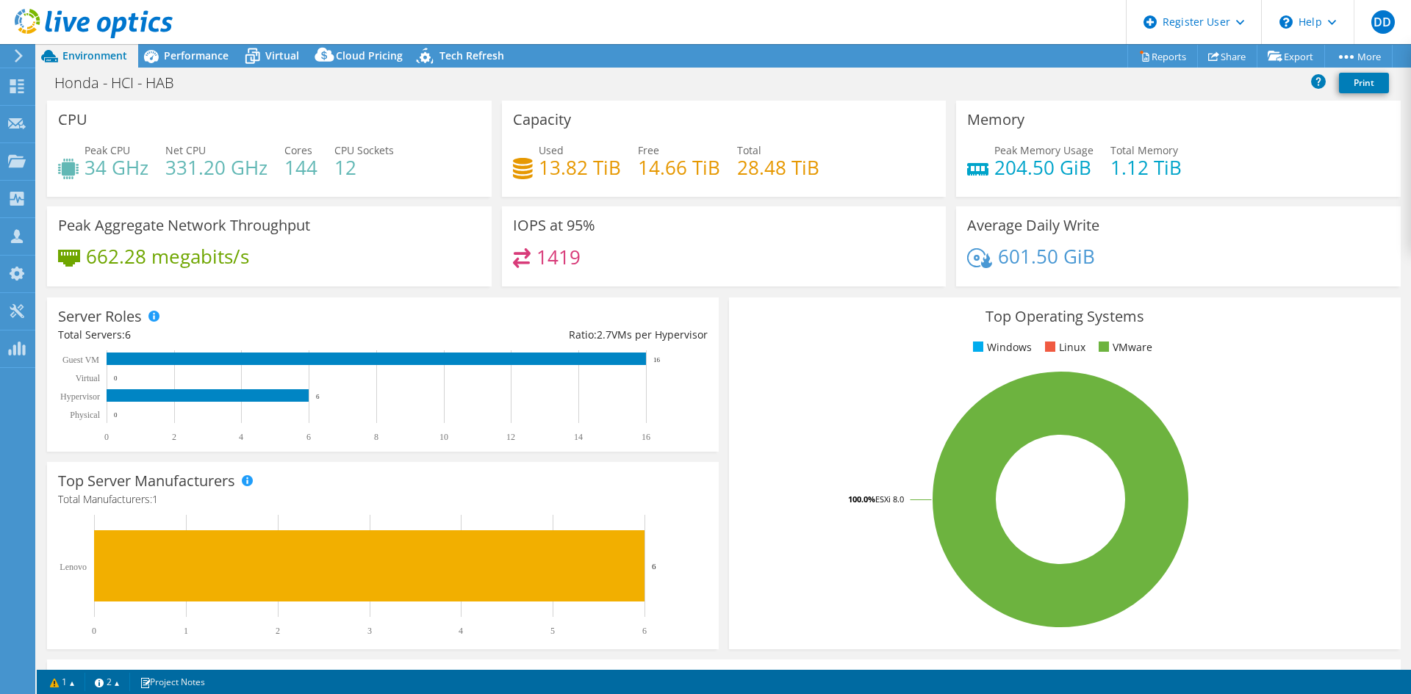
click at [643, 181] on div "Used 13.82 TiB Free 14.66 TiB Total 28.48 TiB" at bounding box center [724, 167] width 423 height 48
drag, startPoint x: 639, startPoint y: 173, endPoint x: 726, endPoint y: 170, distance: 86.7
click at [724, 170] on div "Used 13.82 TiB Free 14.66 TiB Total 28.48 TiB" at bounding box center [724, 167] width 423 height 48
click at [603, 176] on h4 "13.82 TiB" at bounding box center [580, 167] width 82 height 16
drag, startPoint x: 534, startPoint y: 168, endPoint x: 844, endPoint y: 181, distance: 310.4
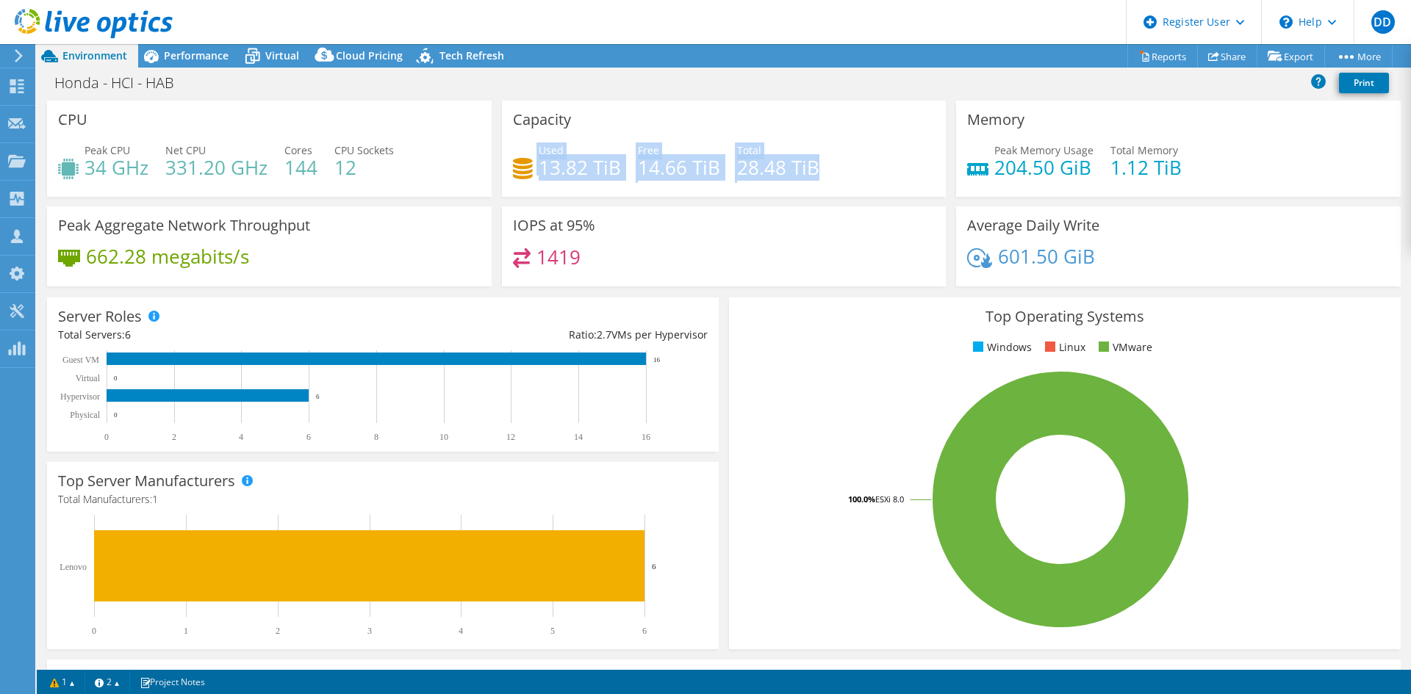
click at [843, 181] on div "Used 13.82 TiB Free 14.66 TiB Total 28.48 TiB" at bounding box center [724, 167] width 423 height 48
click at [814, 186] on div "Used 13.82 TiB Free 14.66 TiB Total 28.48 TiB" at bounding box center [724, 167] width 423 height 48
drag, startPoint x: 549, startPoint y: 168, endPoint x: 738, endPoint y: 175, distance: 189.0
click at [738, 173] on div "Used 13.82 TiB Free 14.66 TiB Total 28.48 TiB" at bounding box center [724, 167] width 423 height 48
click at [856, 181] on div "Used 13.82 TiB Free 14.66 TiB Total 28.48 TiB" at bounding box center [724, 167] width 423 height 48
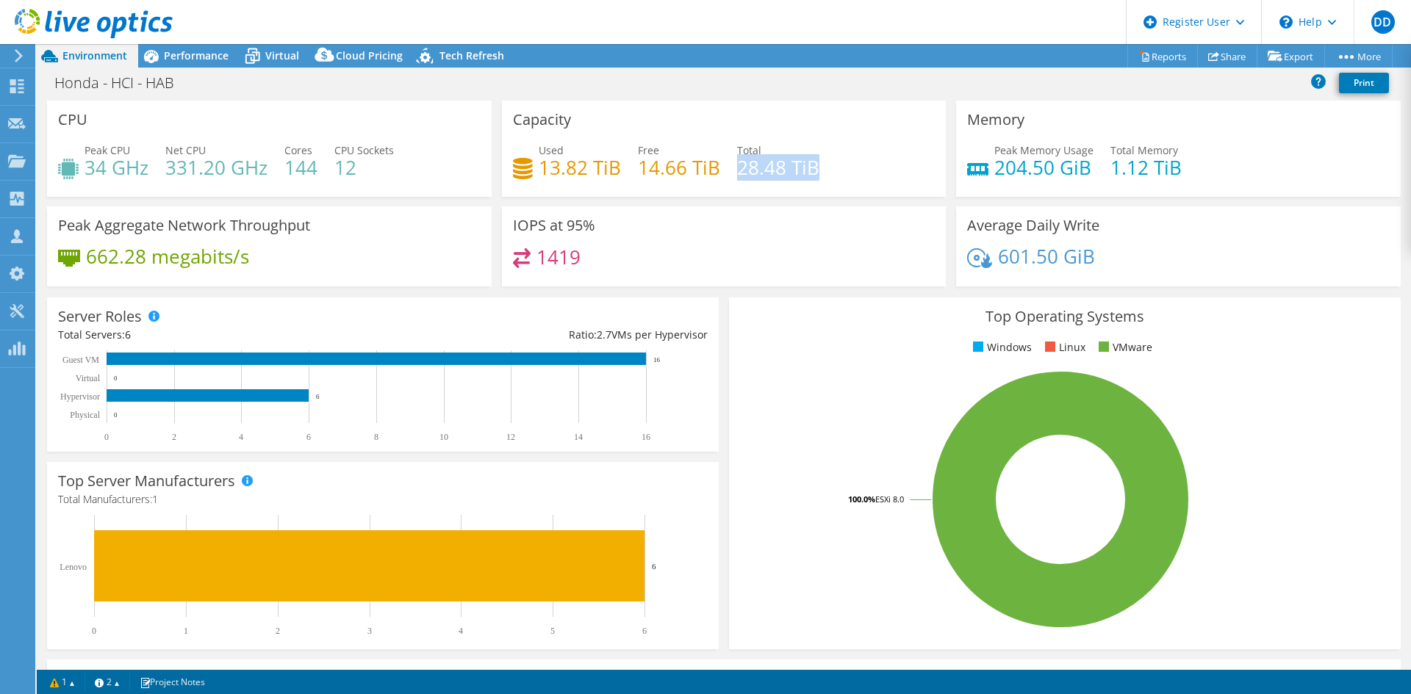
drag, startPoint x: 822, startPoint y: 173, endPoint x: 735, endPoint y: 170, distance: 86.8
click at [736, 170] on div "Used 13.82 TiB Free 14.66 TiB Total 28.48 TiB" at bounding box center [724, 167] width 423 height 48
click at [833, 172] on div "Used 13.82 TiB Free 14.66 TiB Total 28.48 TiB" at bounding box center [724, 167] width 423 height 48
click at [639, 161] on h4 "14.66 TiB" at bounding box center [679, 167] width 82 height 16
drag, startPoint x: 546, startPoint y: 167, endPoint x: 699, endPoint y: 173, distance: 153.0
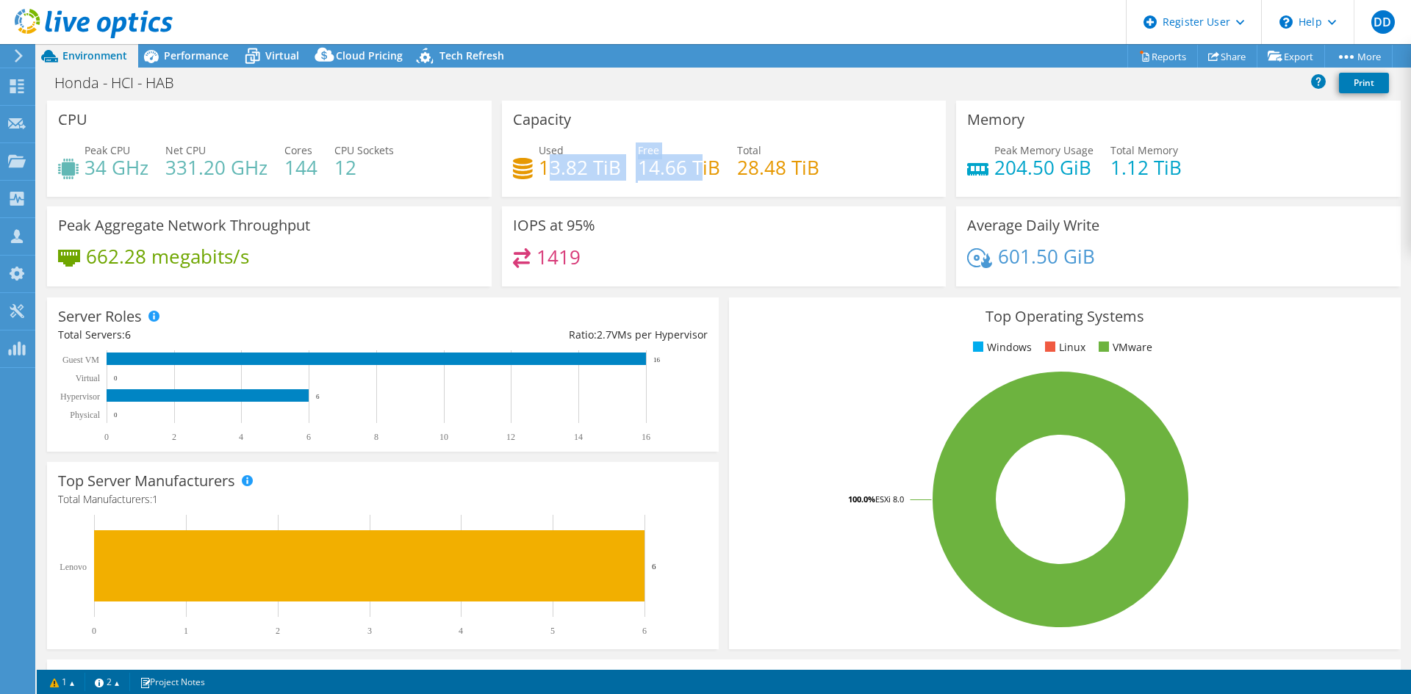
click at [699, 173] on div "Used 13.82 TiB Free 14.66 TiB Total 28.48 TiB" at bounding box center [724, 167] width 423 height 48
click at [809, 188] on div "Used 13.82 TiB Free 14.66 TiB Total 28.48 TiB" at bounding box center [724, 167] width 423 height 48
drag, startPoint x: 797, startPoint y: 171, endPoint x: 692, endPoint y: 165, distance: 106.0
click at [692, 165] on div "Used 13.82 TiB Free 14.66 TiB Total 28.48 TiB" at bounding box center [724, 167] width 423 height 48
click at [561, 163] on h4 "13.82 TiB" at bounding box center [580, 167] width 82 height 16
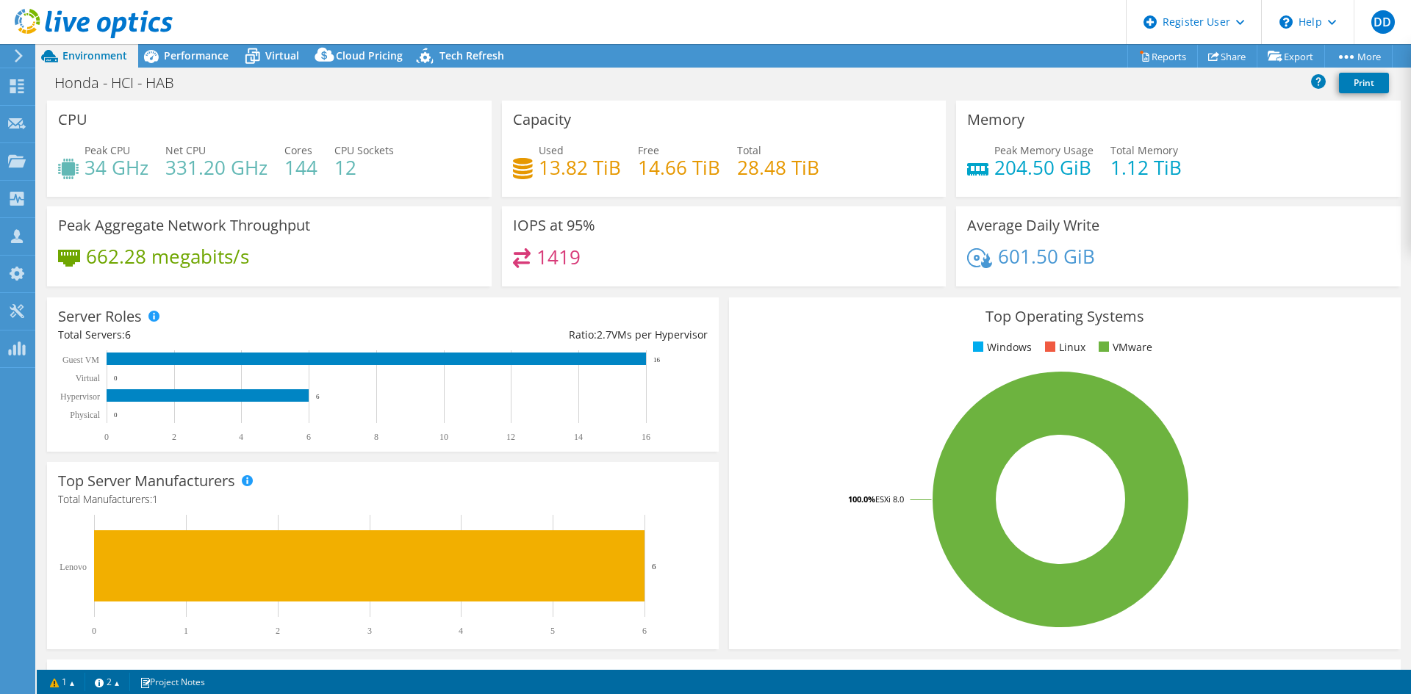
click at [667, 167] on h4 "14.66 TiB" at bounding box center [679, 167] width 82 height 16
click at [856, 172] on div "Used 13.82 TiB Free 14.66 TiB Total 28.48 TiB" at bounding box center [724, 167] width 423 height 48
drag, startPoint x: 780, startPoint y: 166, endPoint x: 738, endPoint y: 169, distance: 42.7
click at [738, 169] on h4 "28.48 TiB" at bounding box center [778, 167] width 82 height 16
click at [208, 60] on span "Performance" at bounding box center [196, 56] width 65 height 14
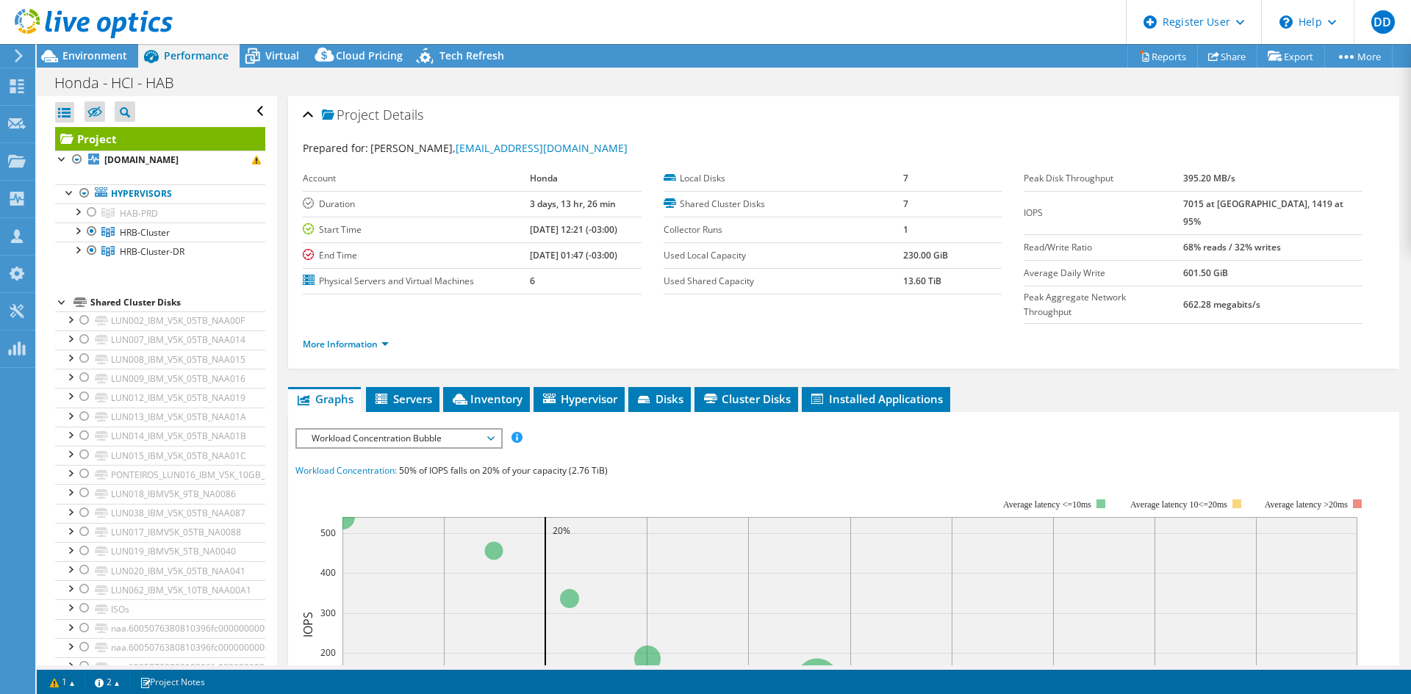
click at [126, 207] on span "HAB-PRD" at bounding box center [139, 213] width 38 height 12
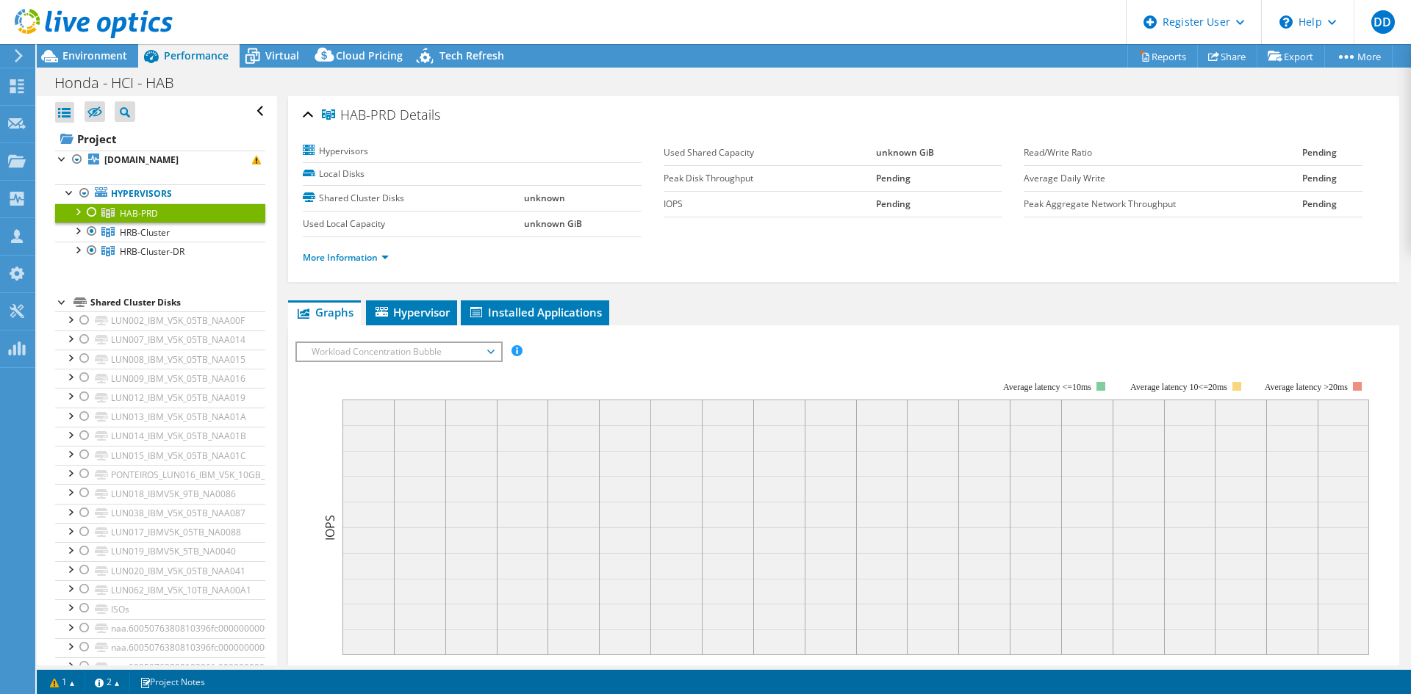
click at [92, 237] on div at bounding box center [92, 232] width 15 height 18
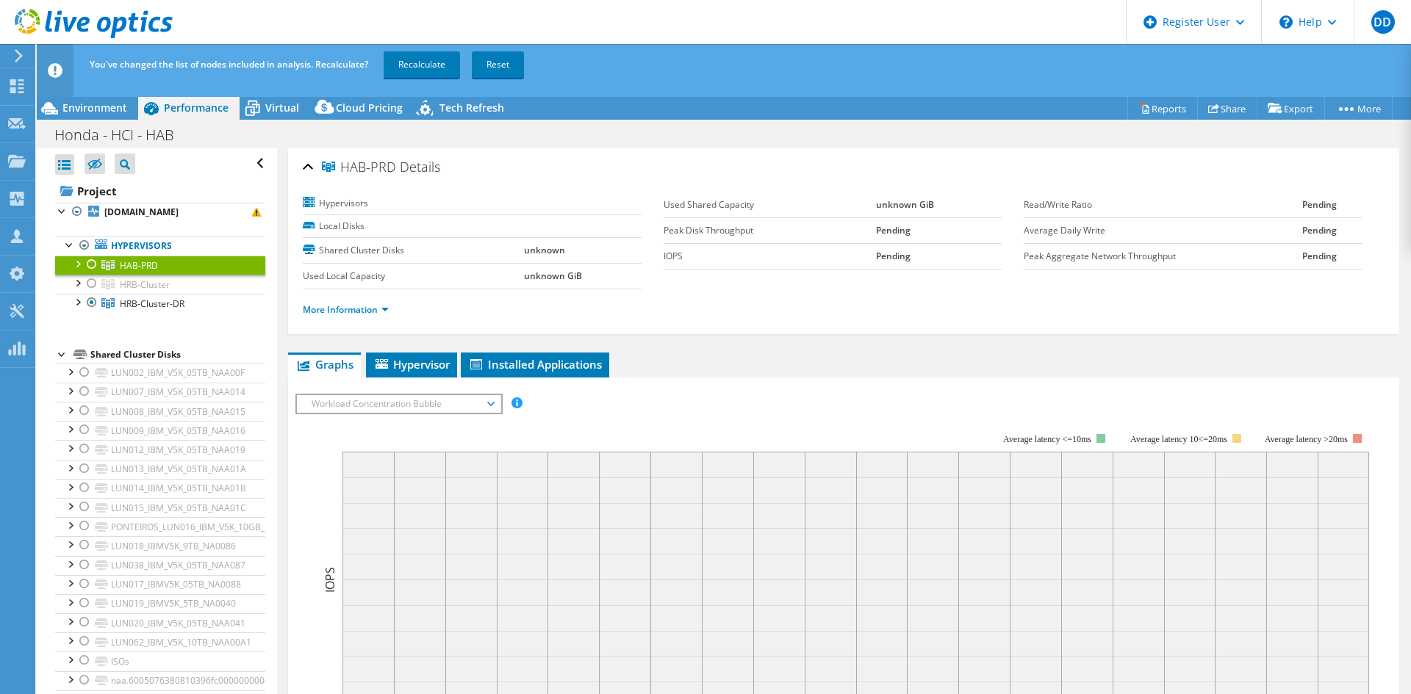
click at [92, 253] on link "Hypervisors" at bounding box center [160, 246] width 210 height 19
click at [90, 261] on div at bounding box center [92, 265] width 15 height 18
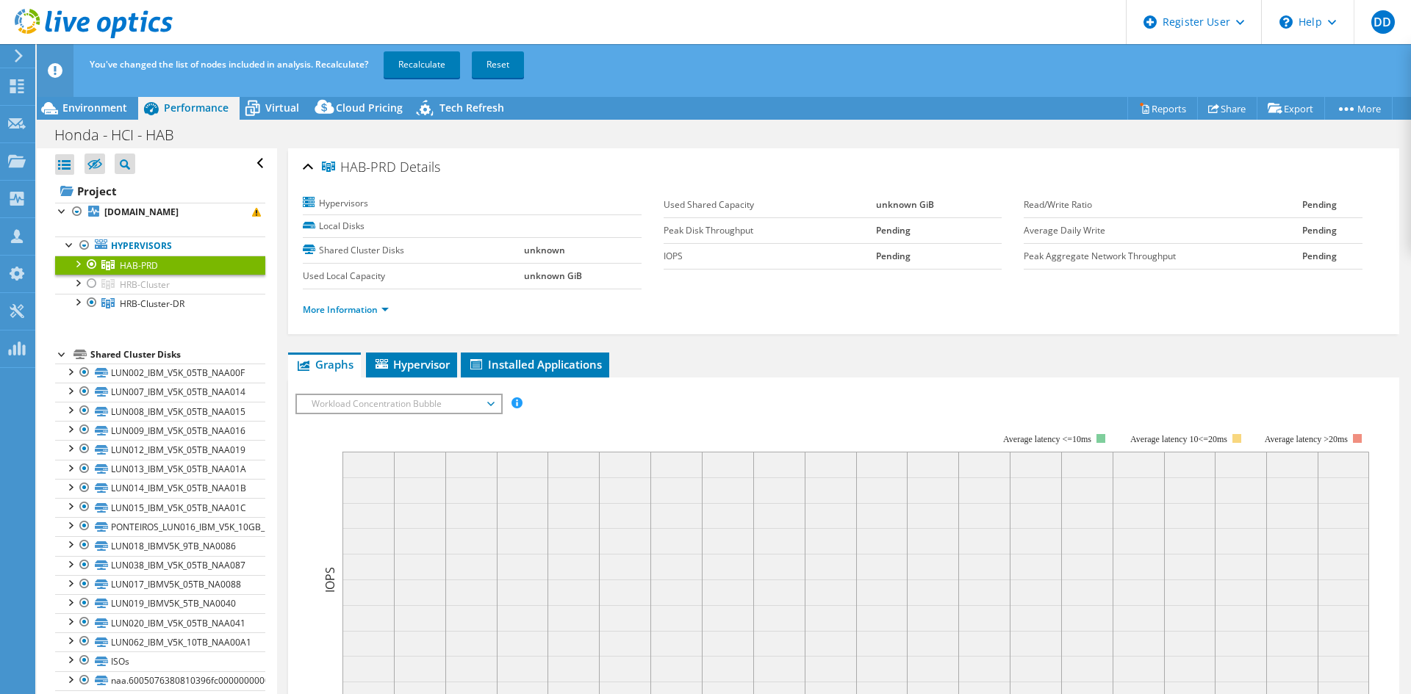
click at [90, 305] on div at bounding box center [92, 303] width 15 height 18
click at [414, 67] on link "Recalculate" at bounding box center [422, 64] width 76 height 26
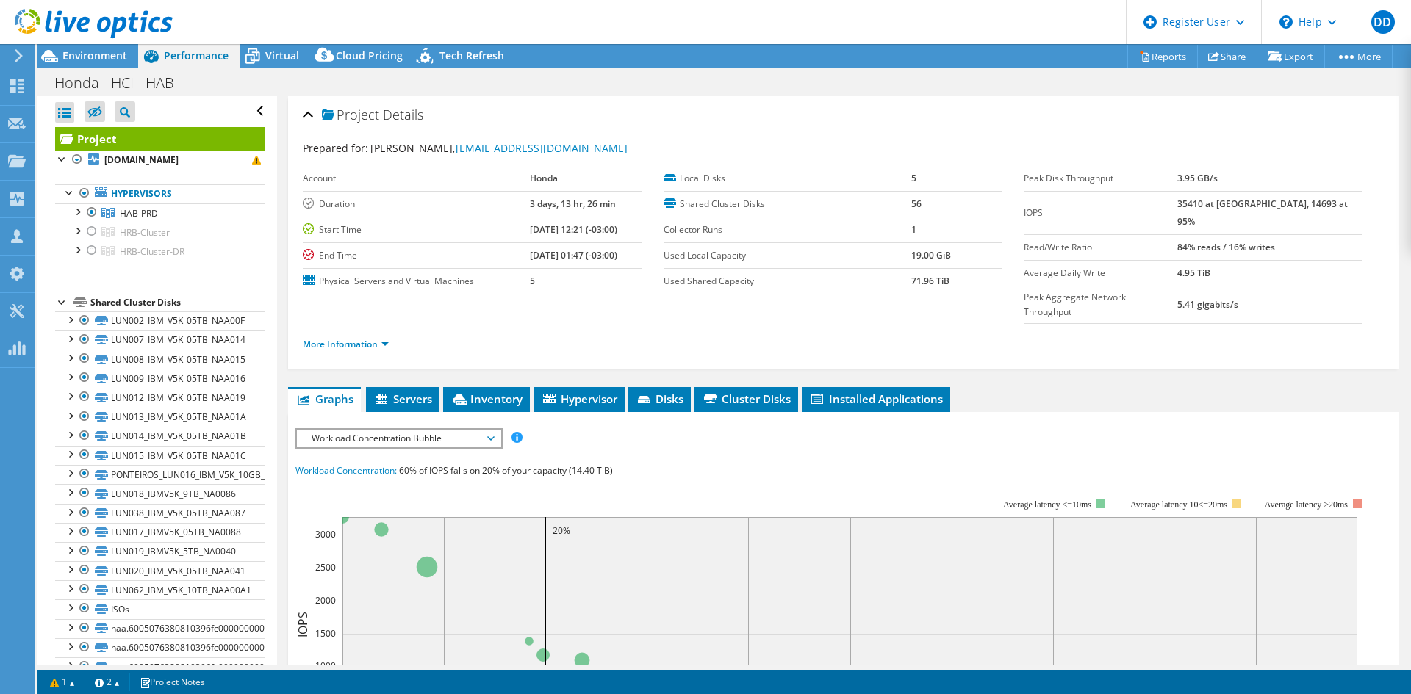
click at [90, 50] on span "Environment" at bounding box center [94, 56] width 65 height 14
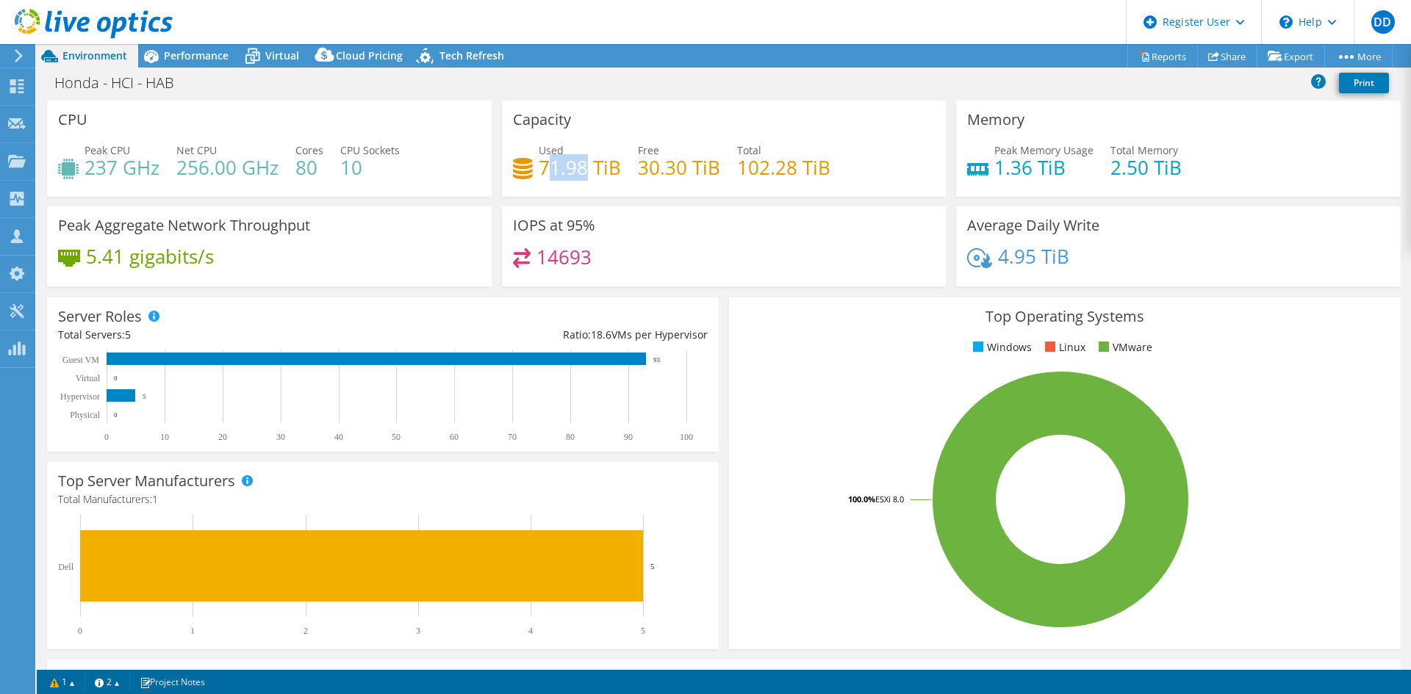
drag, startPoint x: 541, startPoint y: 168, endPoint x: 584, endPoint y: 170, distance: 42.6
click at [584, 170] on h4 "71.98 TiB" at bounding box center [580, 167] width 82 height 16
click at [638, 164] on h4 "30.30 TiB" at bounding box center [679, 167] width 82 height 16
drag, startPoint x: 667, startPoint y: 172, endPoint x: 714, endPoint y: 174, distance: 47.1
click at [714, 174] on h4 "30.30 TiB" at bounding box center [679, 167] width 82 height 16
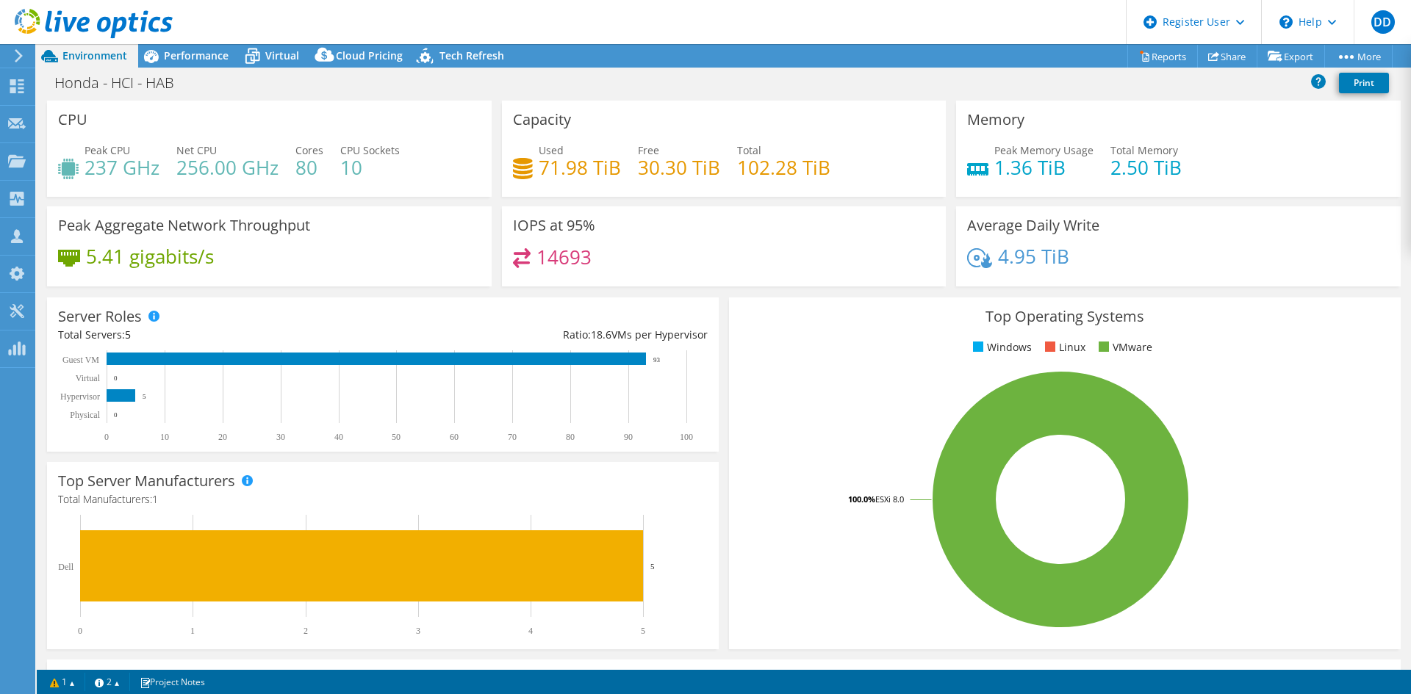
click at [786, 189] on div "Used 71.98 TiB Free 30.30 TiB Total 102.28 TiB" at bounding box center [724, 167] width 423 height 48
drag, startPoint x: 733, startPoint y: 167, endPoint x: 841, endPoint y: 169, distance: 108.8
click at [841, 169] on div "Used 71.98 TiB Free 30.30 TiB Total 102.28 TiB" at bounding box center [724, 167] width 423 height 48
click at [861, 195] on div "Capacity Used 71.98 TiB Free 30.30 TiB Total 102.28 TiB" at bounding box center [724, 149] width 445 height 96
drag, startPoint x: 534, startPoint y: 166, endPoint x: 605, endPoint y: 168, distance: 71.3
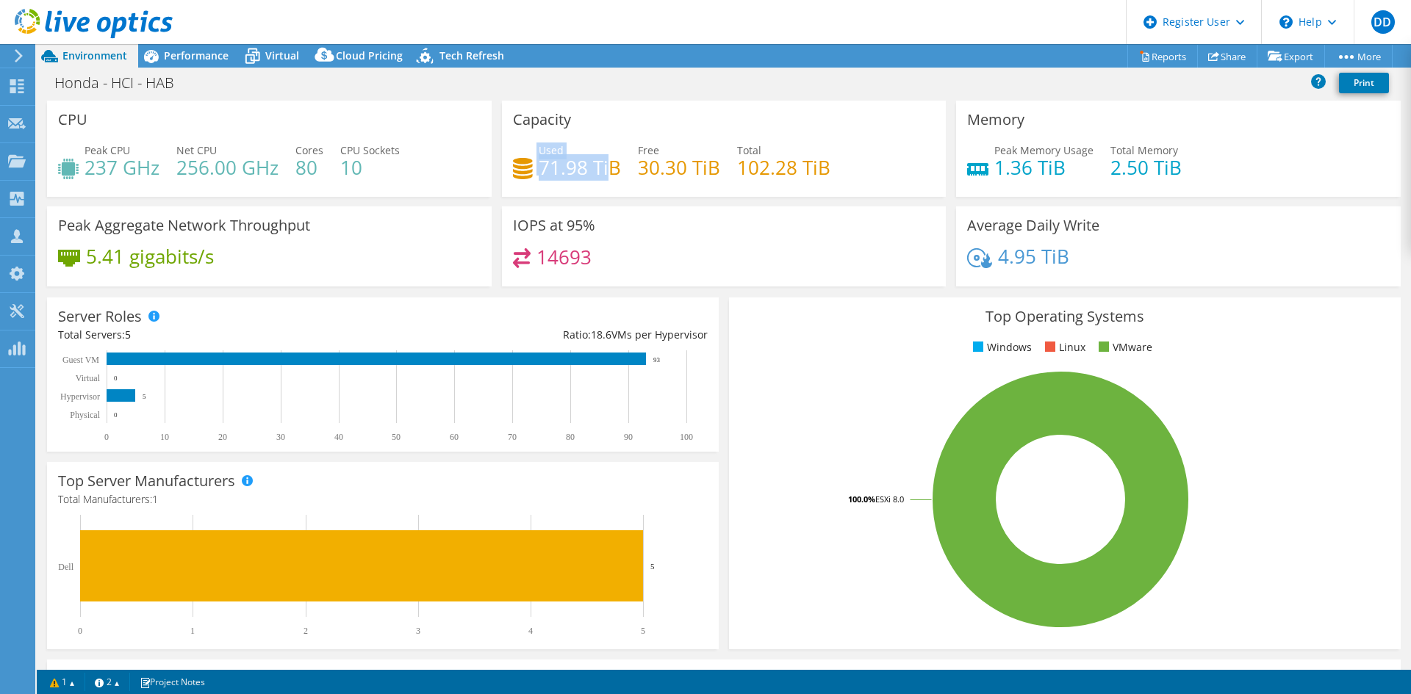
click at [605, 168] on div "Used 71.98 TiB" at bounding box center [567, 159] width 108 height 33
drag, startPoint x: 645, startPoint y: 170, endPoint x: 757, endPoint y: 174, distance: 112.5
click at [757, 174] on div "Used 71.98 TiB Free 30.30 TiB Total 102.28 TiB" at bounding box center [724, 167] width 423 height 48
click at [651, 173] on h4 "30.30 TiB" at bounding box center [679, 167] width 82 height 16
drag, startPoint x: 635, startPoint y: 168, endPoint x: 694, endPoint y: 168, distance: 58.8
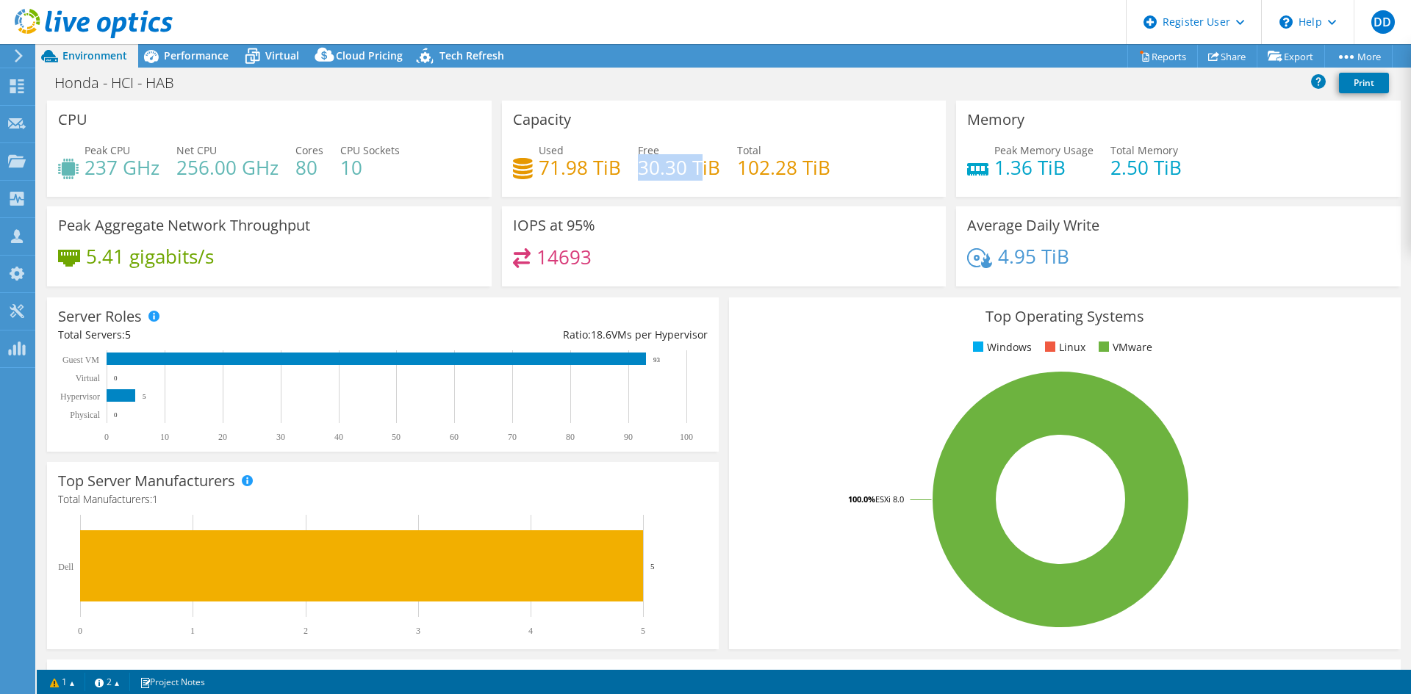
click at [694, 168] on h4 "30.30 TiB" at bounding box center [679, 167] width 82 height 16
click at [681, 123] on div "Capacity Used 71.98 TiB Free 30.30 TiB Total 102.28 TiB" at bounding box center [724, 149] width 445 height 96
click at [259, 53] on icon at bounding box center [252, 57] width 15 height 12
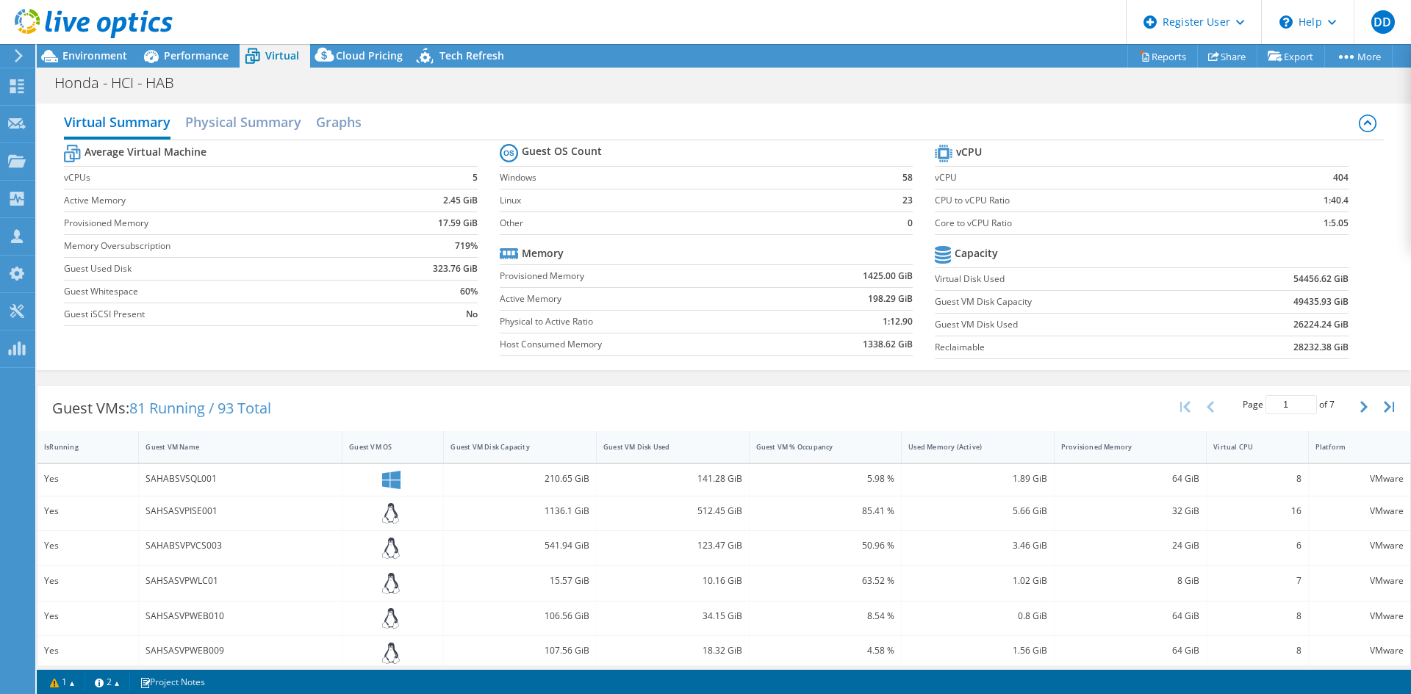
click at [201, 55] on span "Performance" at bounding box center [196, 56] width 65 height 14
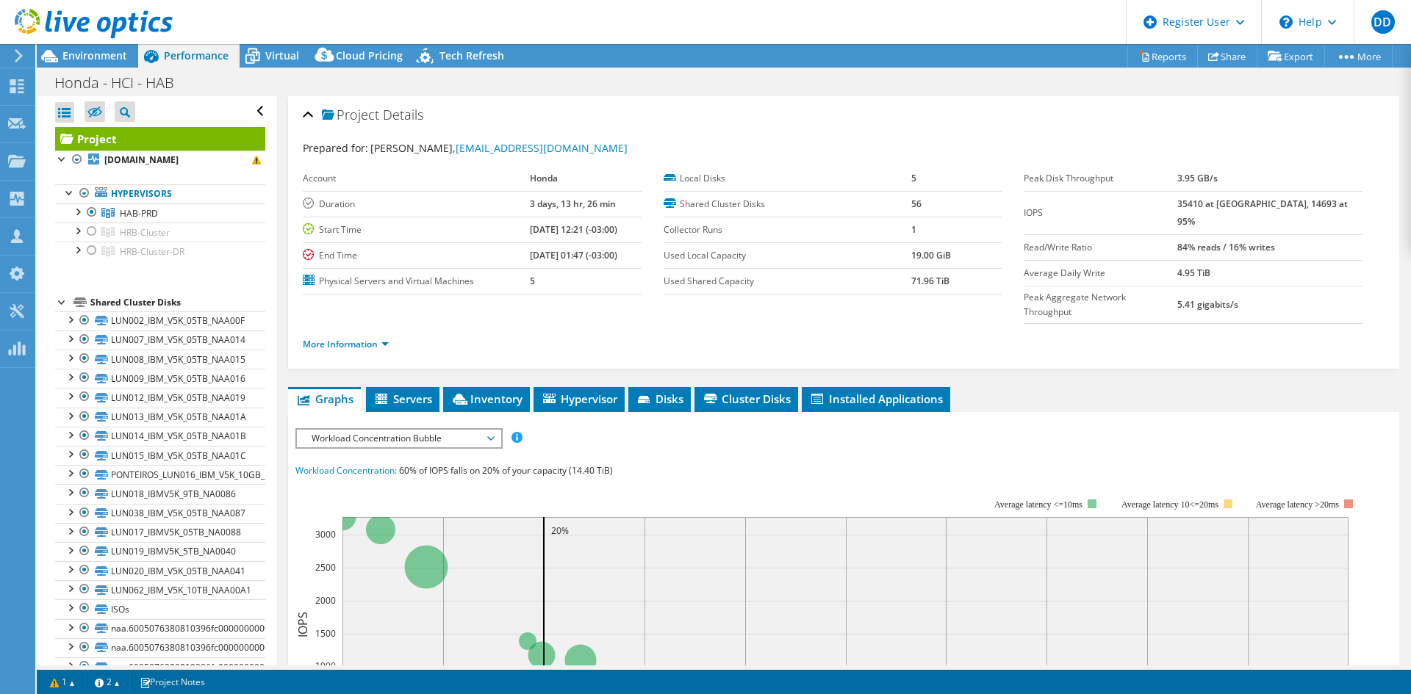
click at [481, 392] on span "Inventory" at bounding box center [486, 399] width 72 height 15
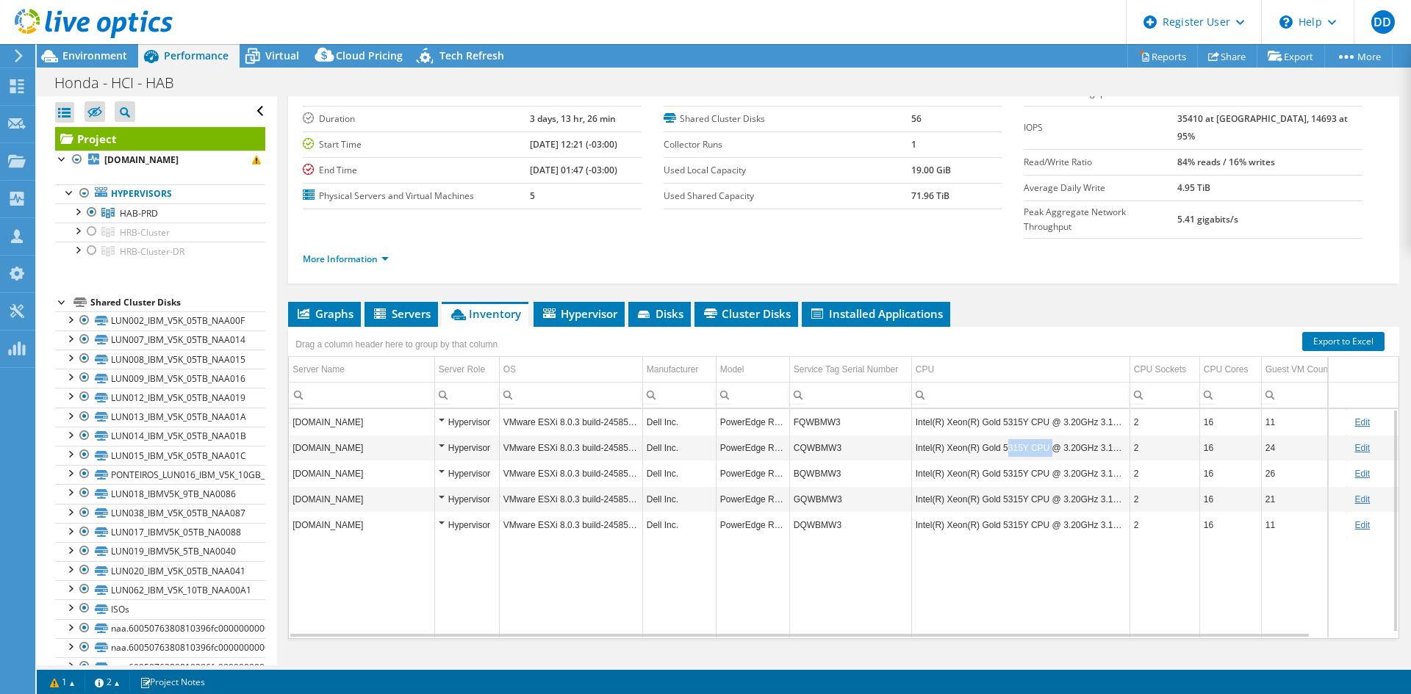
drag, startPoint x: 1002, startPoint y: 417, endPoint x: 1049, endPoint y: 422, distance: 46.6
click at [1049, 435] on td "Intel(R) Xeon(R) Gold 5315Y CPU @ 3.20GHz 3.19 GHz" at bounding box center [1020, 448] width 218 height 26
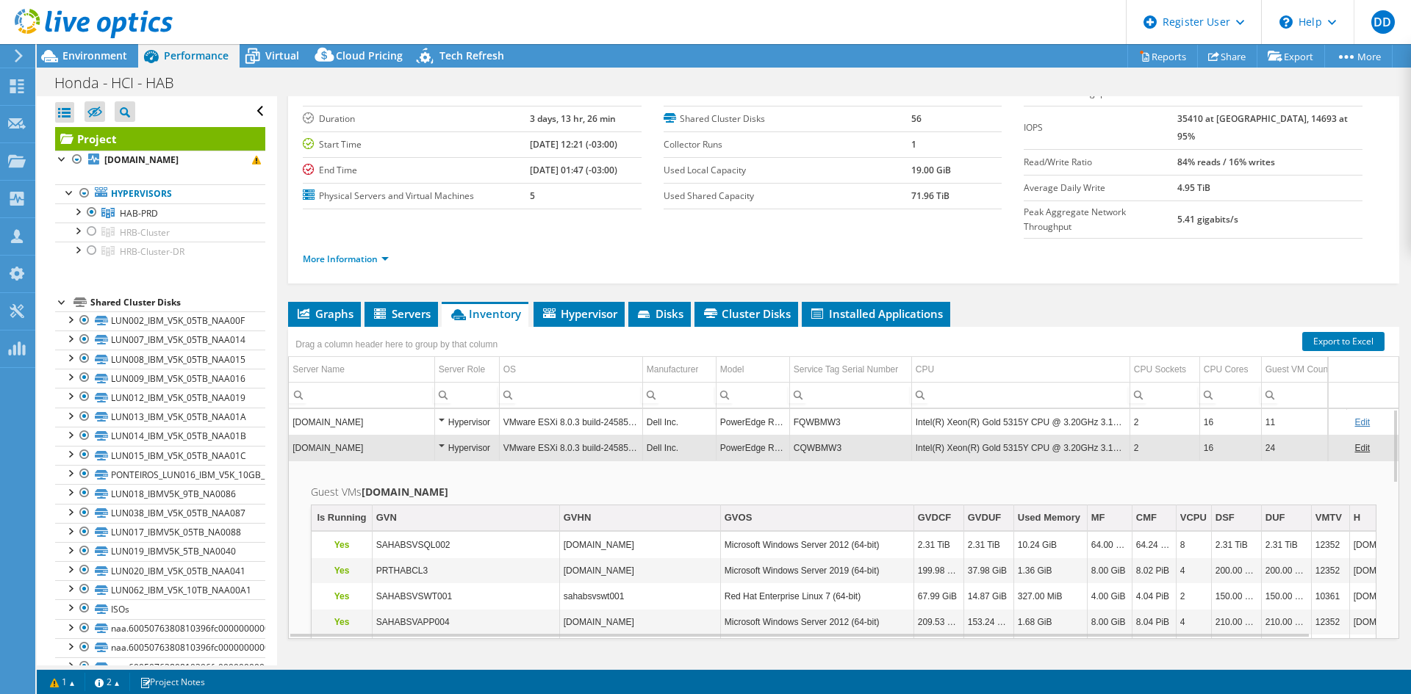
click at [1158, 435] on td "2" at bounding box center [1165, 448] width 70 height 26
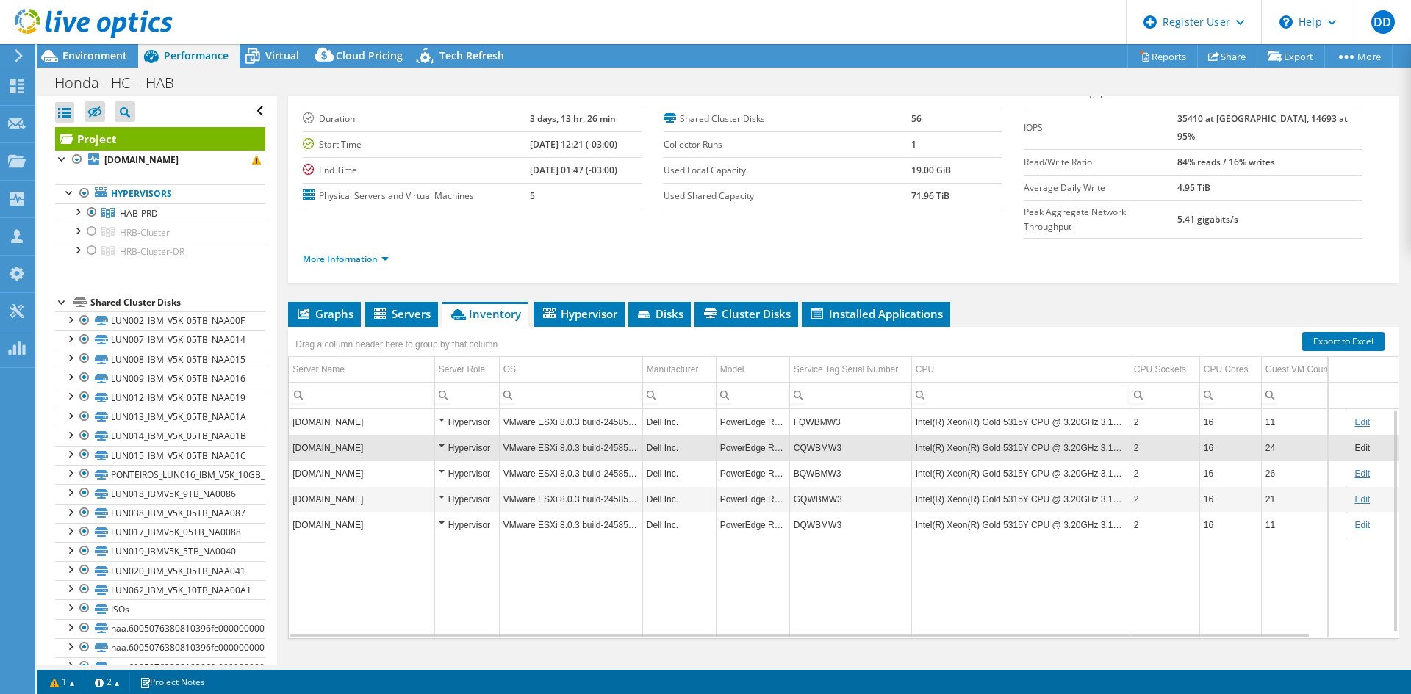
click at [97, 54] on span "Environment" at bounding box center [94, 56] width 65 height 14
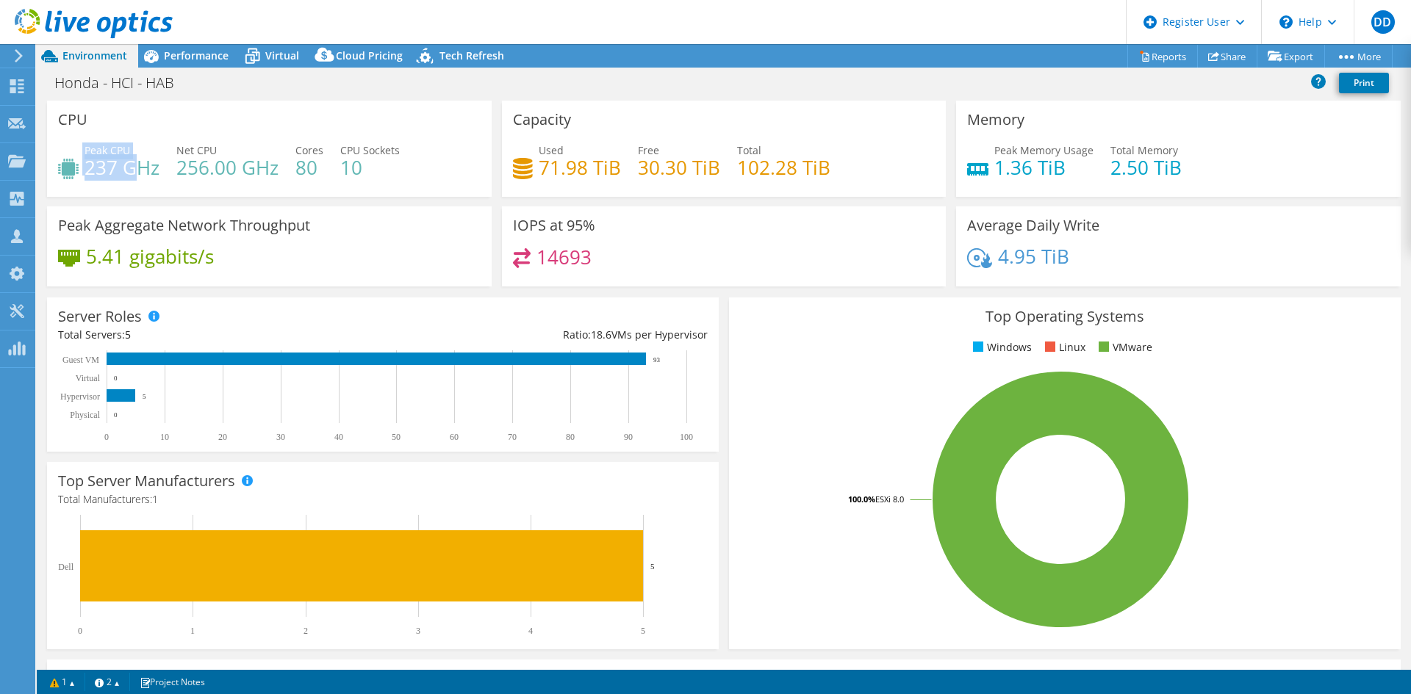
drag, startPoint x: 79, startPoint y: 169, endPoint x: 129, endPoint y: 169, distance: 50.0
click at [129, 169] on div "Peak CPU 237 GHz" at bounding box center [108, 159] width 101 height 33
click at [196, 127] on div "CPU Peak CPU 237 GHz Net CPU 256.00 GHz Cores 80 CPU Sockets 10" at bounding box center [269, 149] width 445 height 96
drag, startPoint x: 109, startPoint y: 171, endPoint x: 143, endPoint y: 169, distance: 34.6
click at [143, 169] on h4 "237 GHz" at bounding box center [122, 167] width 75 height 16
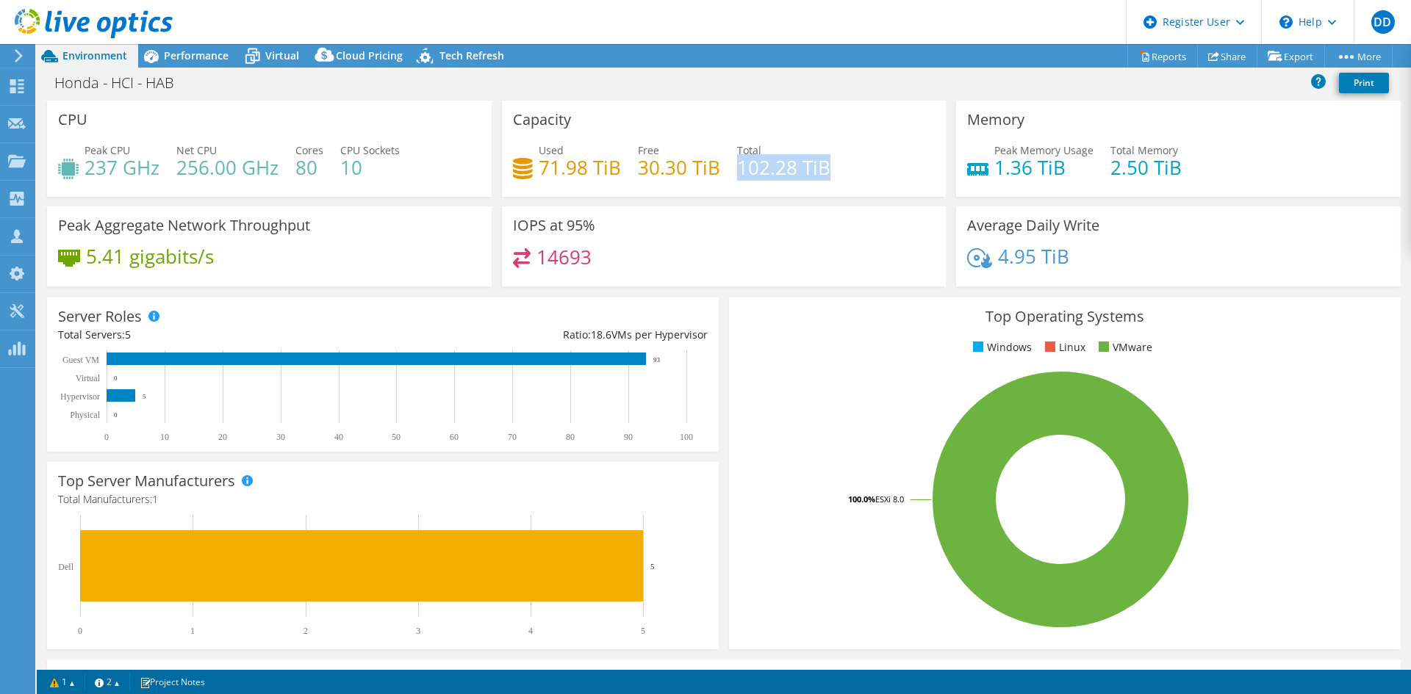
drag, startPoint x: 732, startPoint y: 168, endPoint x: 939, endPoint y: 168, distance: 207.2
click at [939, 168] on div "Capacity Used 71.98 TiB Free 30.30 TiB Total 102.28 TiB" at bounding box center [724, 149] width 455 height 96
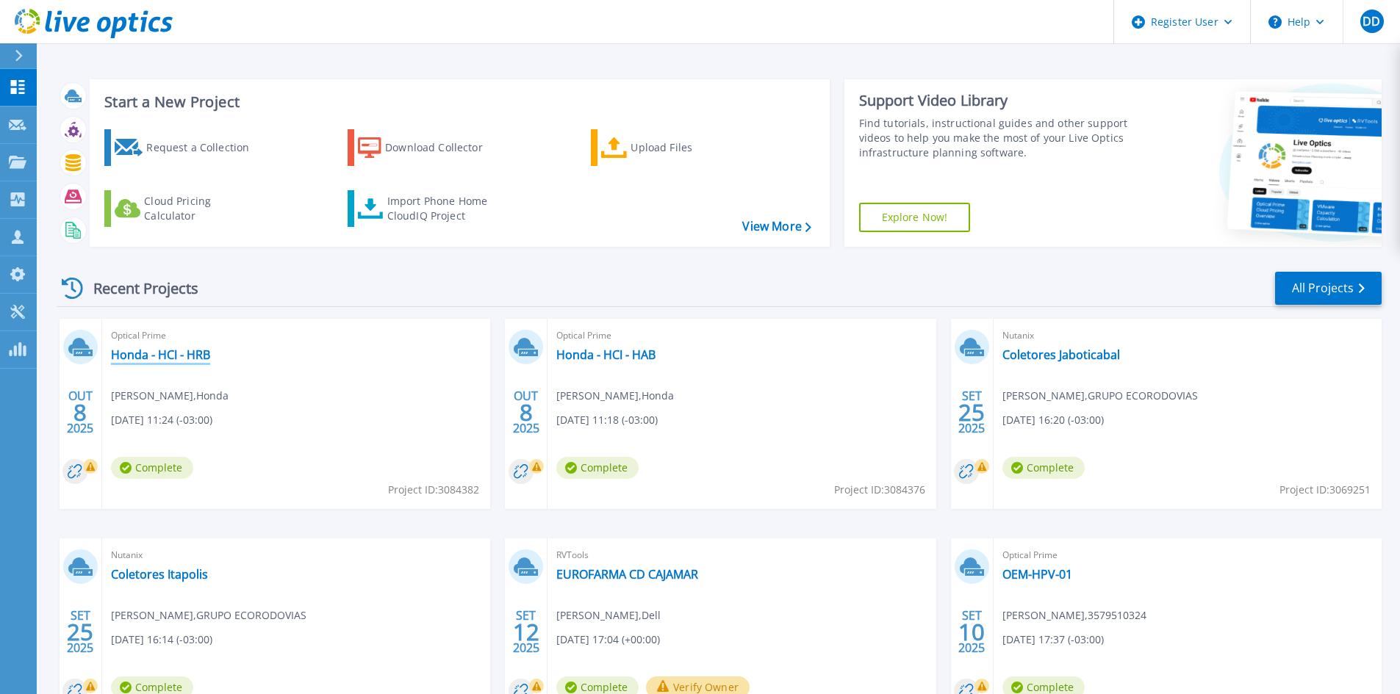
click at [195, 359] on link "Honda - HCI - HRB" at bounding box center [160, 355] width 99 height 15
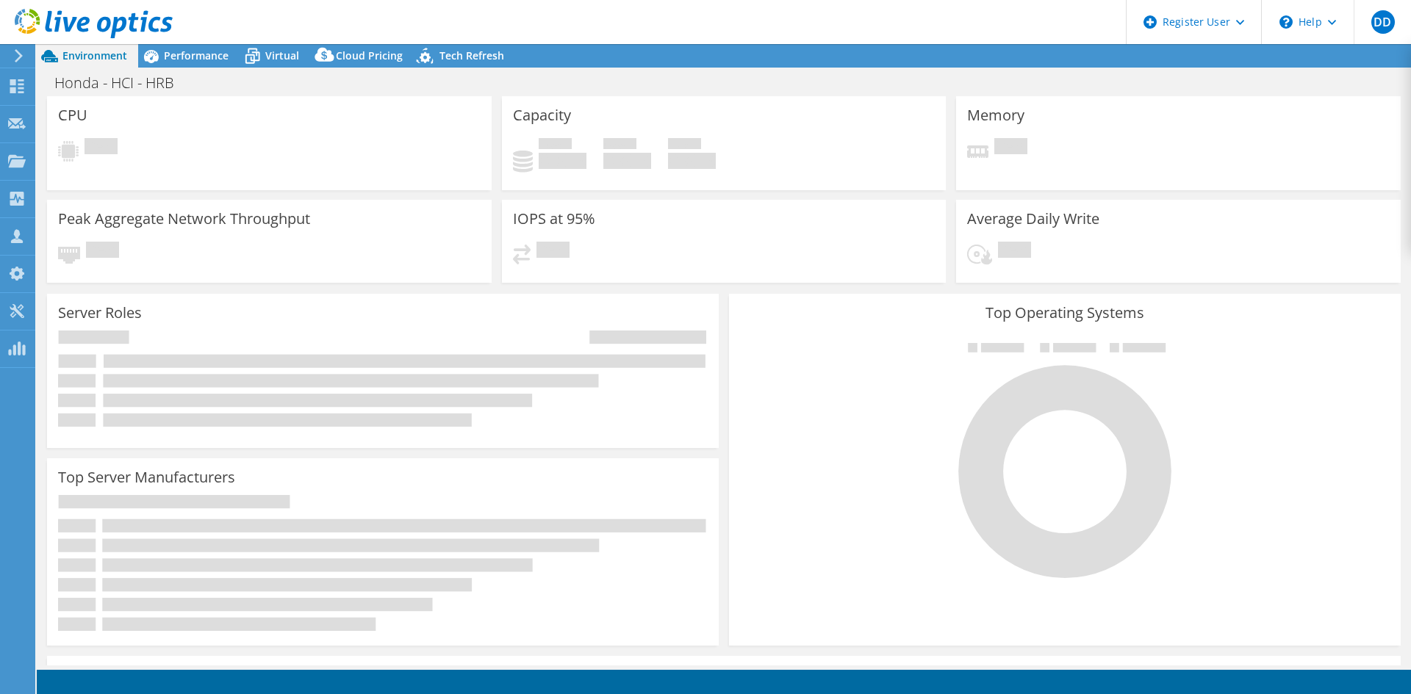
select select "USD"
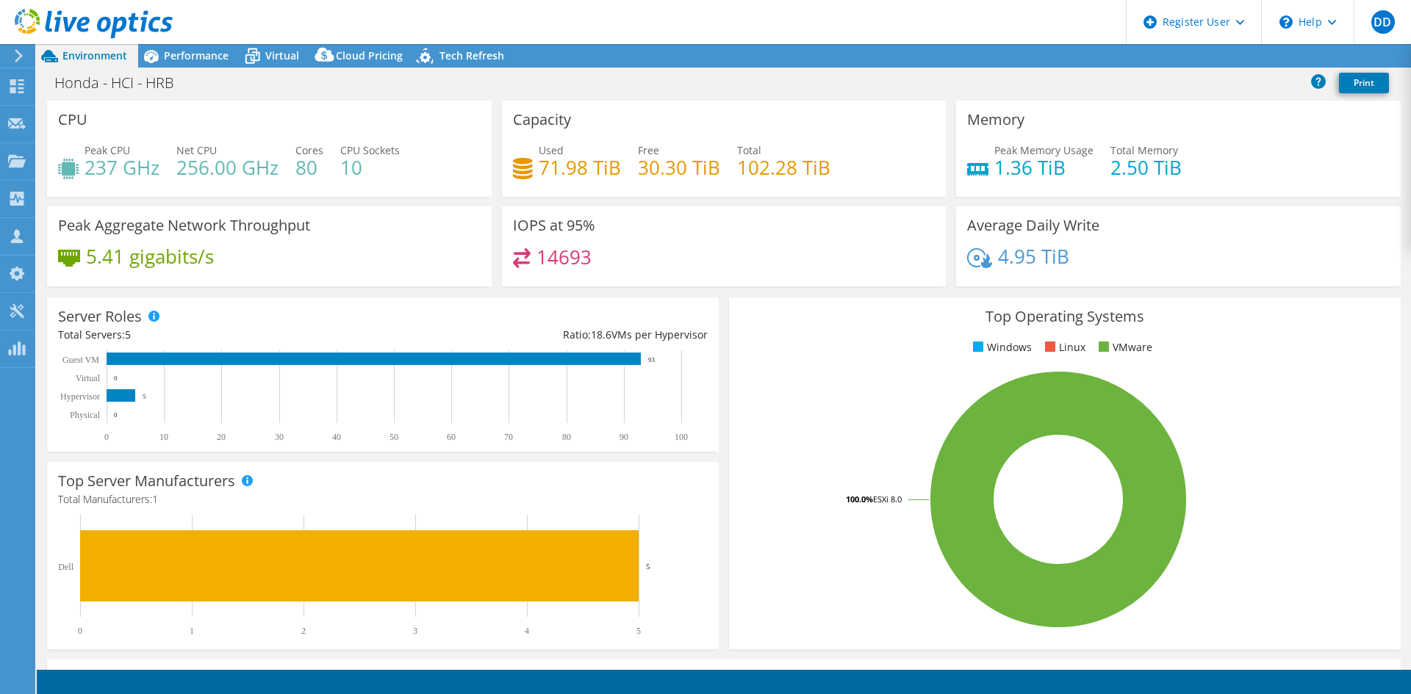
click at [171, 66] on div "Performance" at bounding box center [188, 56] width 101 height 24
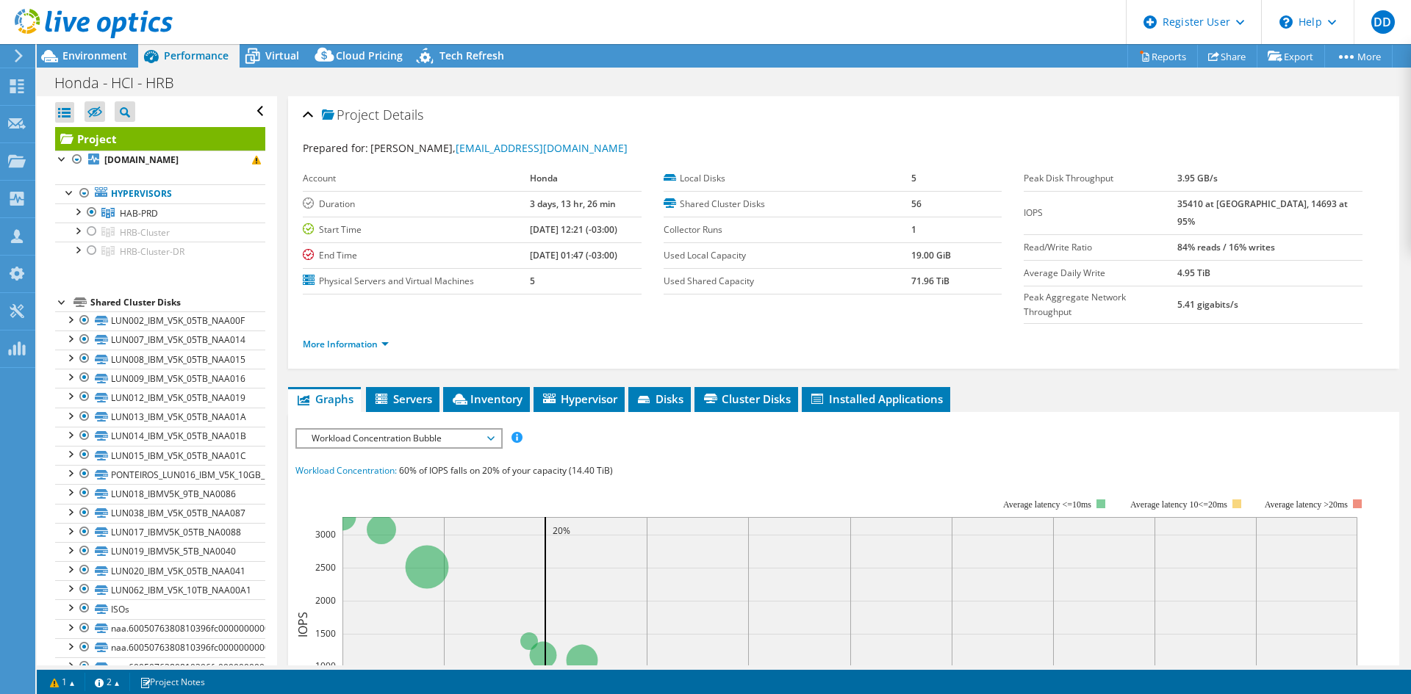
click at [83, 234] on div at bounding box center [77, 230] width 15 height 15
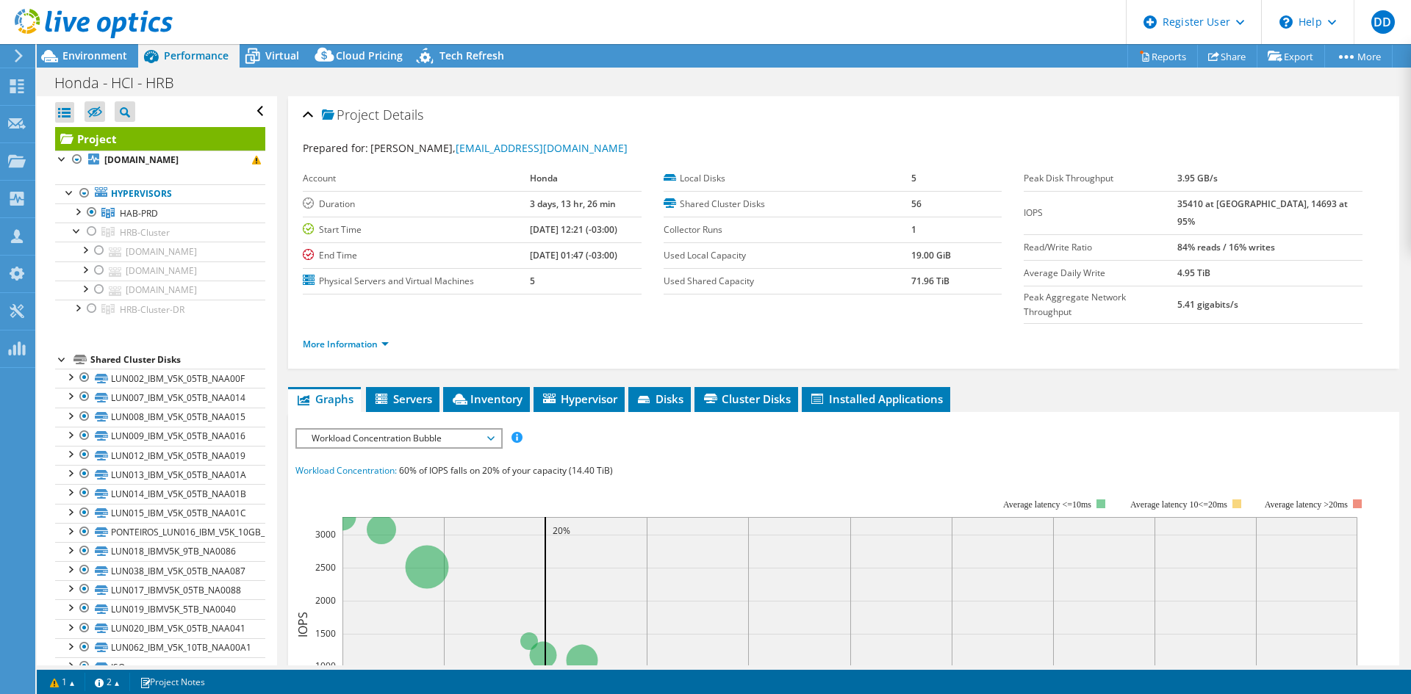
click at [72, 232] on div at bounding box center [77, 230] width 15 height 15
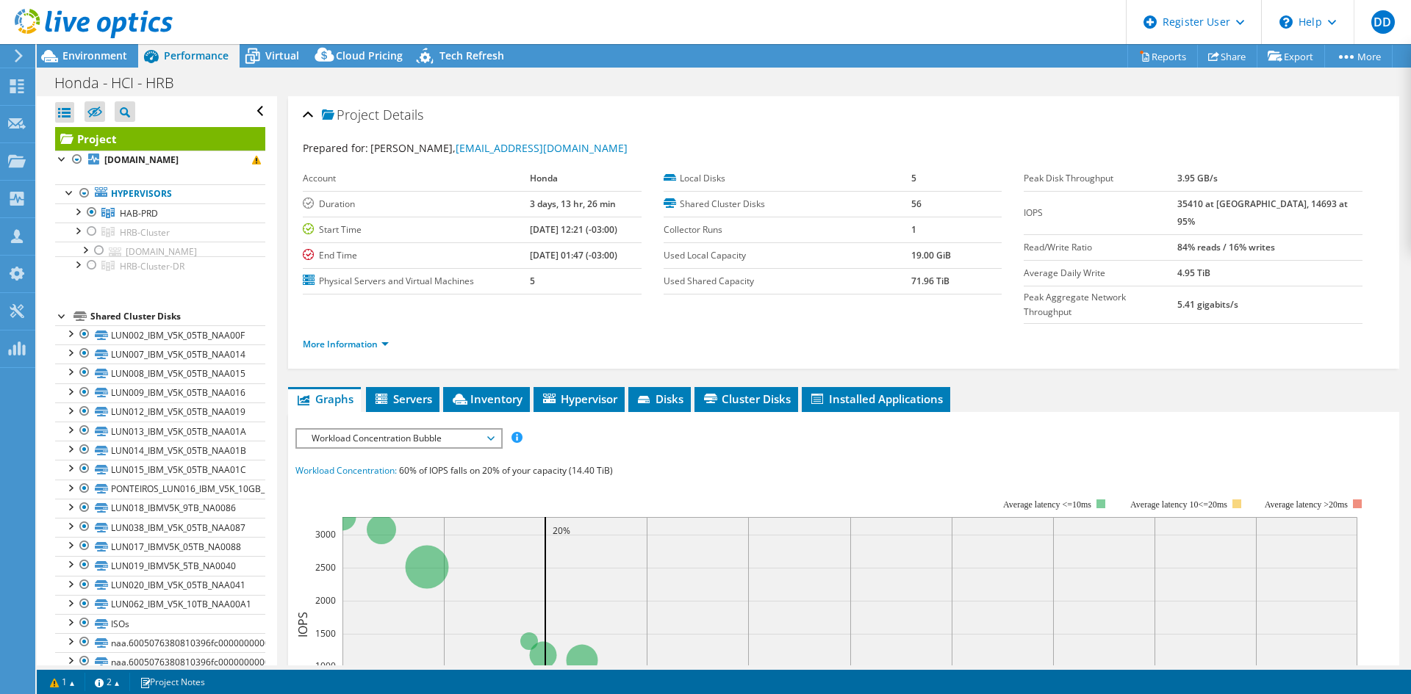
click at [90, 233] on div at bounding box center [92, 232] width 15 height 18
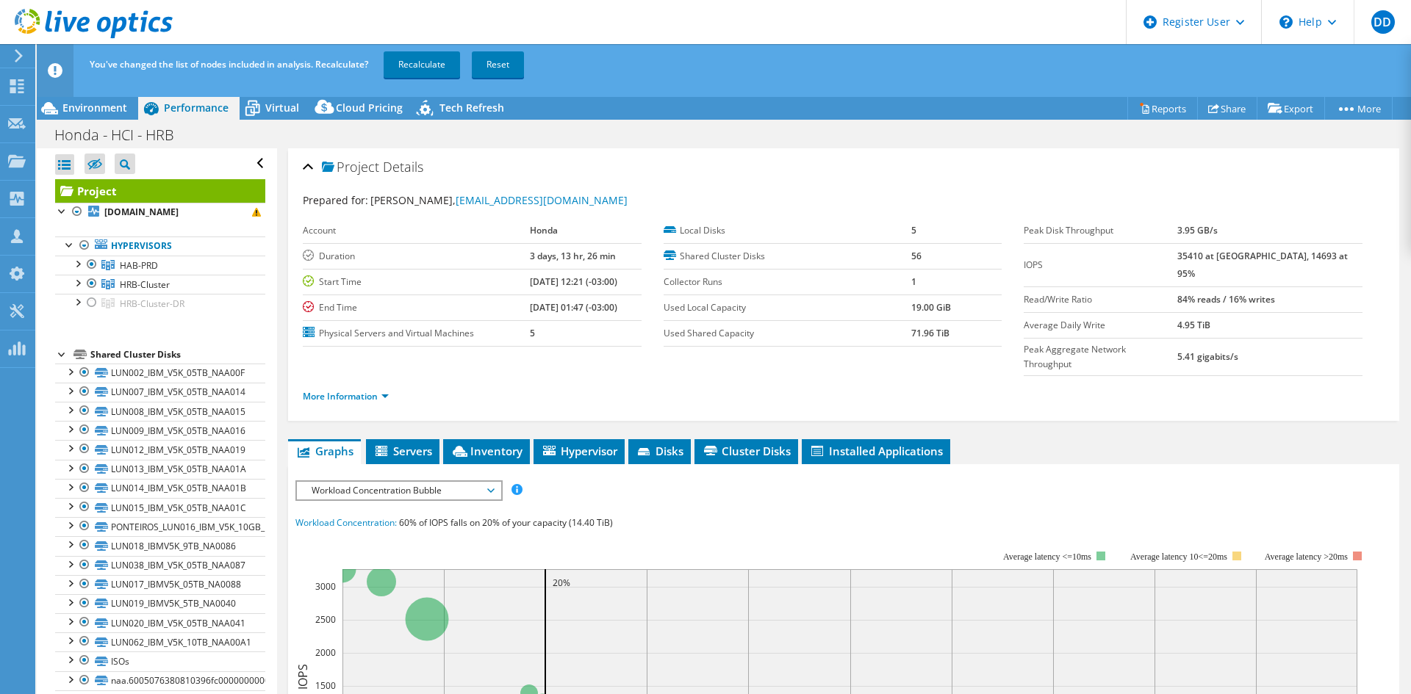
click at [93, 306] on div at bounding box center [92, 303] width 15 height 18
click at [96, 265] on div at bounding box center [92, 265] width 15 height 18
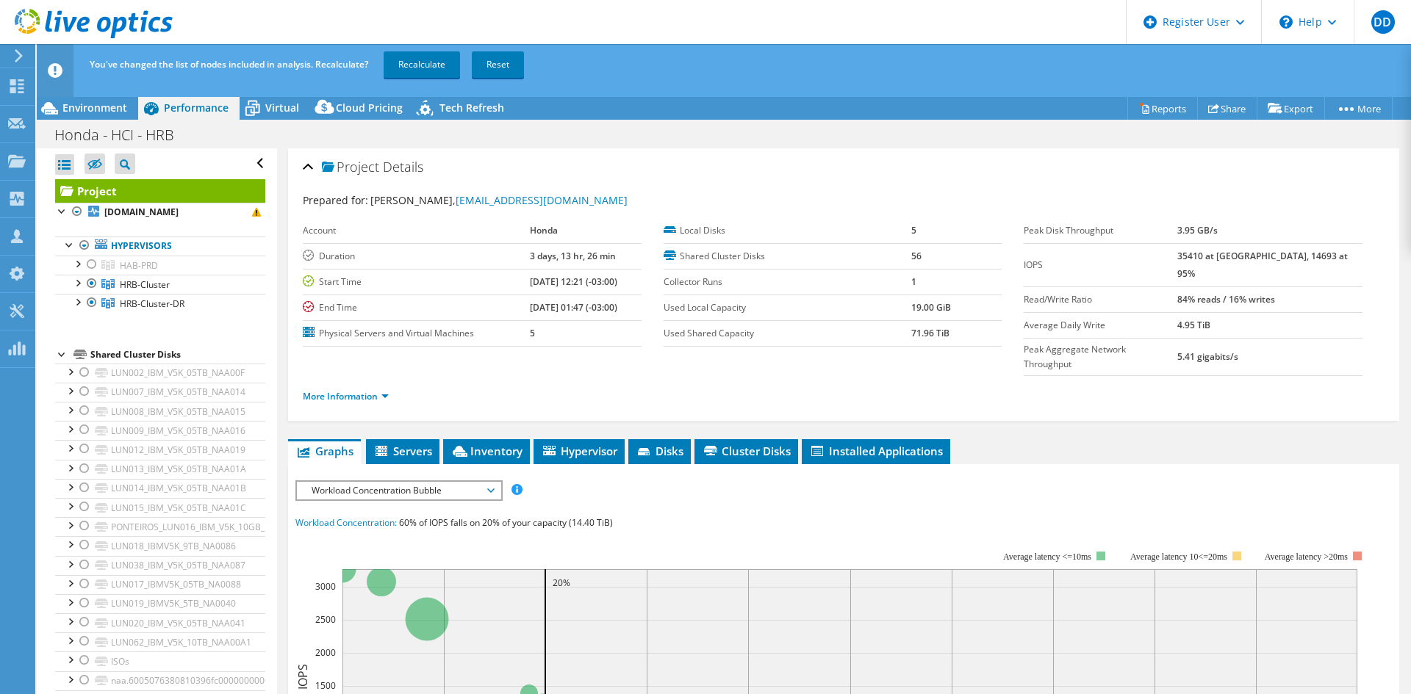
click at [414, 68] on link "Recalculate" at bounding box center [422, 64] width 76 height 26
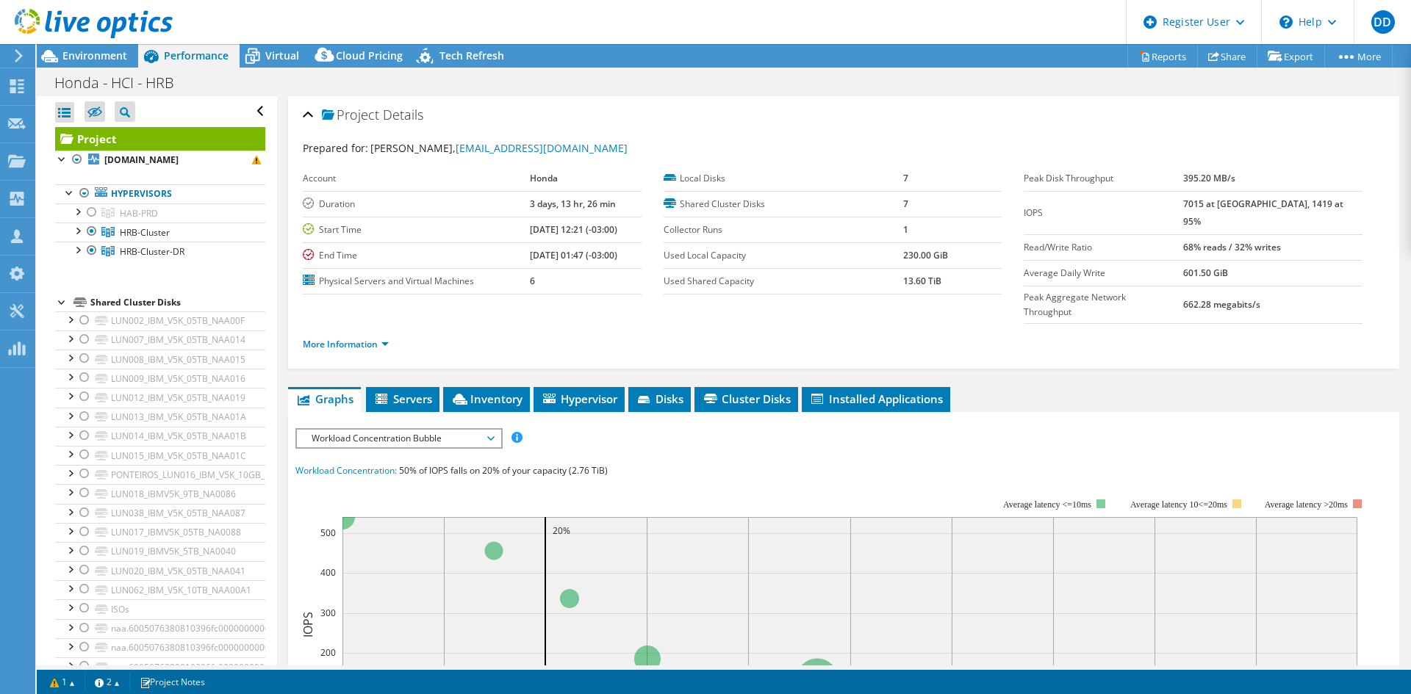
click at [87, 60] on span "Environment" at bounding box center [94, 56] width 65 height 14
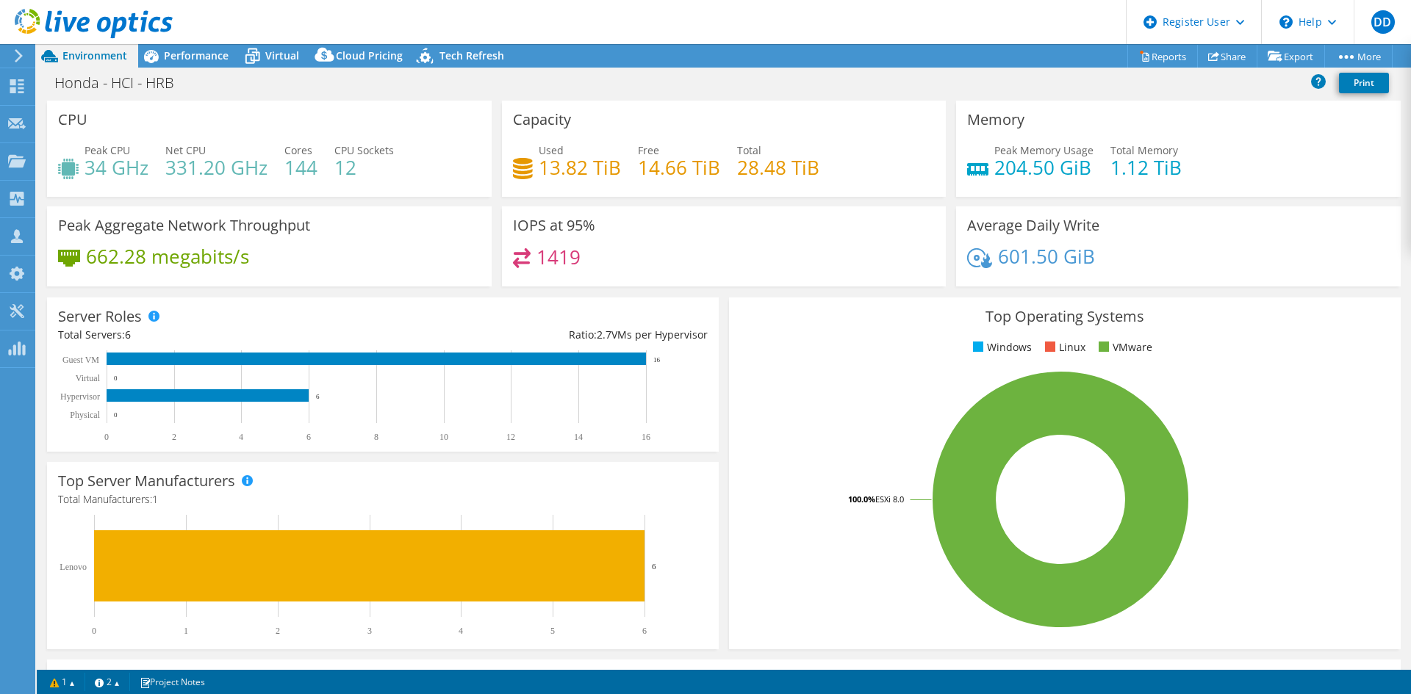
click at [919, 287] on div "IOPS at 95% 1419" at bounding box center [724, 252] width 455 height 90
click at [498, 97] on div "Honda - HCI - HRB Print" at bounding box center [724, 85] width 1374 height 32
click at [173, 51] on span "Performance" at bounding box center [196, 56] width 65 height 14
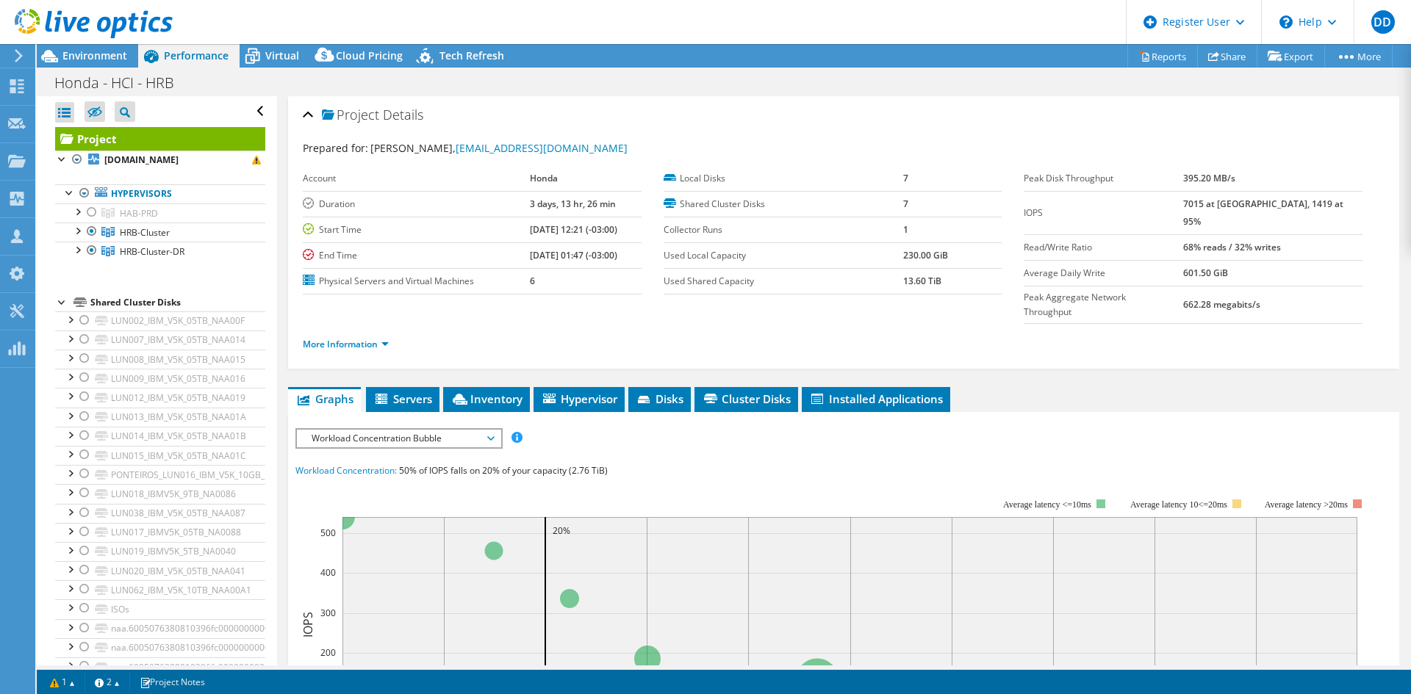
click at [119, 57] on span "Environment" at bounding box center [94, 56] width 65 height 14
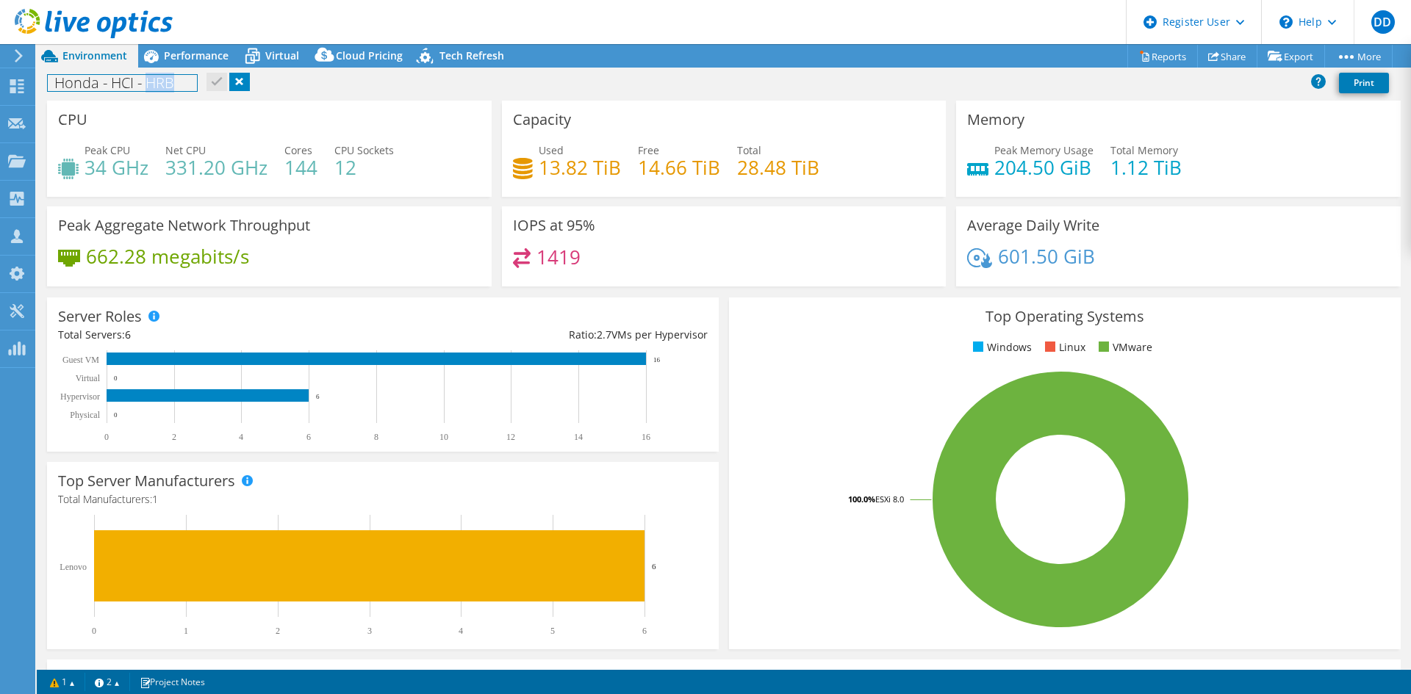
drag, startPoint x: 198, startPoint y: 87, endPoint x: 146, endPoint y: 87, distance: 51.4
click at [146, 87] on h1 "Honda - HCI - HRB" at bounding box center [122, 83] width 149 height 16
click at [254, 126] on div "CPU Peak CPU 34 GHz Net CPU 331.20 GHz Cores 144 CPU Sockets 12" at bounding box center [269, 149] width 445 height 96
click at [175, 52] on span "Performance" at bounding box center [196, 56] width 65 height 14
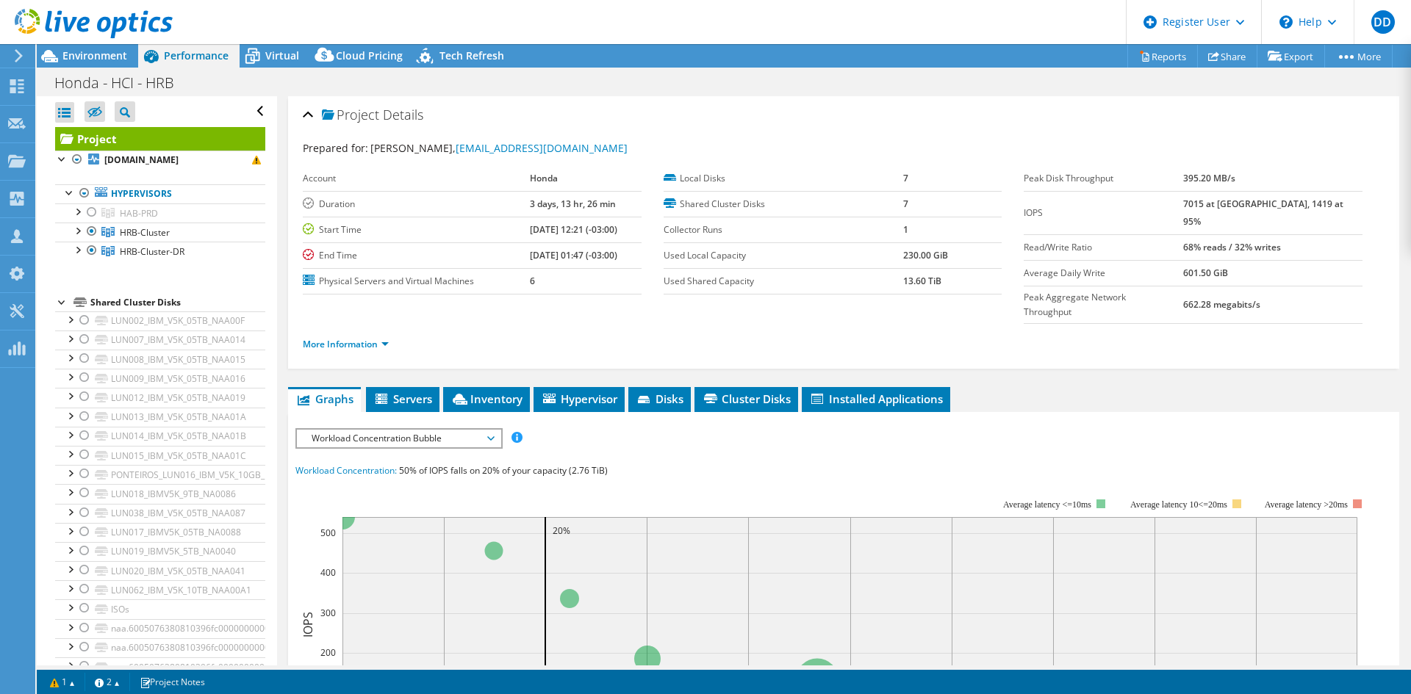
click at [75, 229] on div at bounding box center [77, 230] width 15 height 15
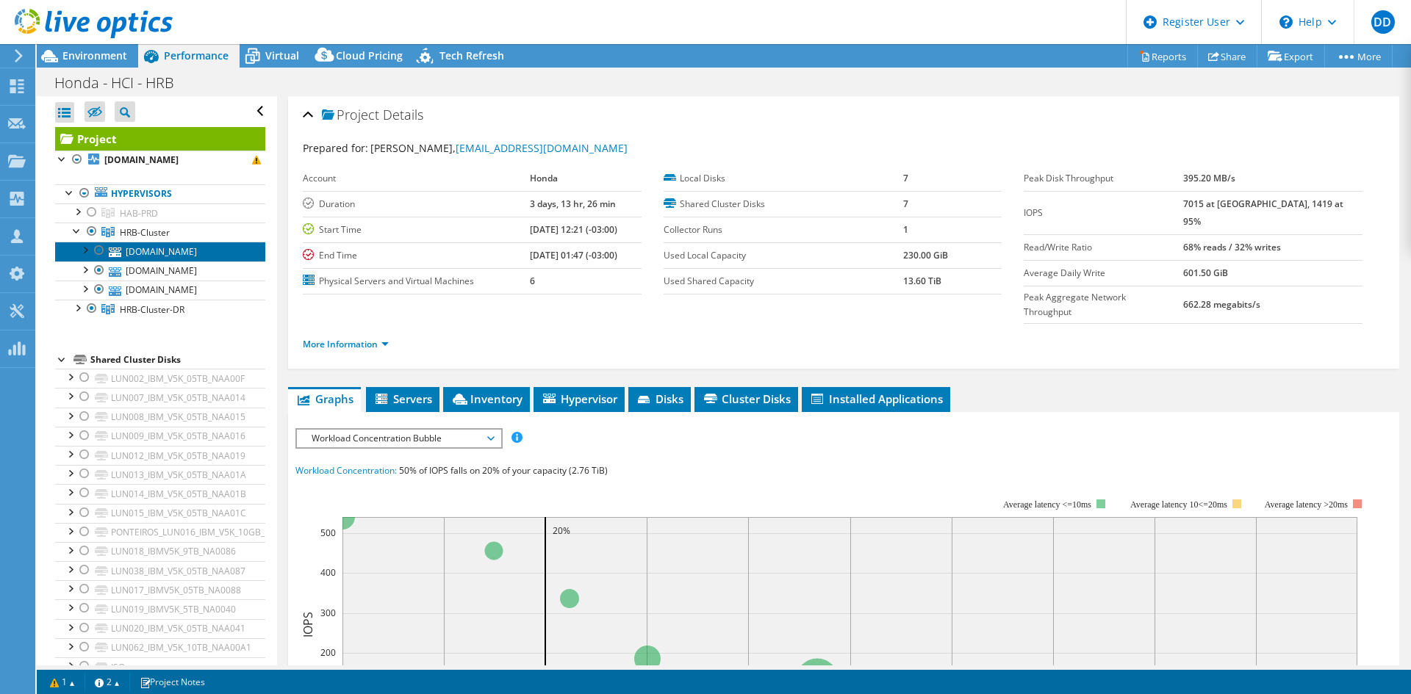
click at [160, 254] on link "[DOMAIN_NAME]" at bounding box center [160, 251] width 210 height 19
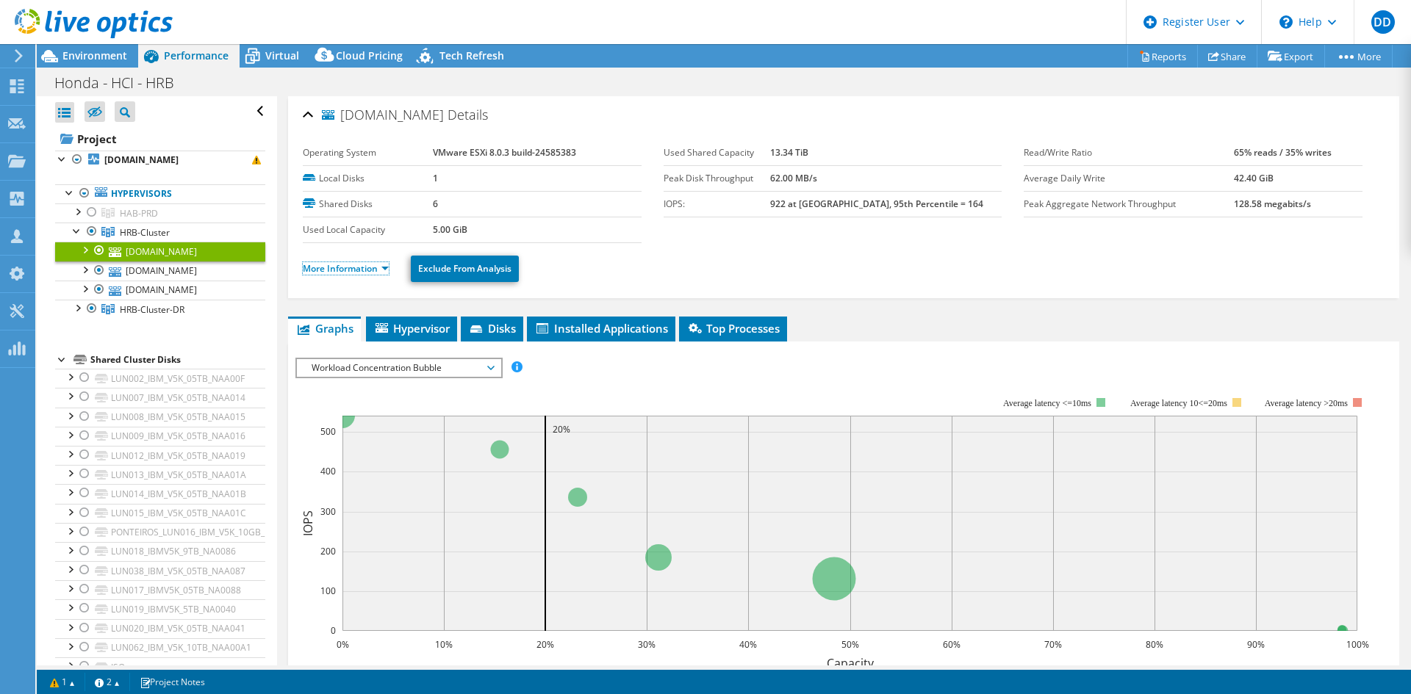
click at [375, 267] on link "More Information" at bounding box center [346, 268] width 86 height 12
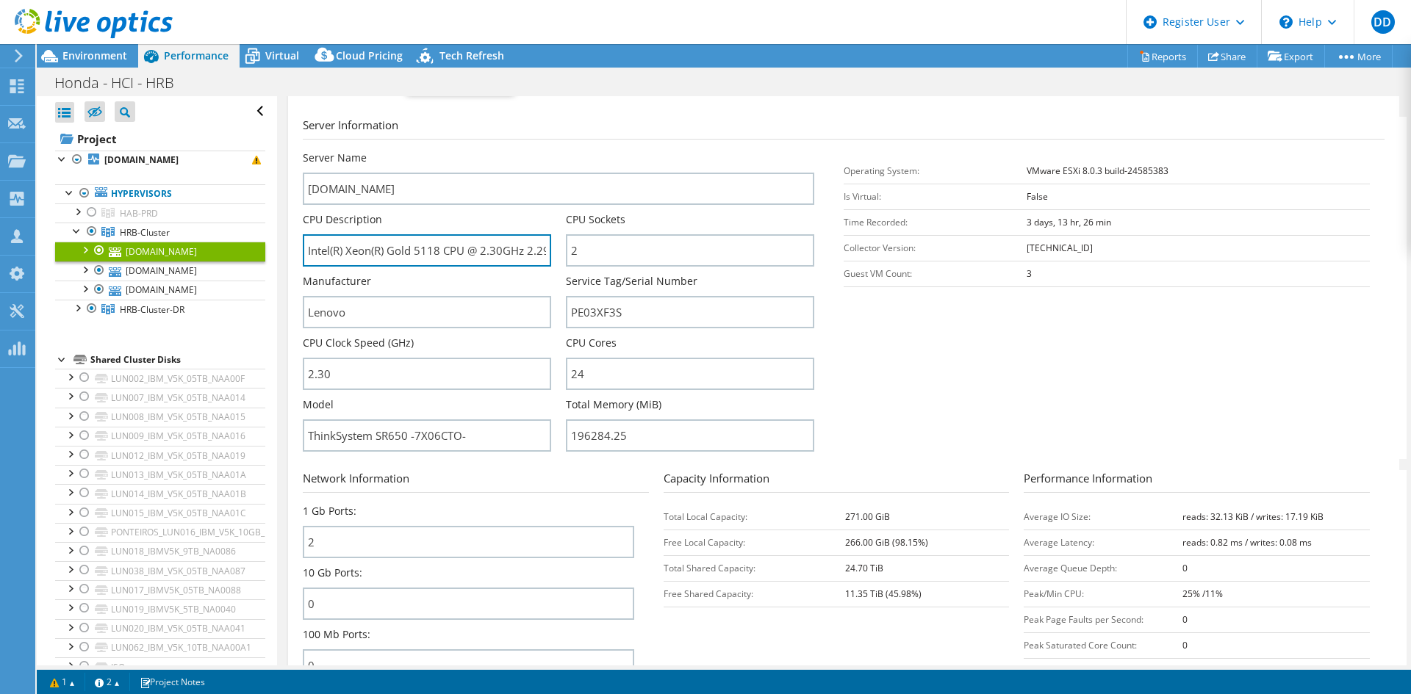
scroll to position [0, 30]
drag, startPoint x: 475, startPoint y: 258, endPoint x: 613, endPoint y: 262, distance: 138.2
click at [613, 151] on div "Server Name [DOMAIN_NAME] CPU Description Intel(R) Xeon(R) Gold 5118 CPU @ 2.30…" at bounding box center [566, 151] width 526 height 0
click at [1033, 397] on section "Server Information Server Name [DOMAIN_NAME] CPU Description Intel(R) Xeon(R) G…" at bounding box center [847, 288] width 1089 height 342
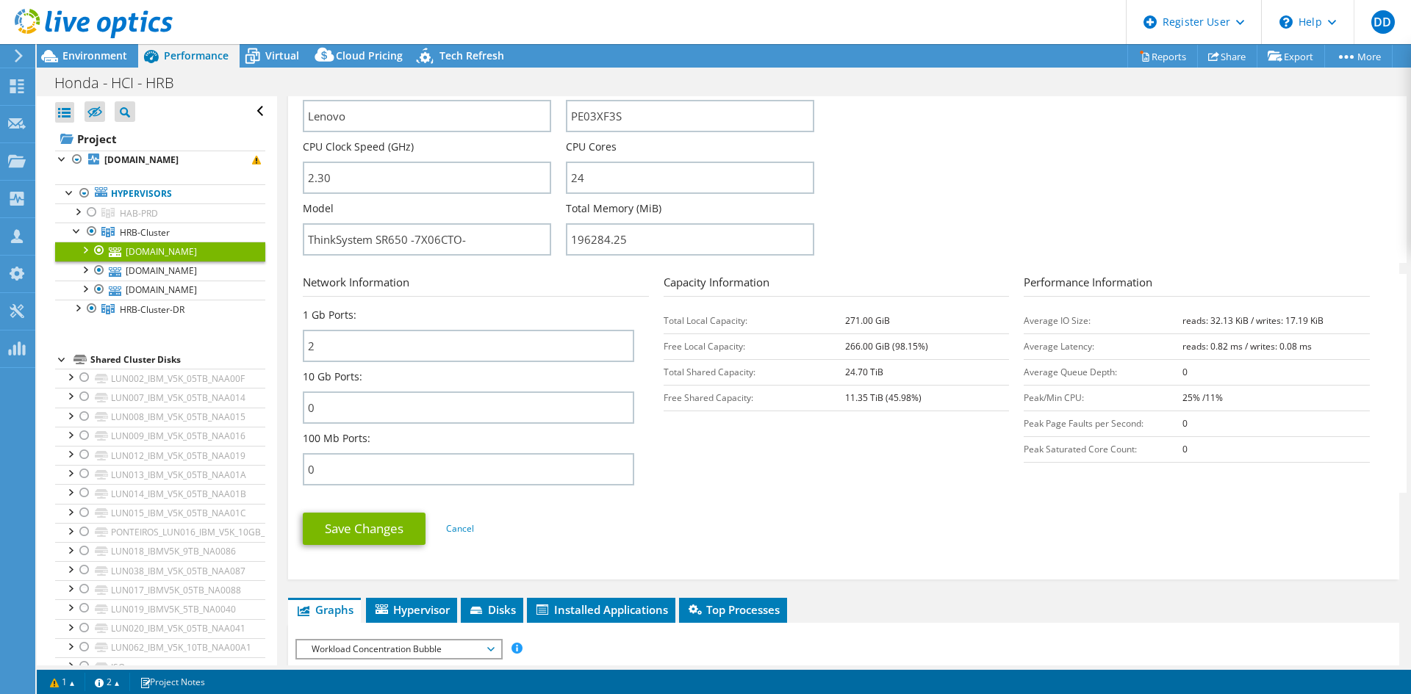
scroll to position [189, 0]
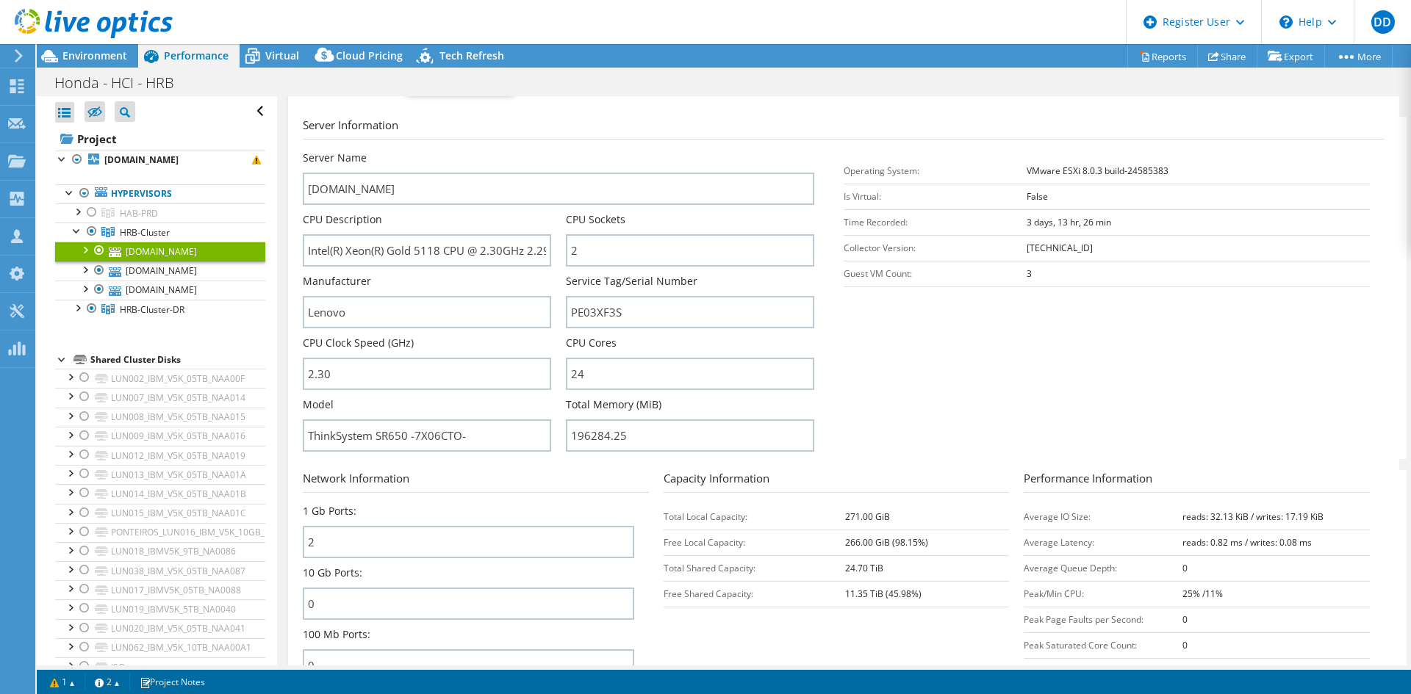
click at [104, 66] on div "Environment" at bounding box center [87, 56] width 101 height 24
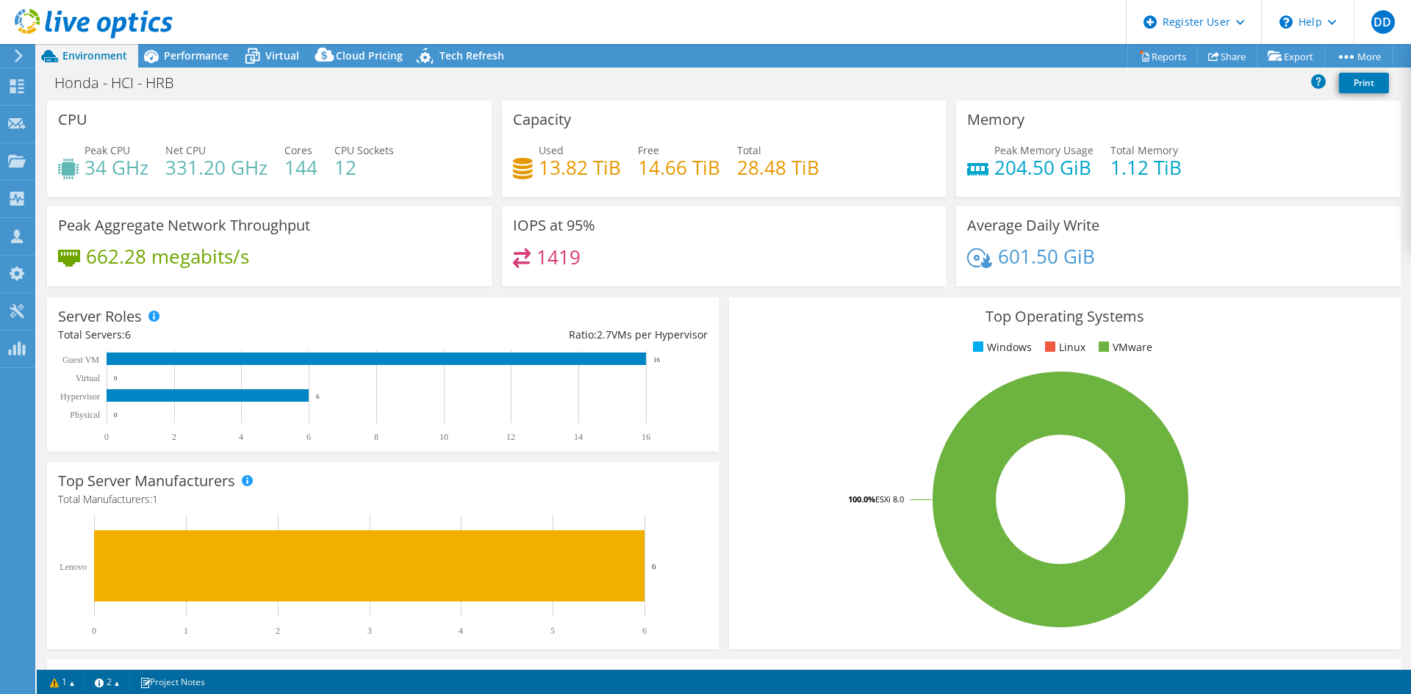
drag, startPoint x: 86, startPoint y: 154, endPoint x: 140, endPoint y: 151, distance: 54.5
click at [140, 151] on div "Peak CPU 34 GHz" at bounding box center [117, 159] width 64 height 33
